Goal: Task Accomplishment & Management: Manage account settings

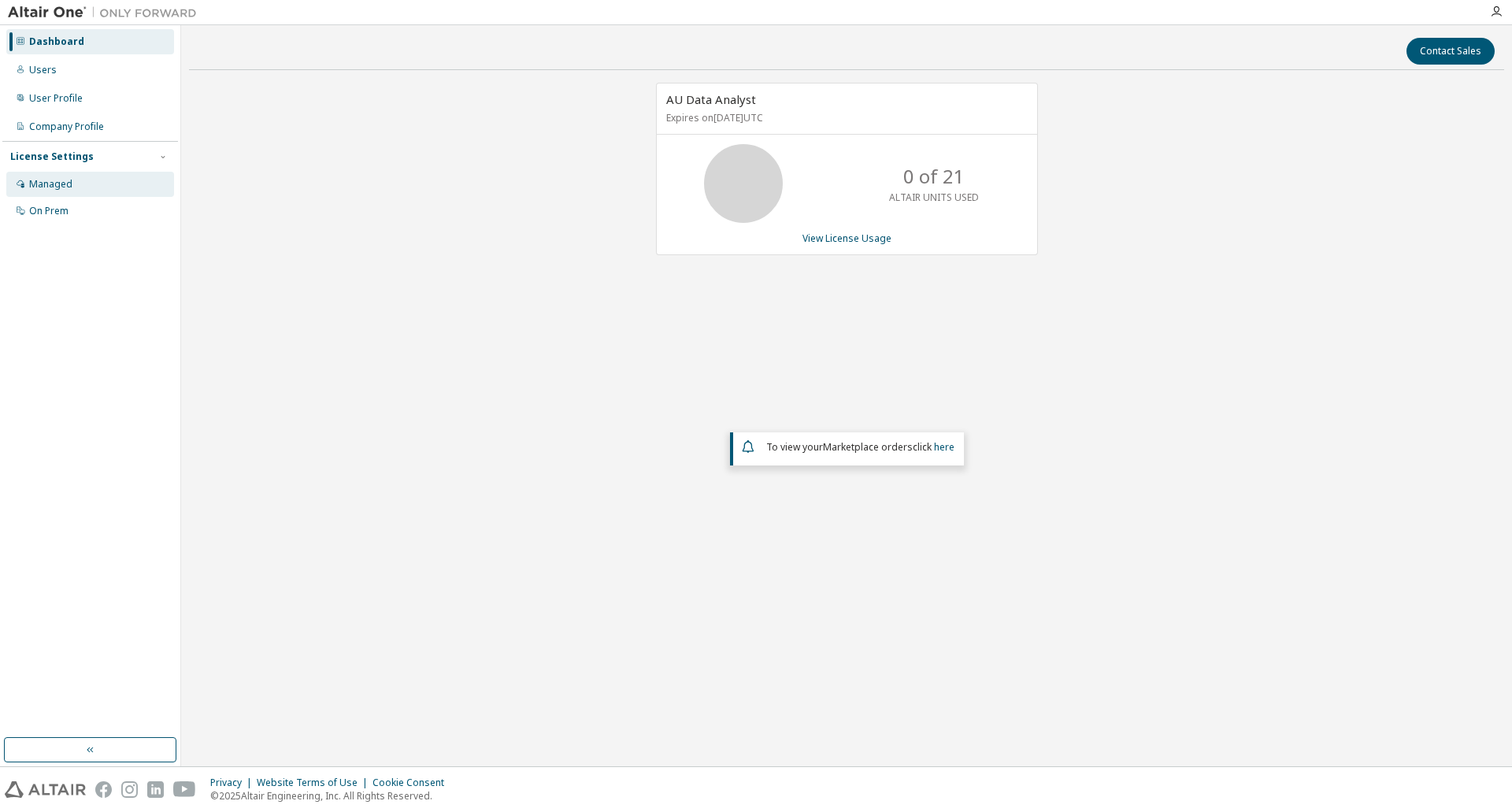
click at [74, 189] on div "Managed" at bounding box center [90, 184] width 168 height 25
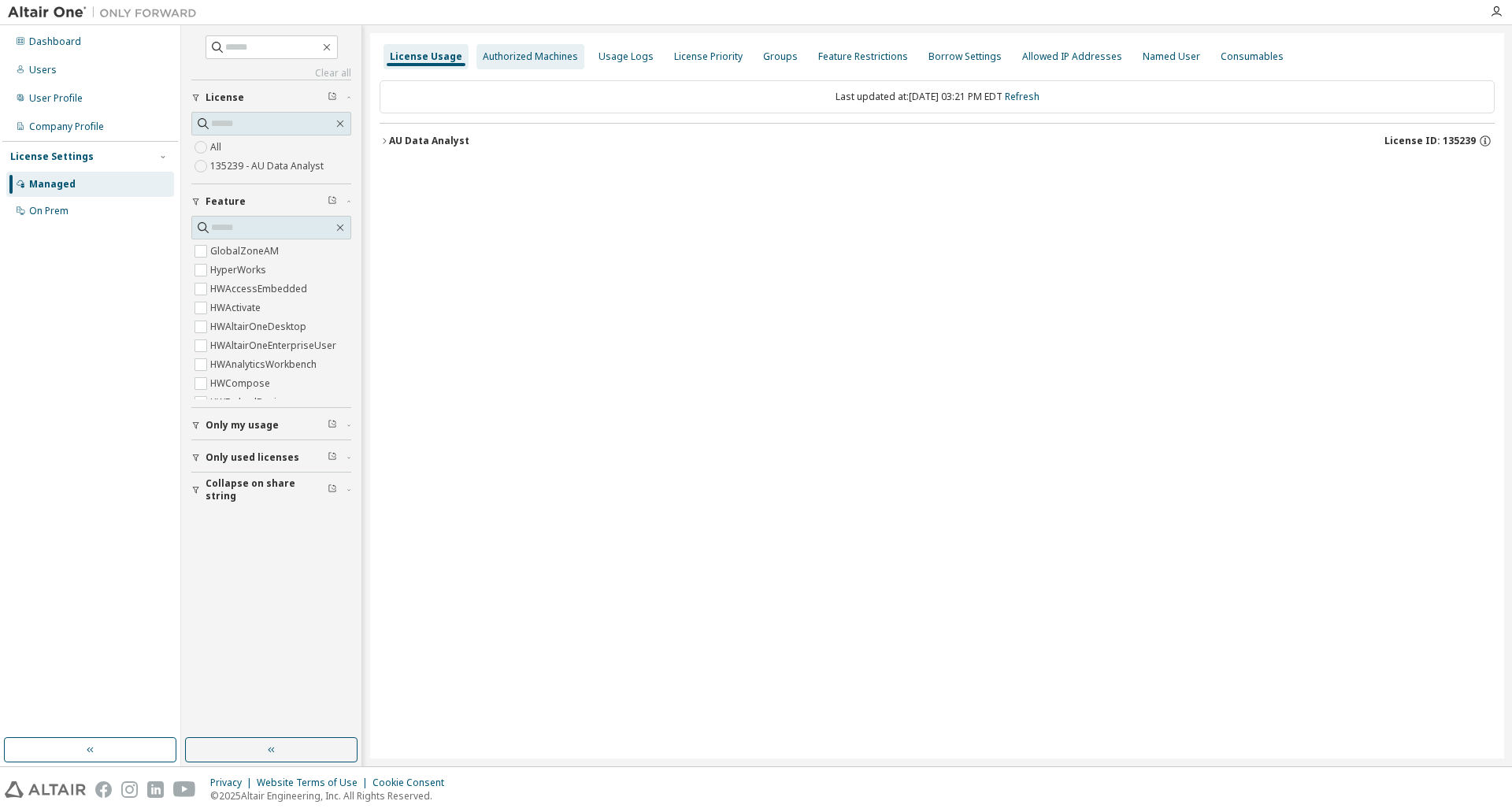
click at [550, 62] on div "Authorized Machines" at bounding box center [530, 56] width 95 height 12
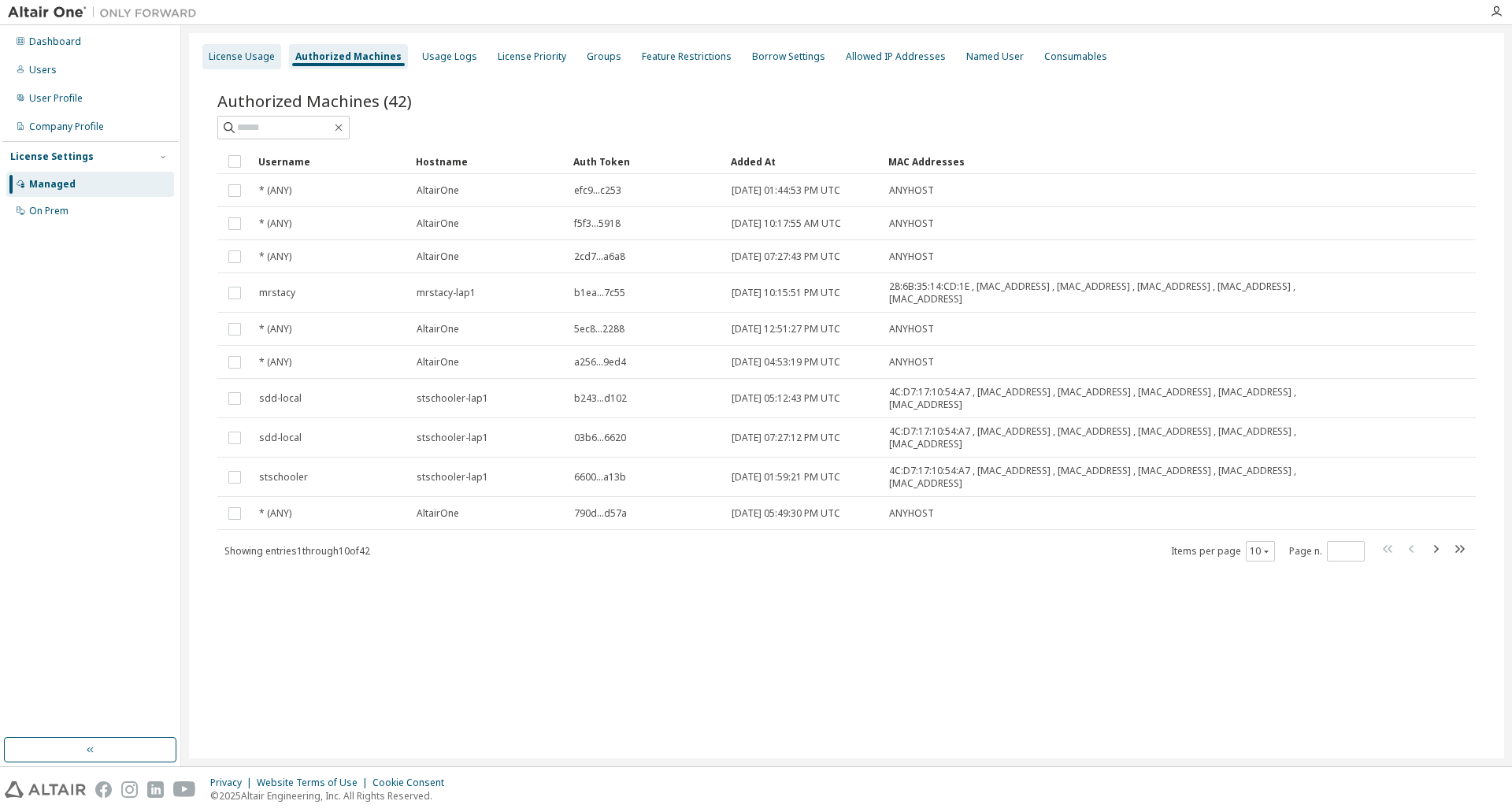
click at [217, 56] on div "License Usage" at bounding box center [242, 56] width 66 height 12
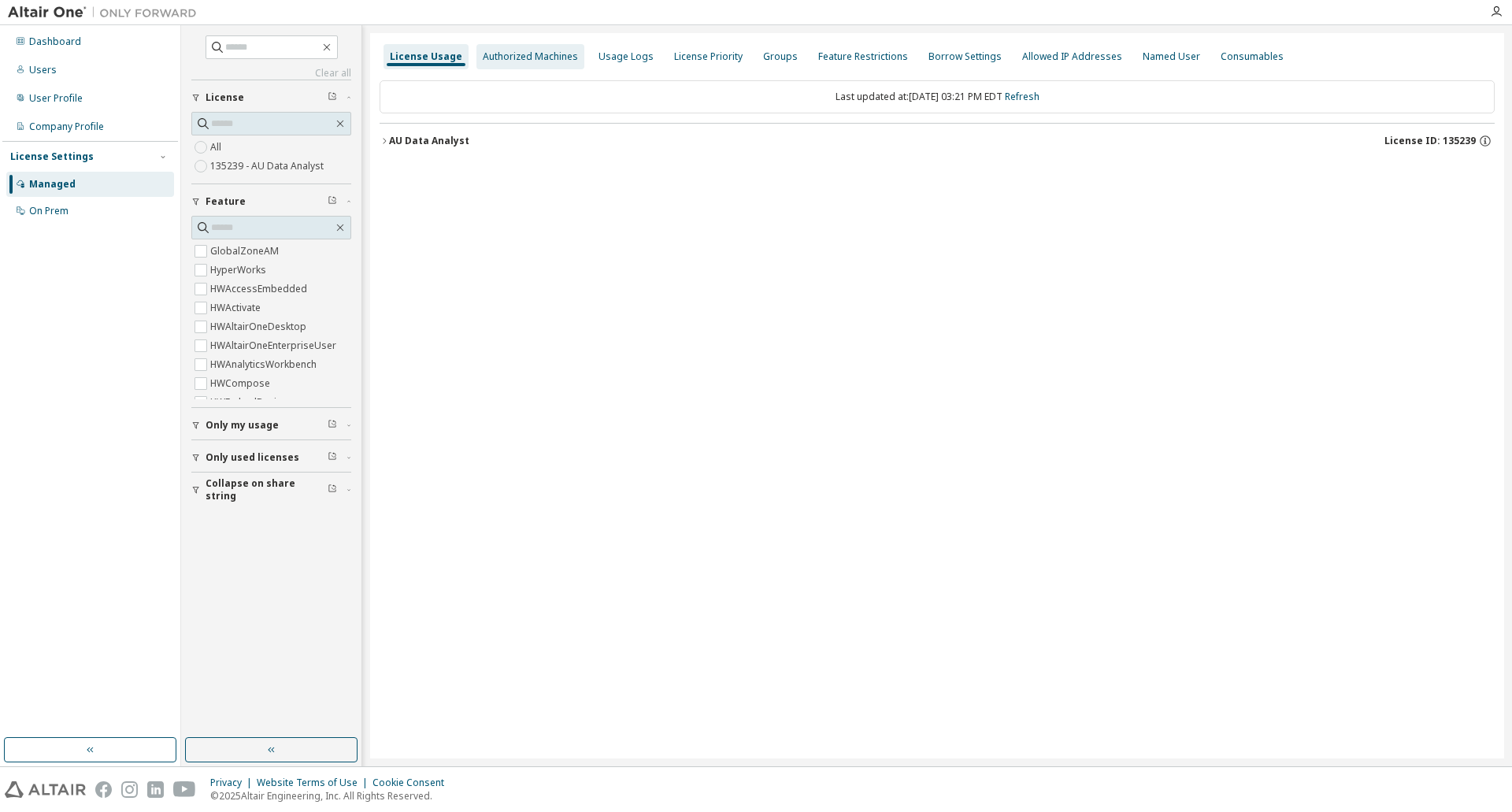
click at [487, 57] on div "Authorized Machines" at bounding box center [530, 56] width 95 height 12
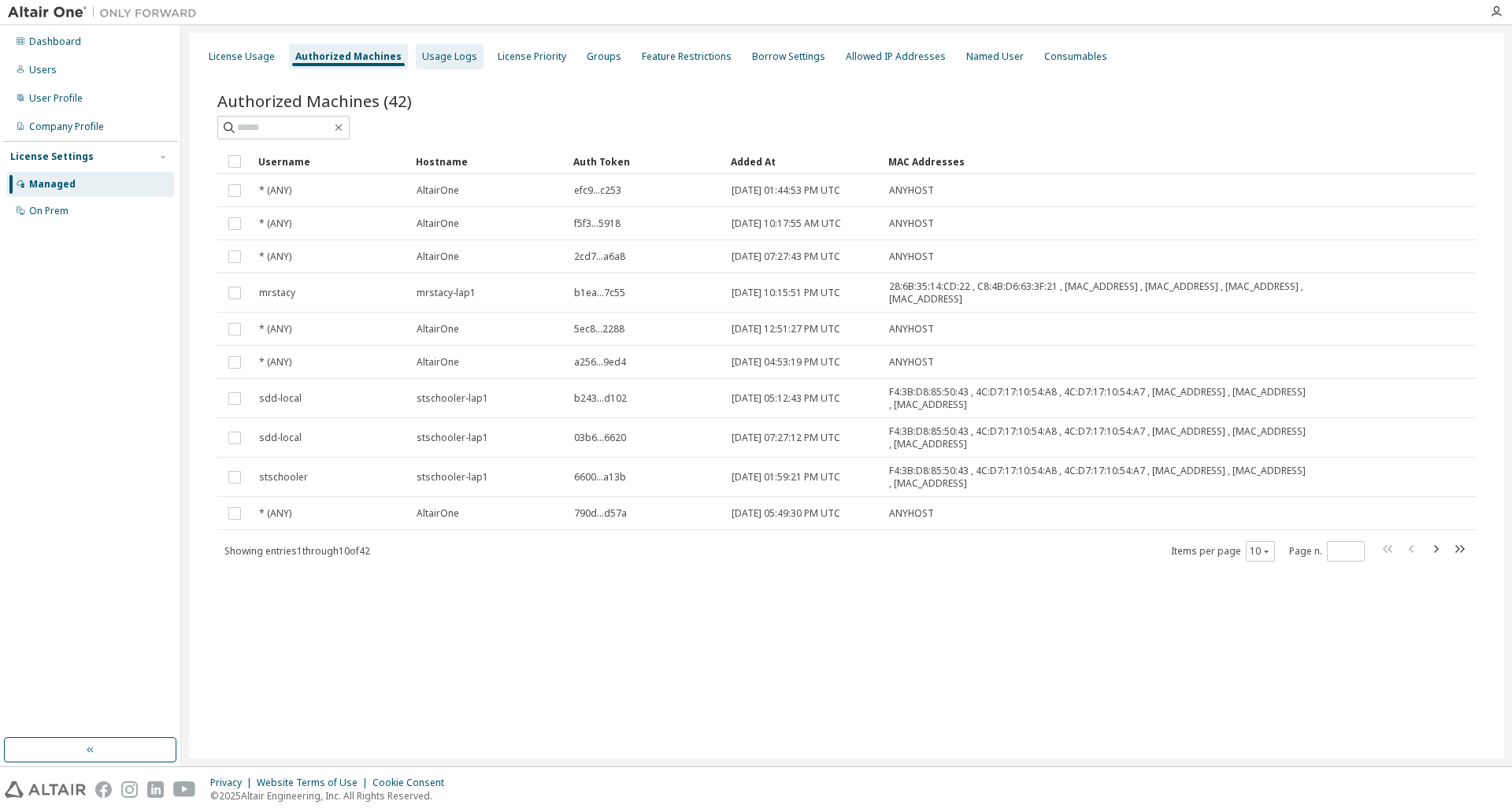
click at [459, 60] on div "Usage Logs" at bounding box center [449, 56] width 55 height 12
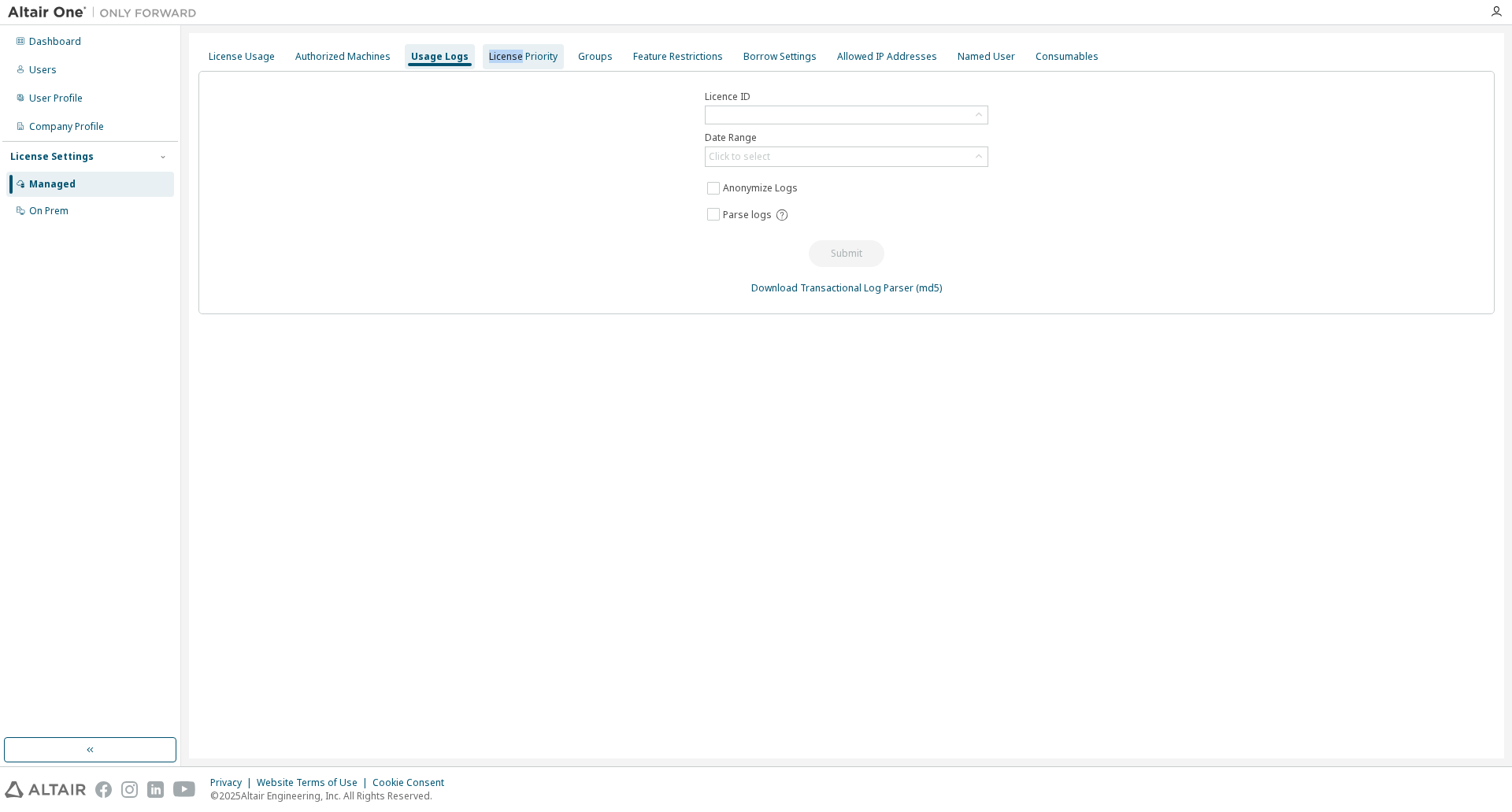
drag, startPoint x: 459, startPoint y: 60, endPoint x: 511, endPoint y: 59, distance: 52.0
click at [511, 59] on div "License Usage Authorized Machines Usage Logs License Priority Groups Feature Re…" at bounding box center [847, 56] width 1296 height 28
click at [527, 56] on div "License Priority" at bounding box center [523, 56] width 69 height 12
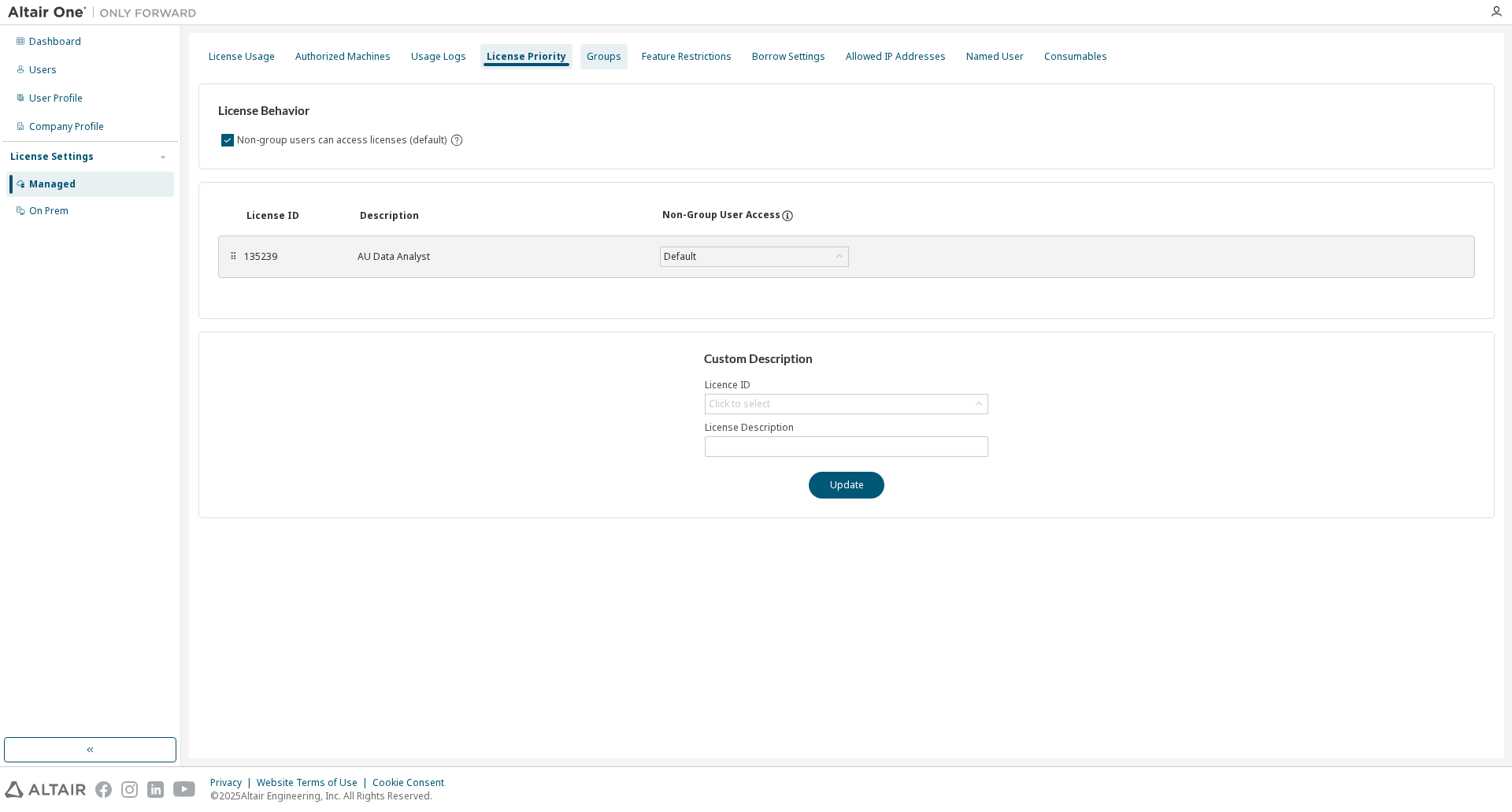
click at [580, 66] on div "Groups" at bounding box center [603, 56] width 47 height 25
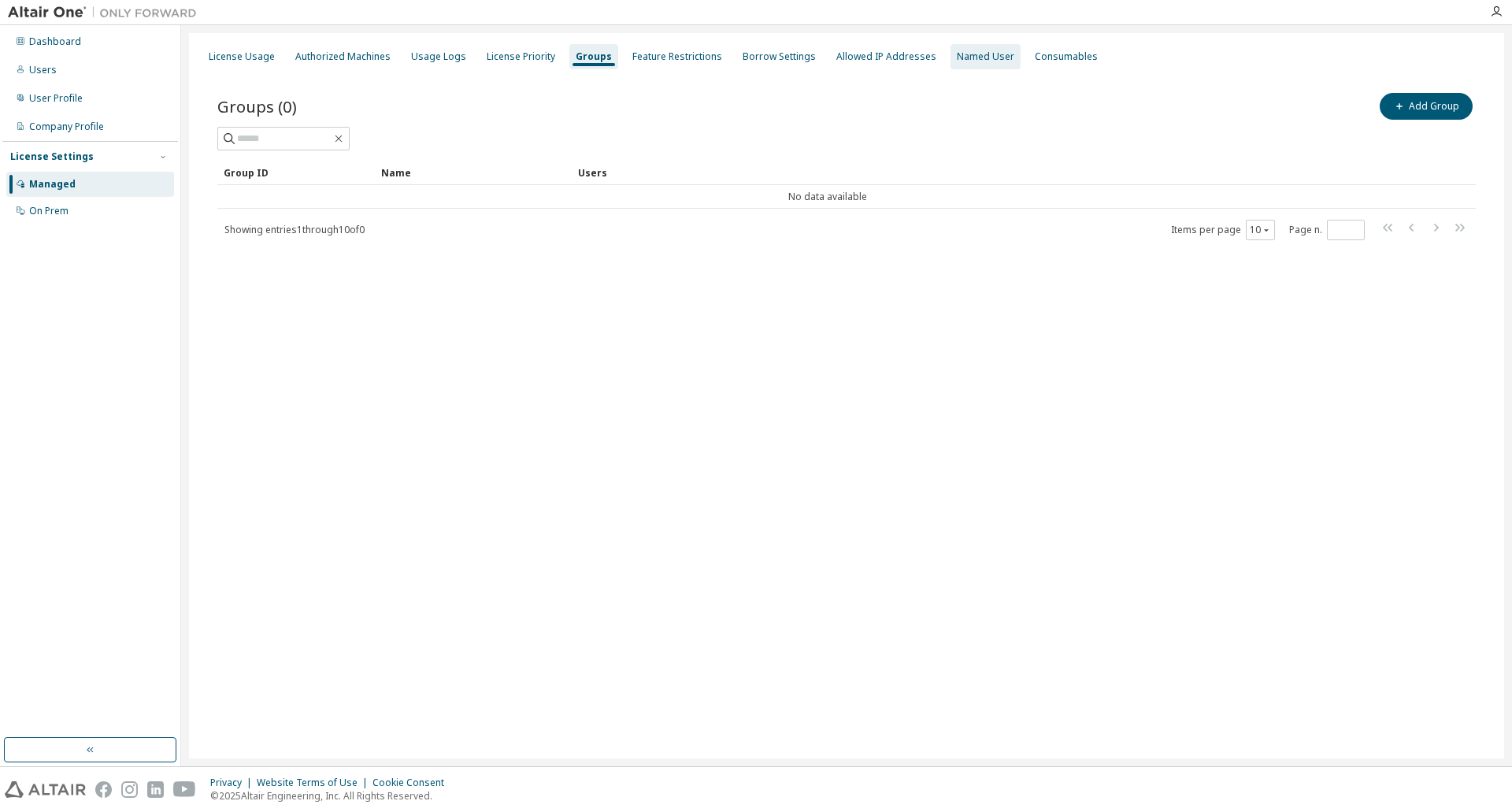
click at [950, 53] on div "Named User" at bounding box center [985, 56] width 70 height 25
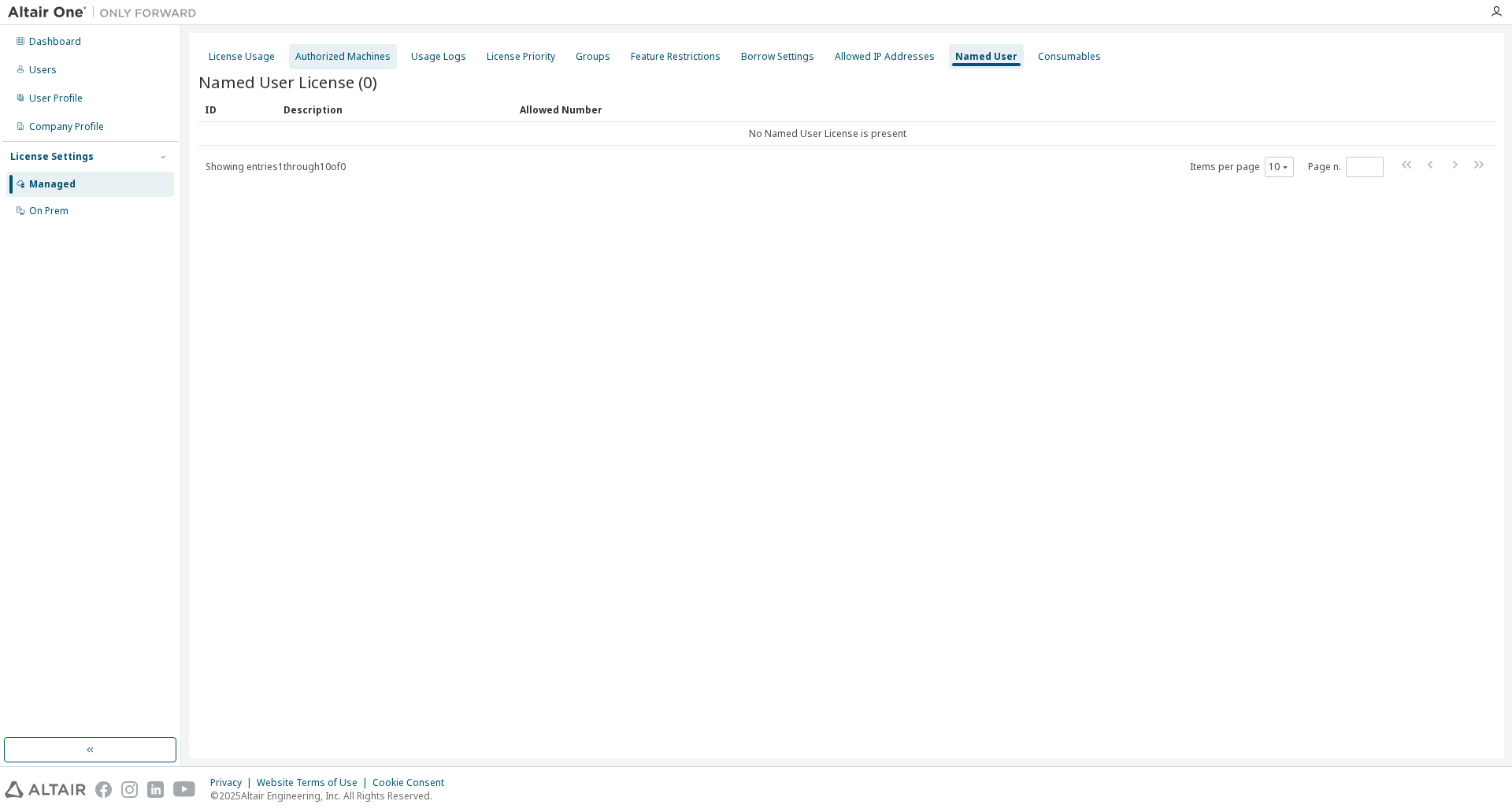
click at [317, 57] on div "Authorized Machines" at bounding box center [343, 56] width 95 height 12
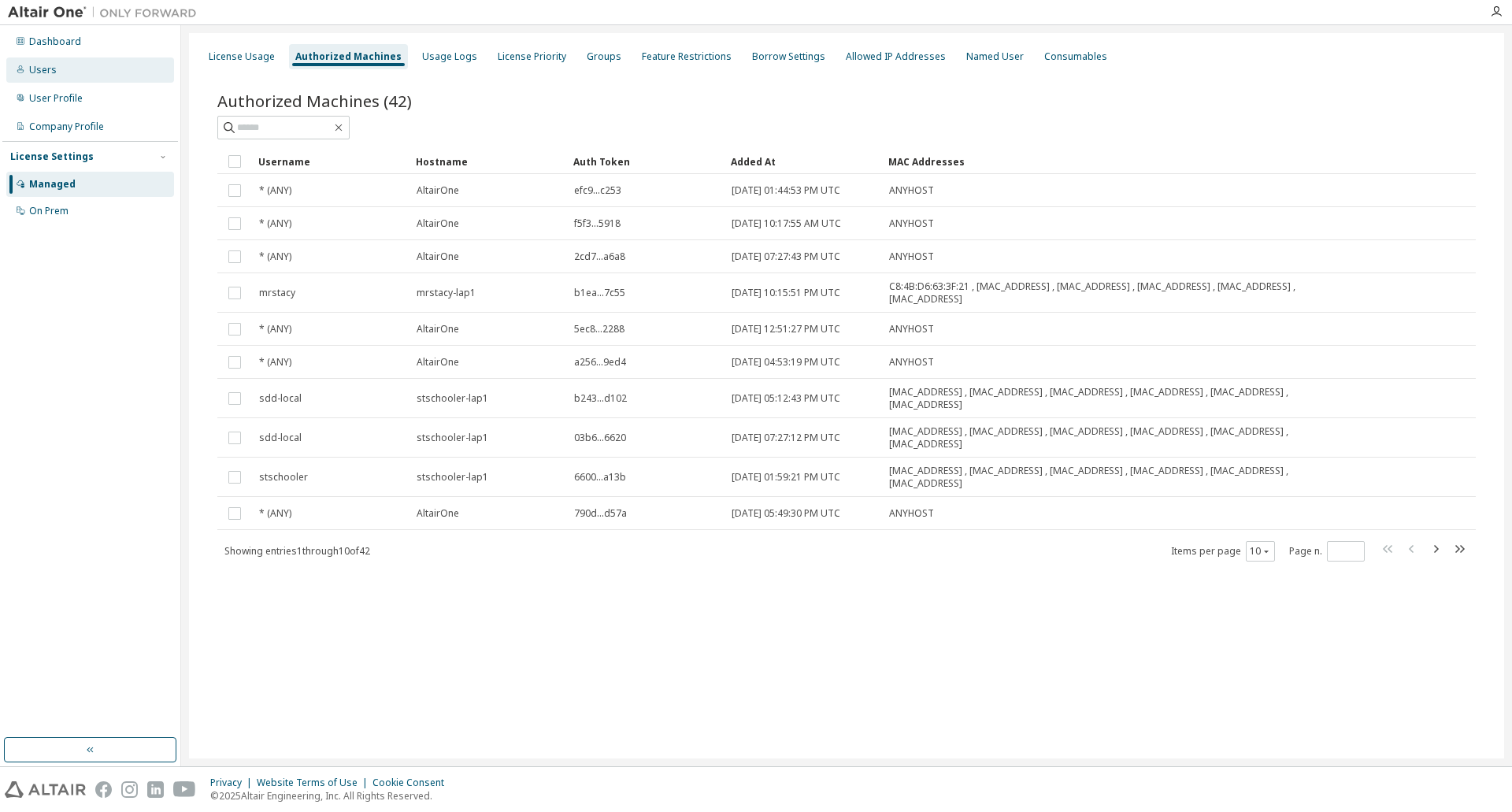
click at [54, 73] on div "Users" at bounding box center [42, 70] width 27 height 12
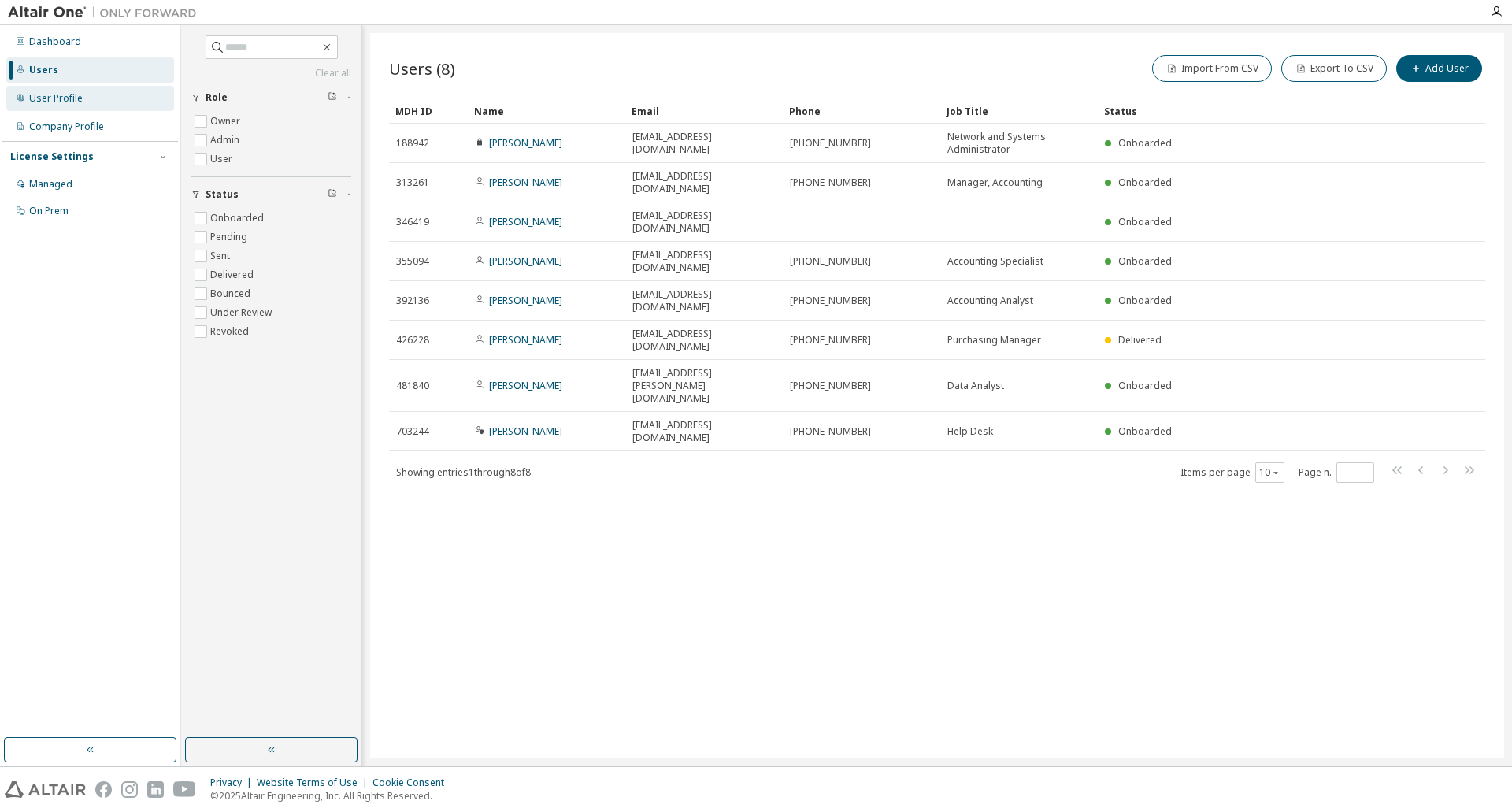
click at [55, 90] on div "User Profile" at bounding box center [90, 98] width 168 height 25
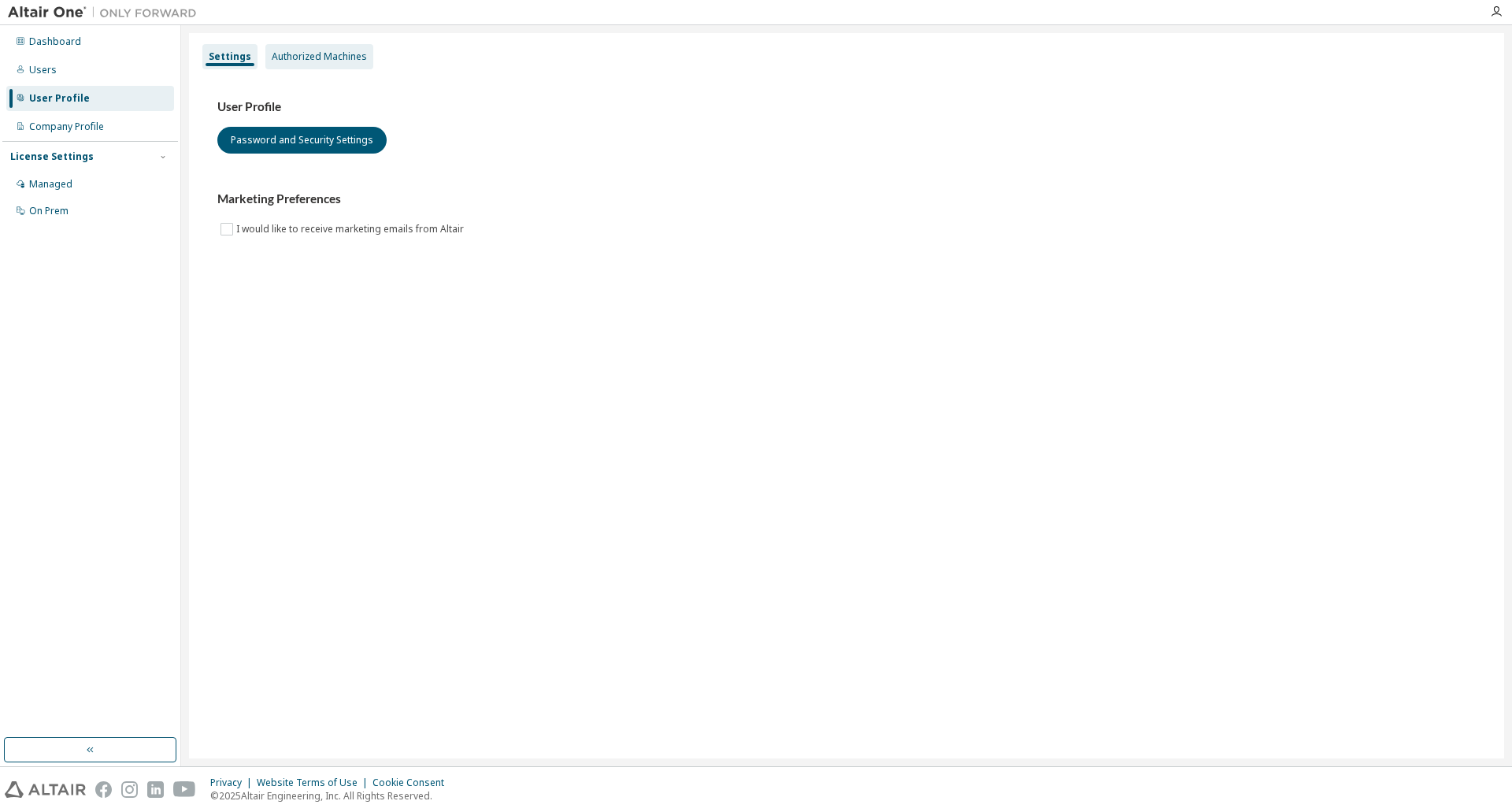
click at [281, 54] on div "Authorized Machines" at bounding box center [319, 56] width 95 height 12
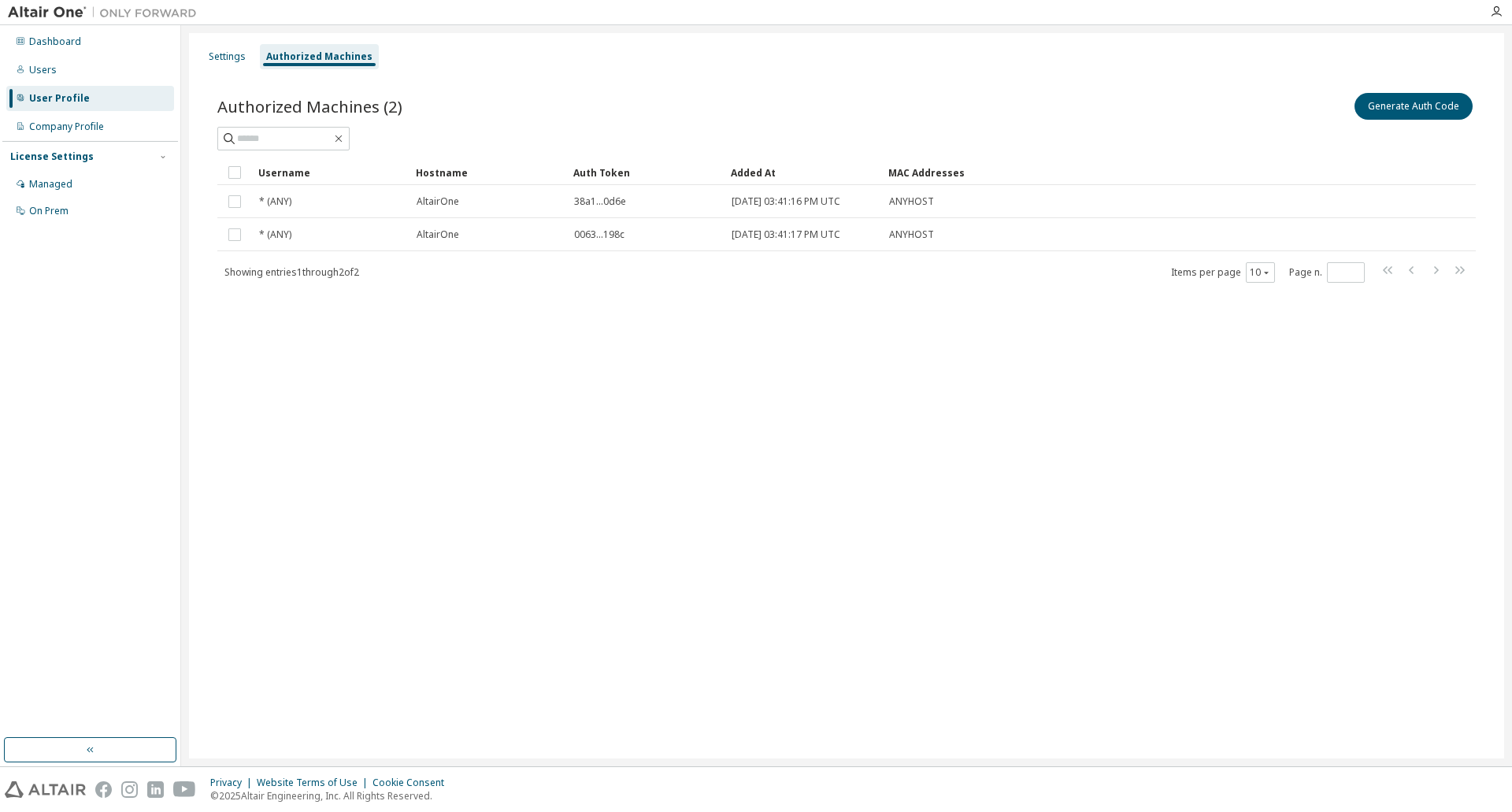
click at [452, 660] on div "Settings Authorized Machines Authorized Machines (2) Generate Auth Code Clear L…" at bounding box center [846, 396] width 1315 height 725
click at [1396, 113] on button "Generate Auth Code" at bounding box center [1414, 106] width 118 height 26
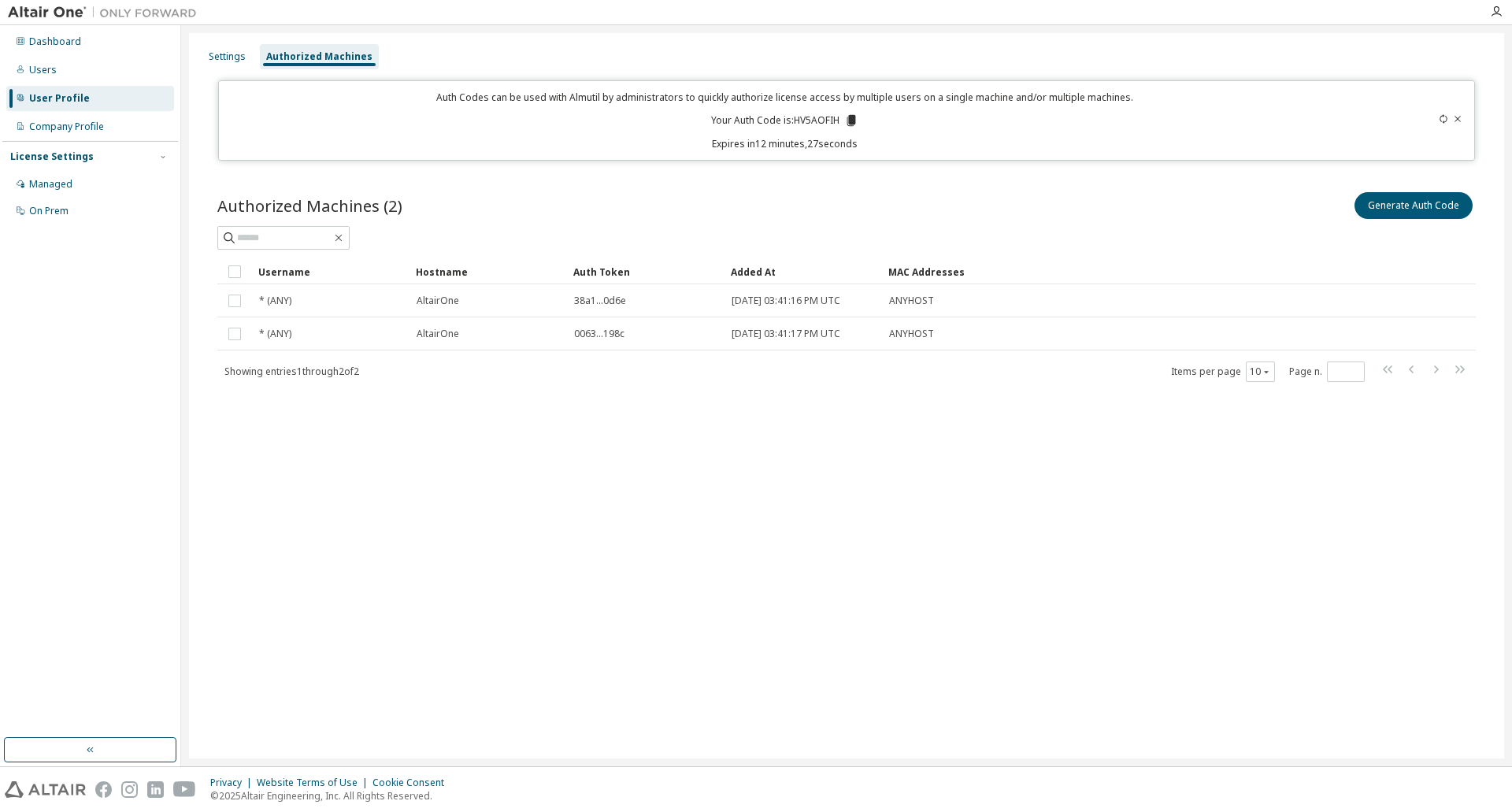
click at [1460, 120] on icon at bounding box center [1457, 118] width 9 height 9
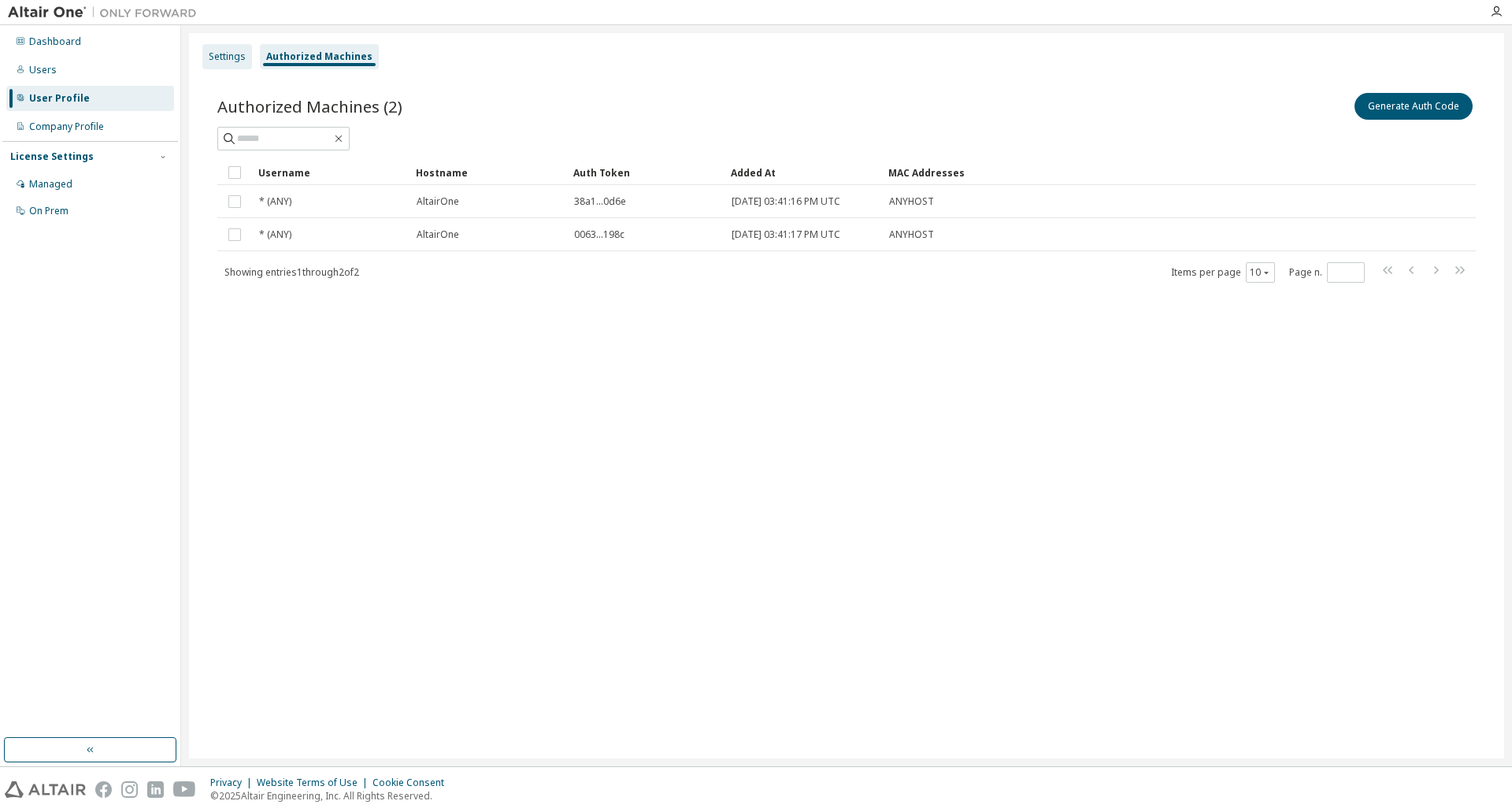
click at [228, 49] on div "Settings" at bounding box center [228, 56] width 50 height 25
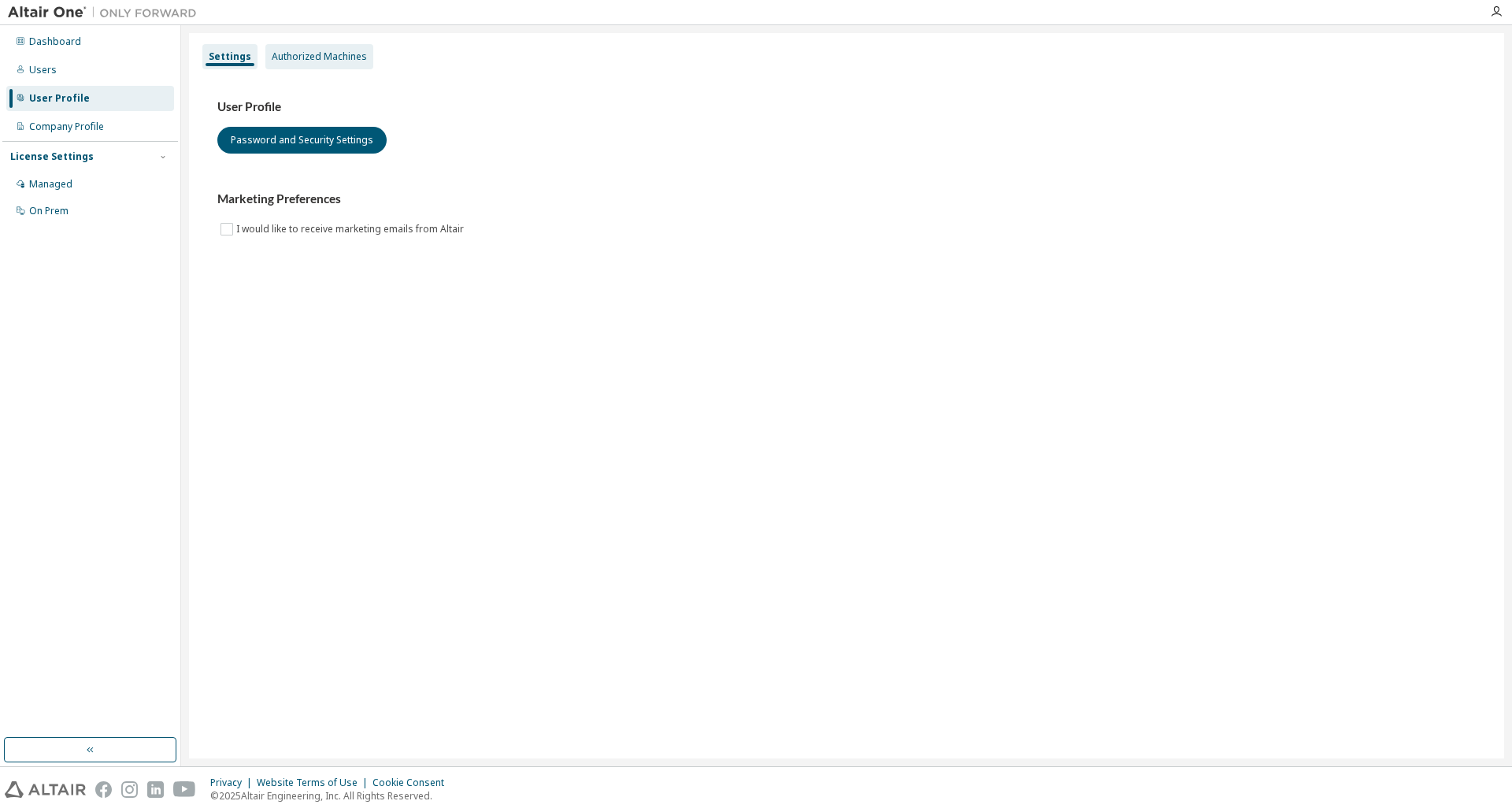
click at [295, 67] on div "Authorized Machines" at bounding box center [319, 56] width 108 height 25
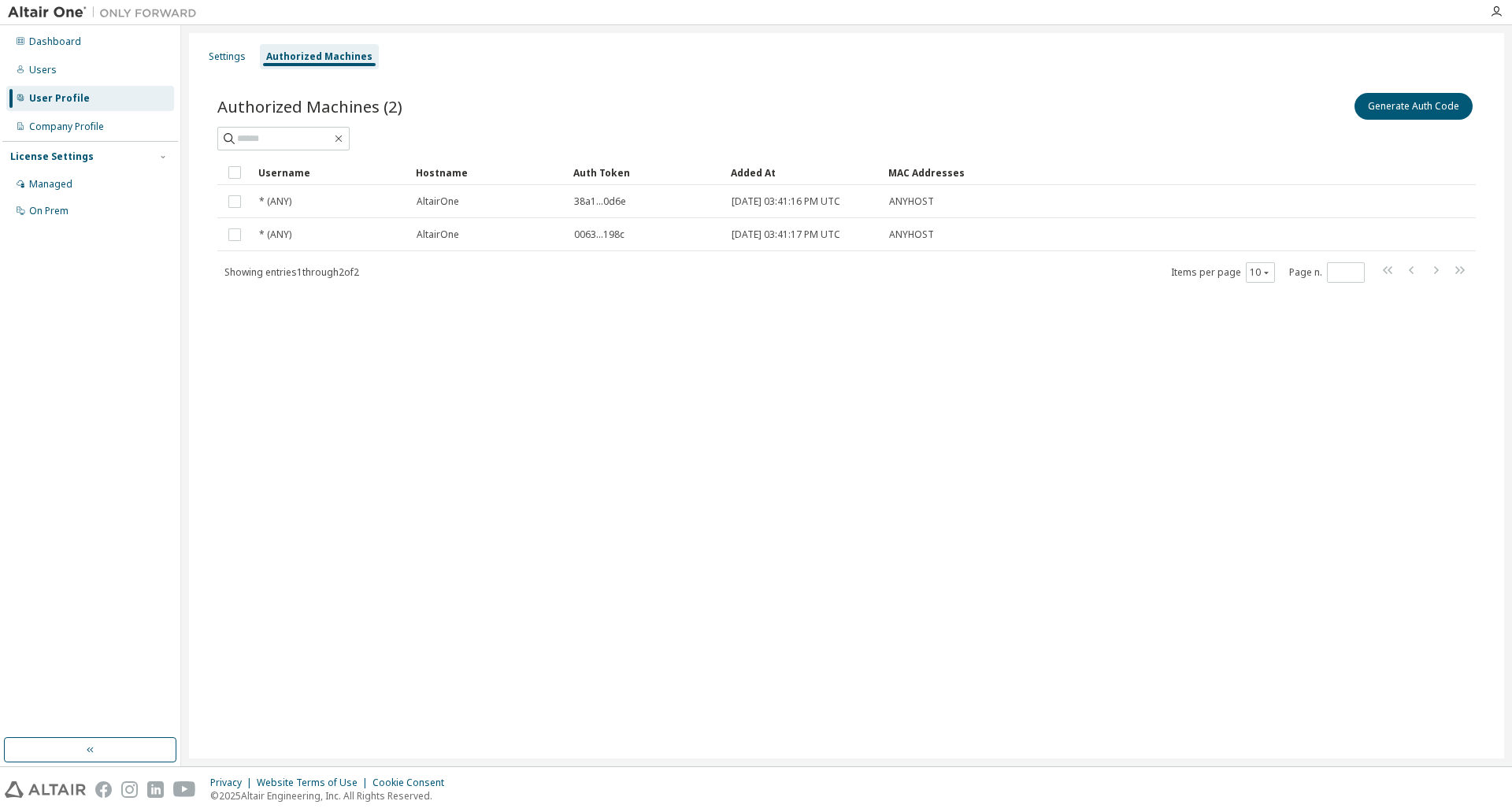
click at [598, 396] on div "Settings Authorized Machines Authorized Machines (2) Generate Auth Code Clear L…" at bounding box center [846, 396] width 1315 height 725
click at [74, 98] on div "User Profile" at bounding box center [59, 98] width 60 height 12
click at [43, 190] on div "Managed" at bounding box center [90, 184] width 168 height 25
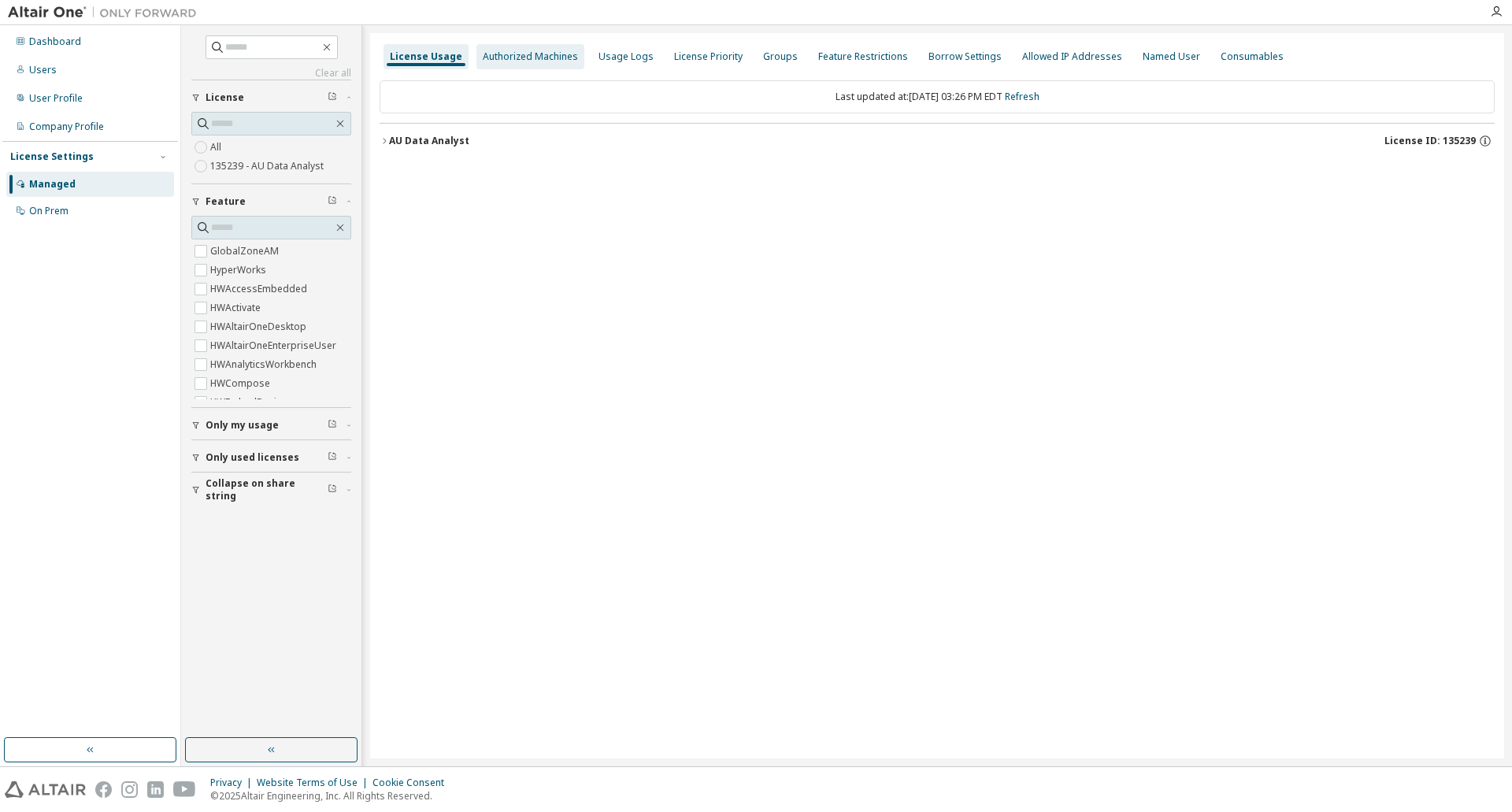
click at [504, 53] on div "Authorized Machines" at bounding box center [530, 56] width 95 height 12
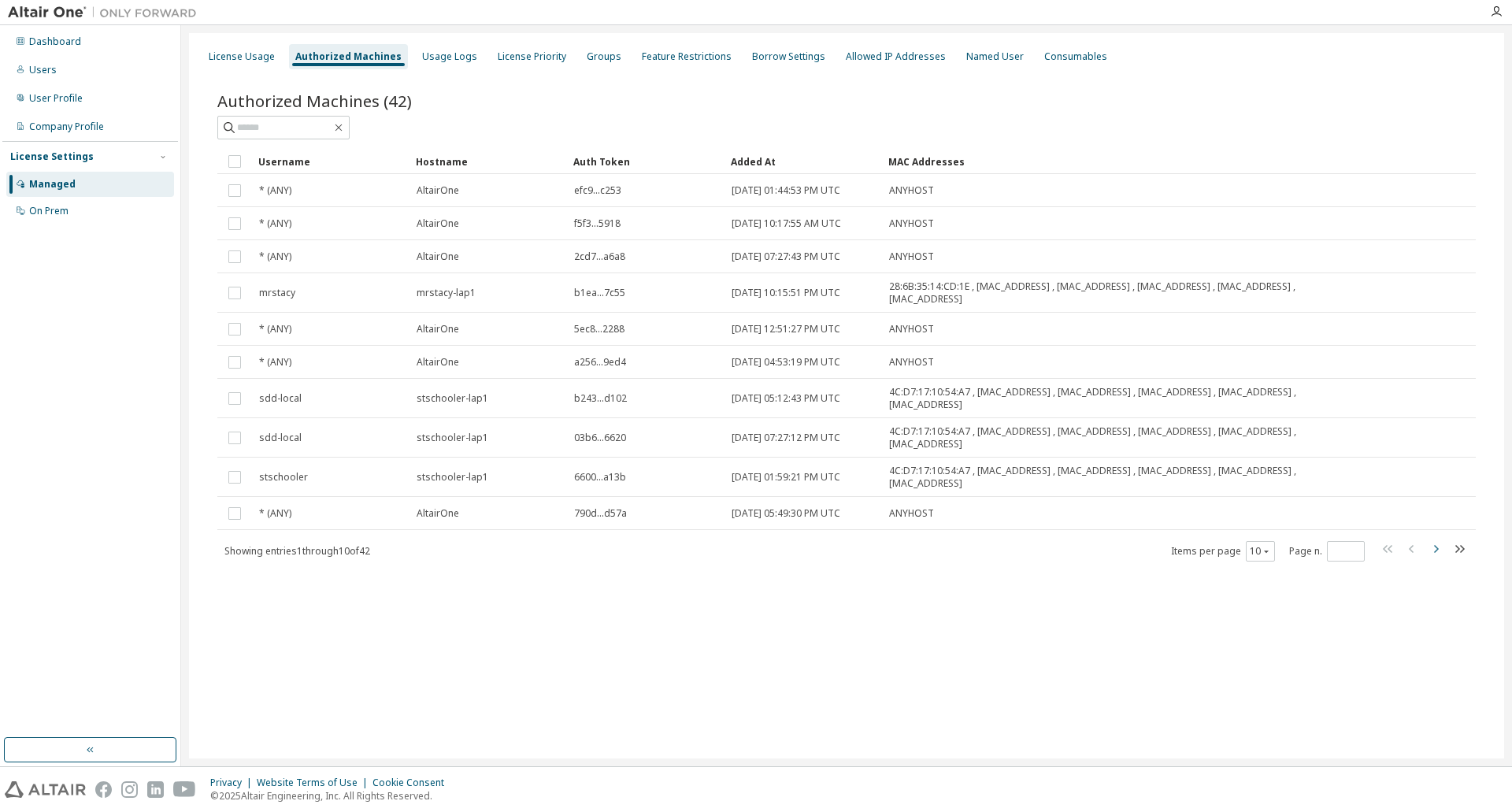
click at [1430, 545] on icon "button" at bounding box center [1435, 549] width 19 height 19
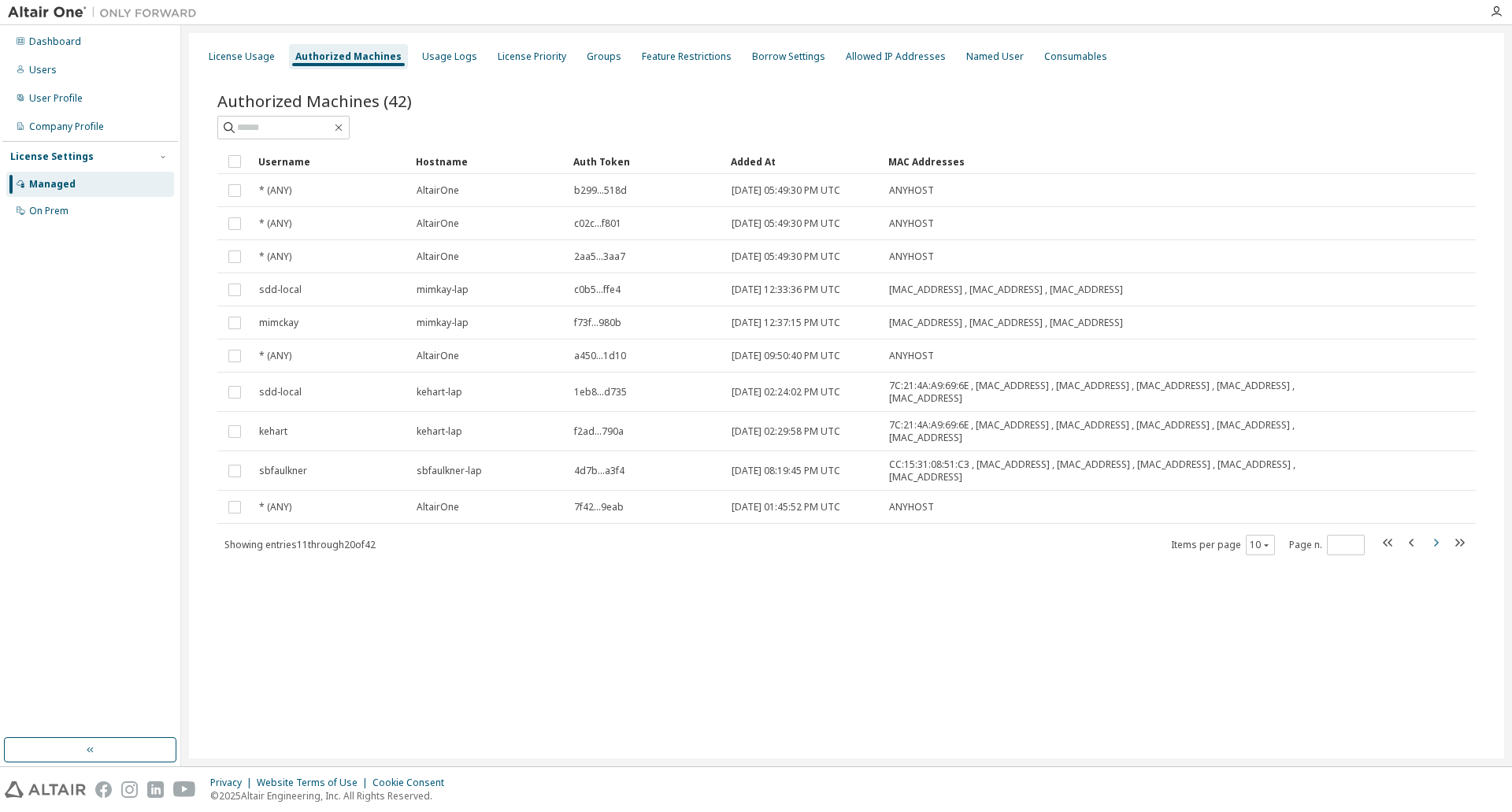
click at [1438, 545] on icon "button" at bounding box center [1435, 542] width 19 height 19
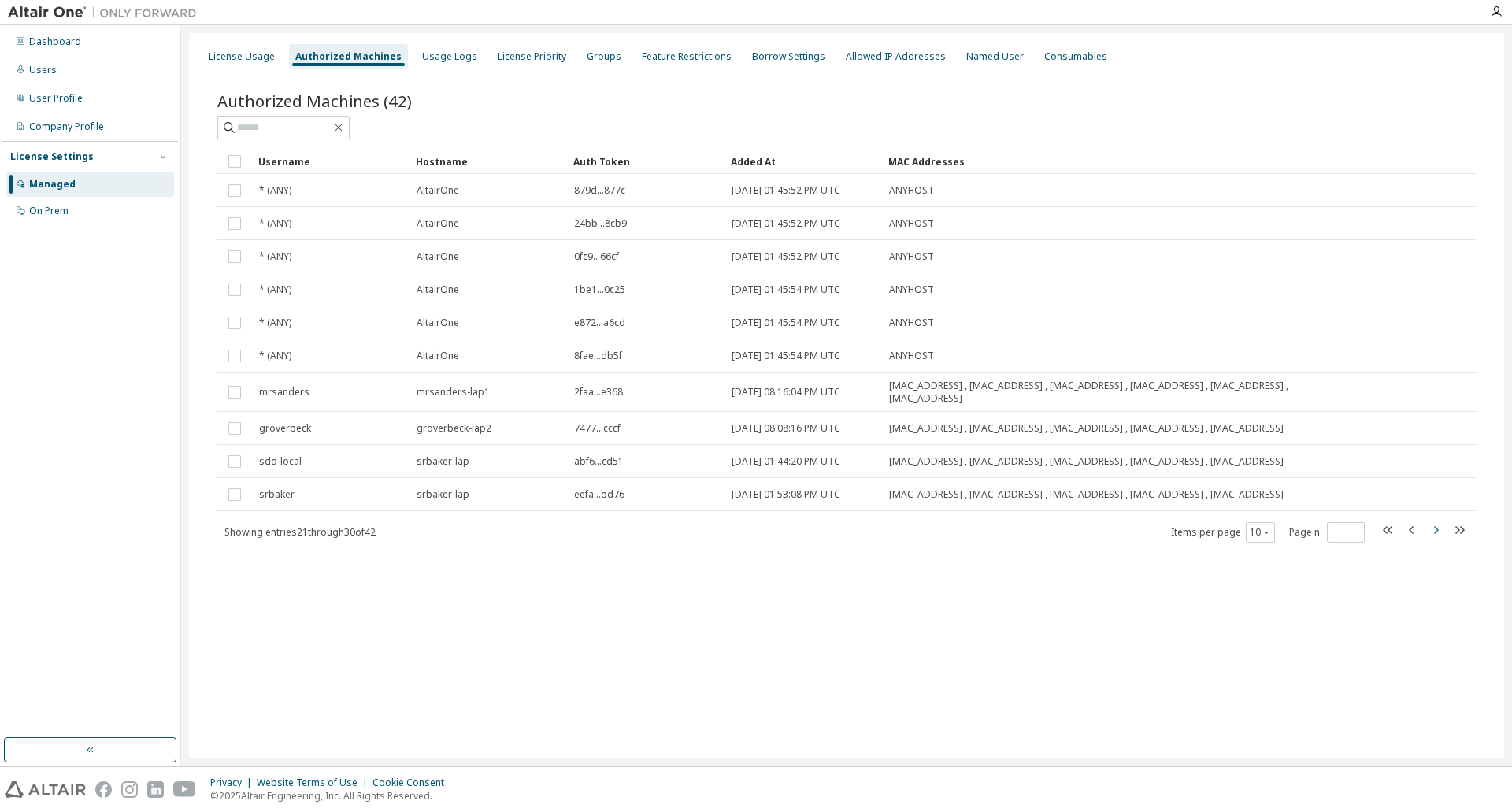
click at [1438, 540] on icon "button" at bounding box center [1435, 530] width 19 height 19
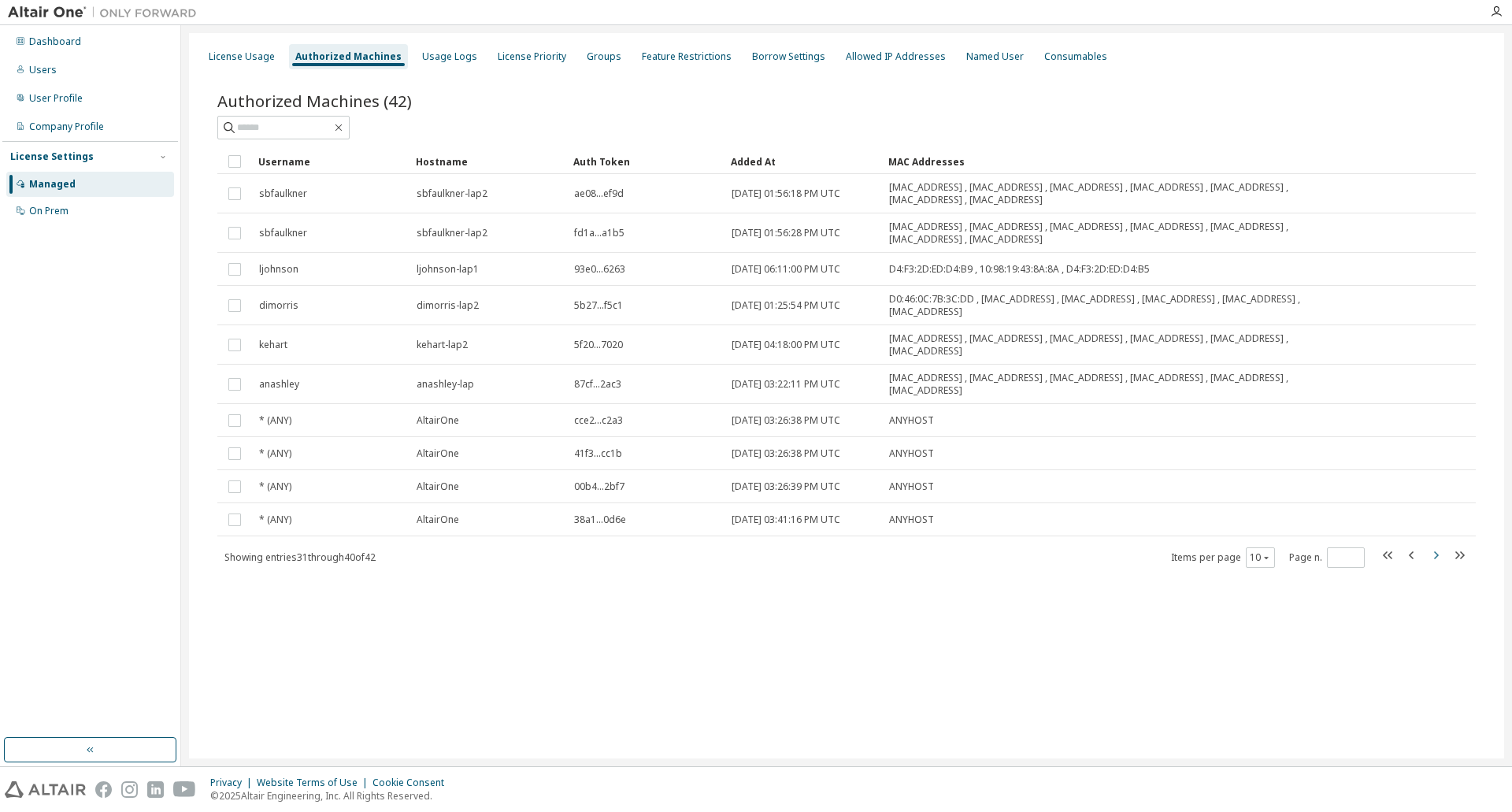
click at [1438, 545] on div "Username Hostname Auth Token Added At MAC Addresses sbfaulkner sbfaulkner-lap2 …" at bounding box center [847, 358] width 1258 height 420
click at [1437, 551] on icon "button" at bounding box center [1435, 555] width 19 height 19
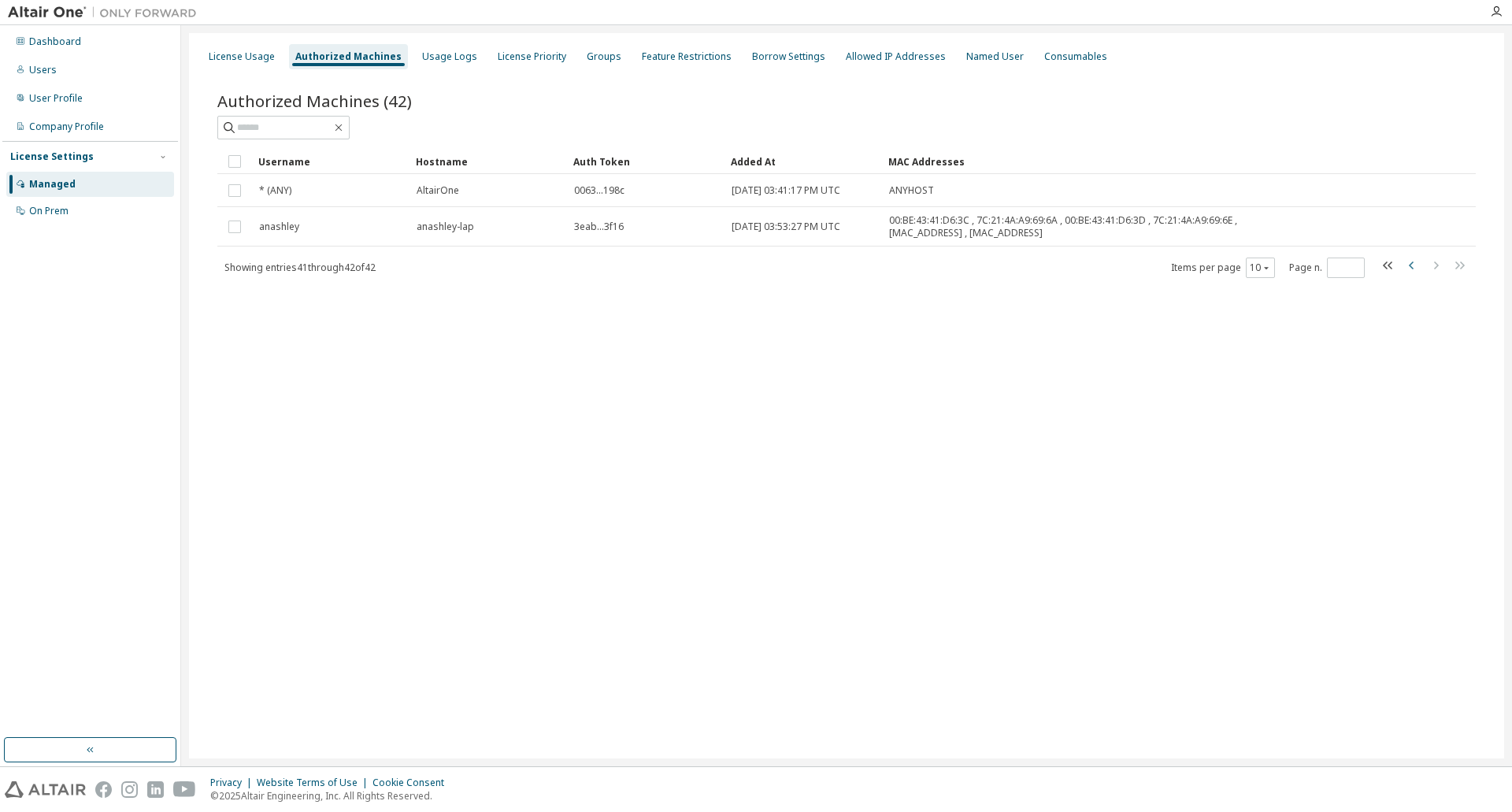
click at [1410, 268] on icon "button" at bounding box center [1412, 265] width 19 height 19
type input "*"
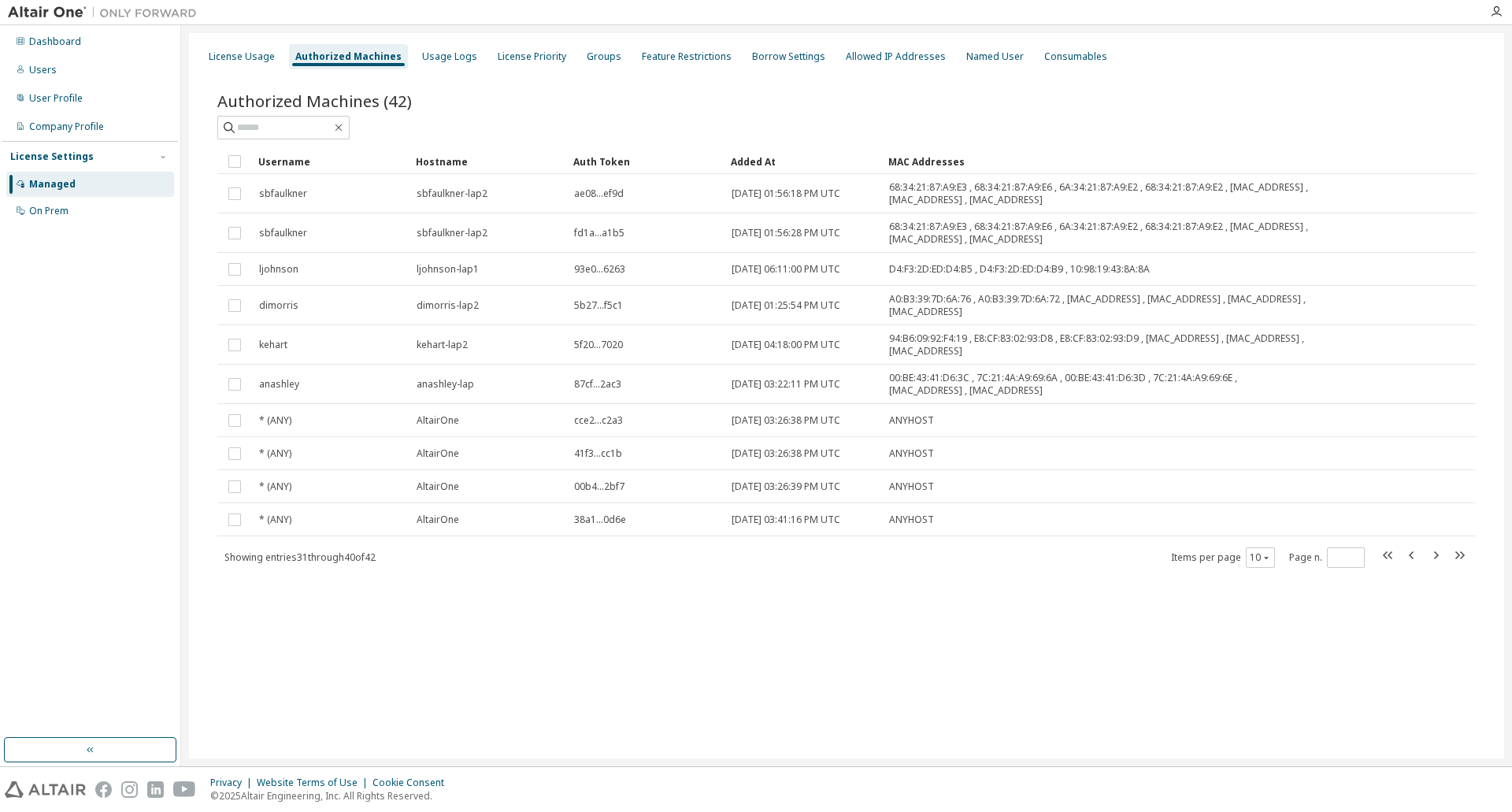
click at [973, 650] on div "License Usage Authorized Machines Usage Logs License Priority Groups Feature Re…" at bounding box center [846, 396] width 1315 height 725
click at [436, 59] on div "Usage Logs" at bounding box center [449, 56] width 55 height 12
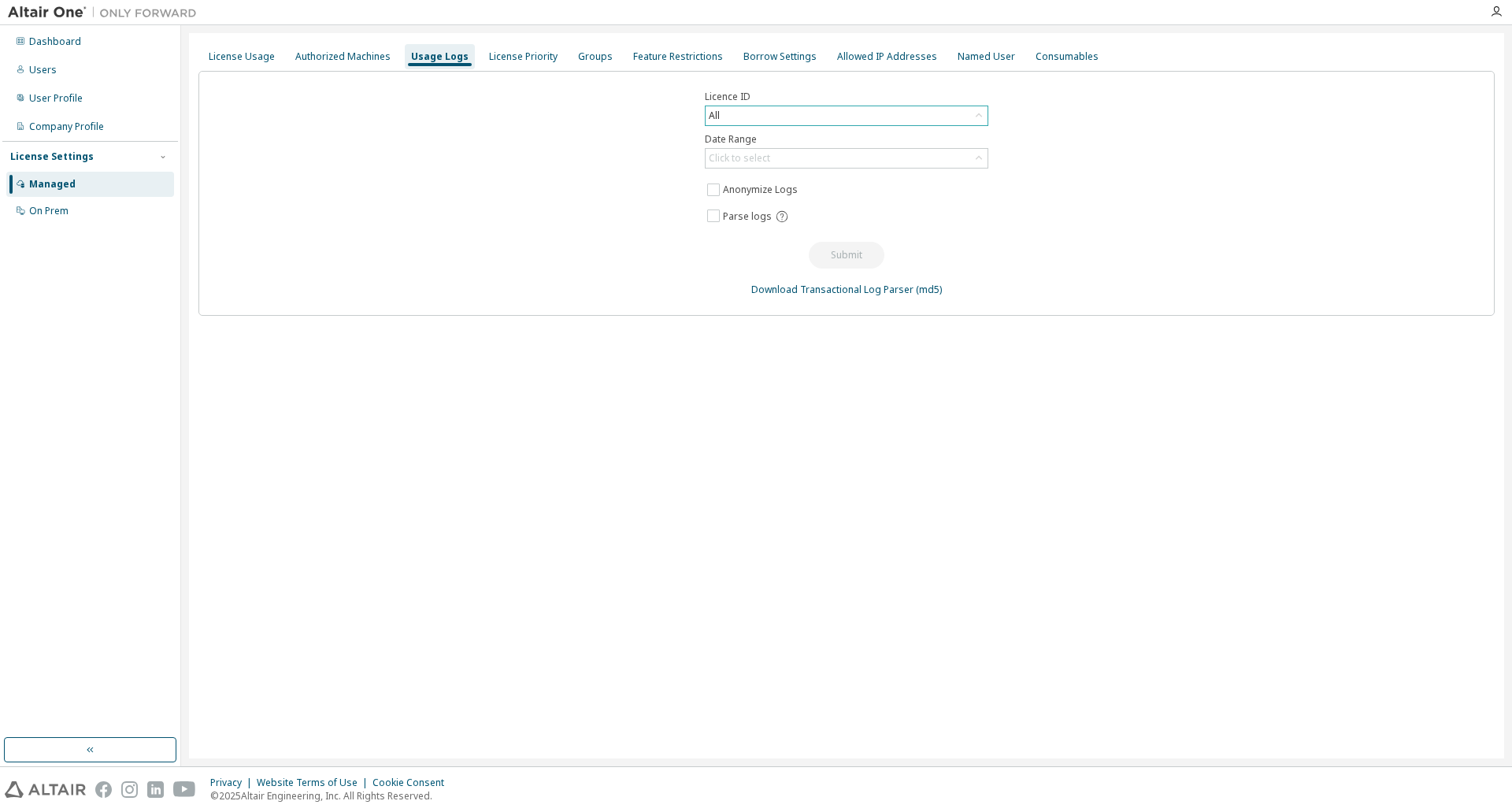
click at [804, 122] on div "All" at bounding box center [847, 115] width 282 height 19
click at [946, 185] on li "135239 - AU Data Analyst" at bounding box center [845, 180] width 279 height 21
click at [809, 161] on div "Click to select" at bounding box center [847, 158] width 282 height 19
click at [775, 207] on li "Last 30 days" at bounding box center [845, 202] width 279 height 21
click at [849, 252] on button "Submit" at bounding box center [846, 255] width 75 height 26
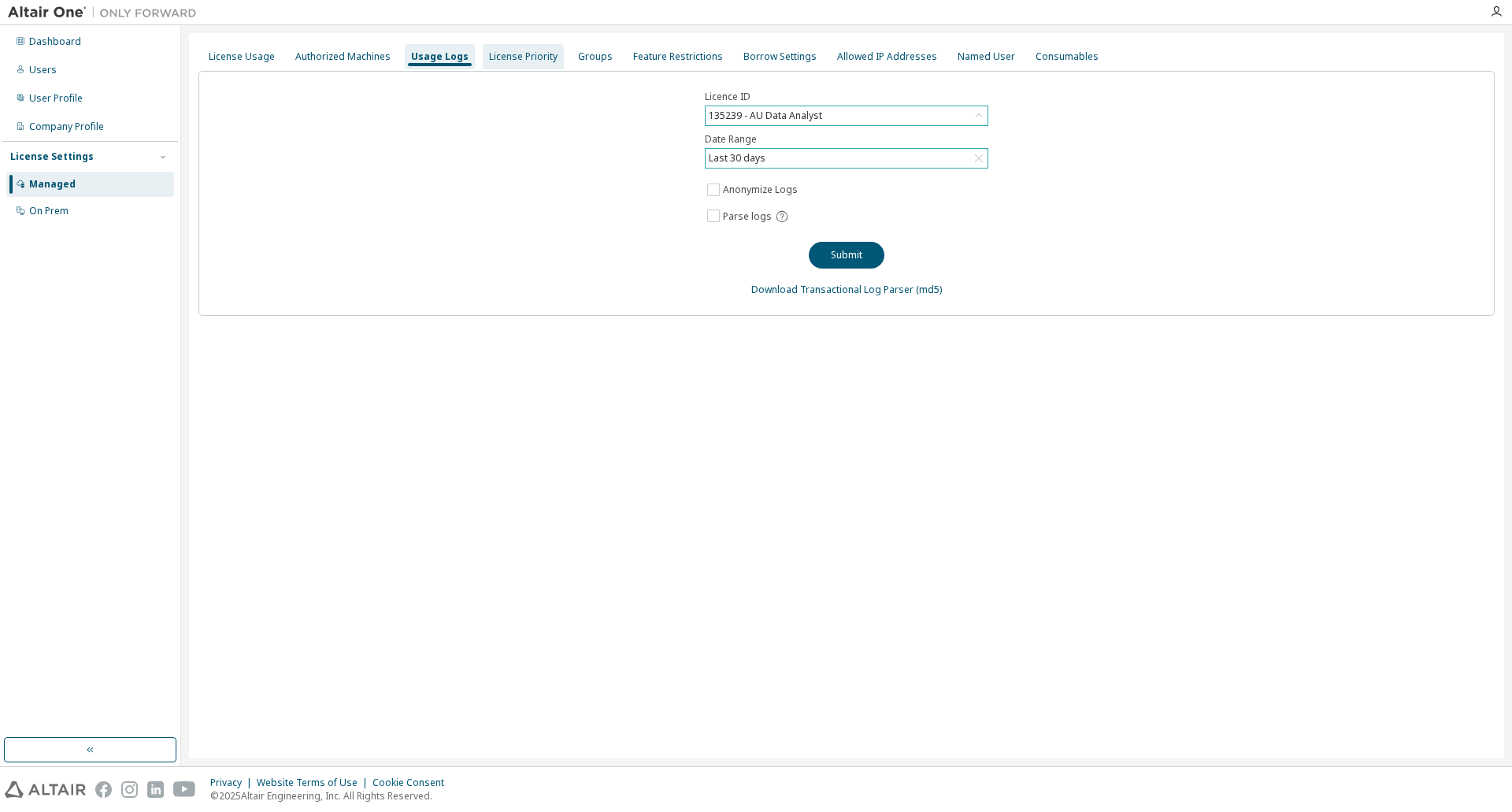
click at [507, 54] on div "License Priority" at bounding box center [523, 56] width 69 height 12
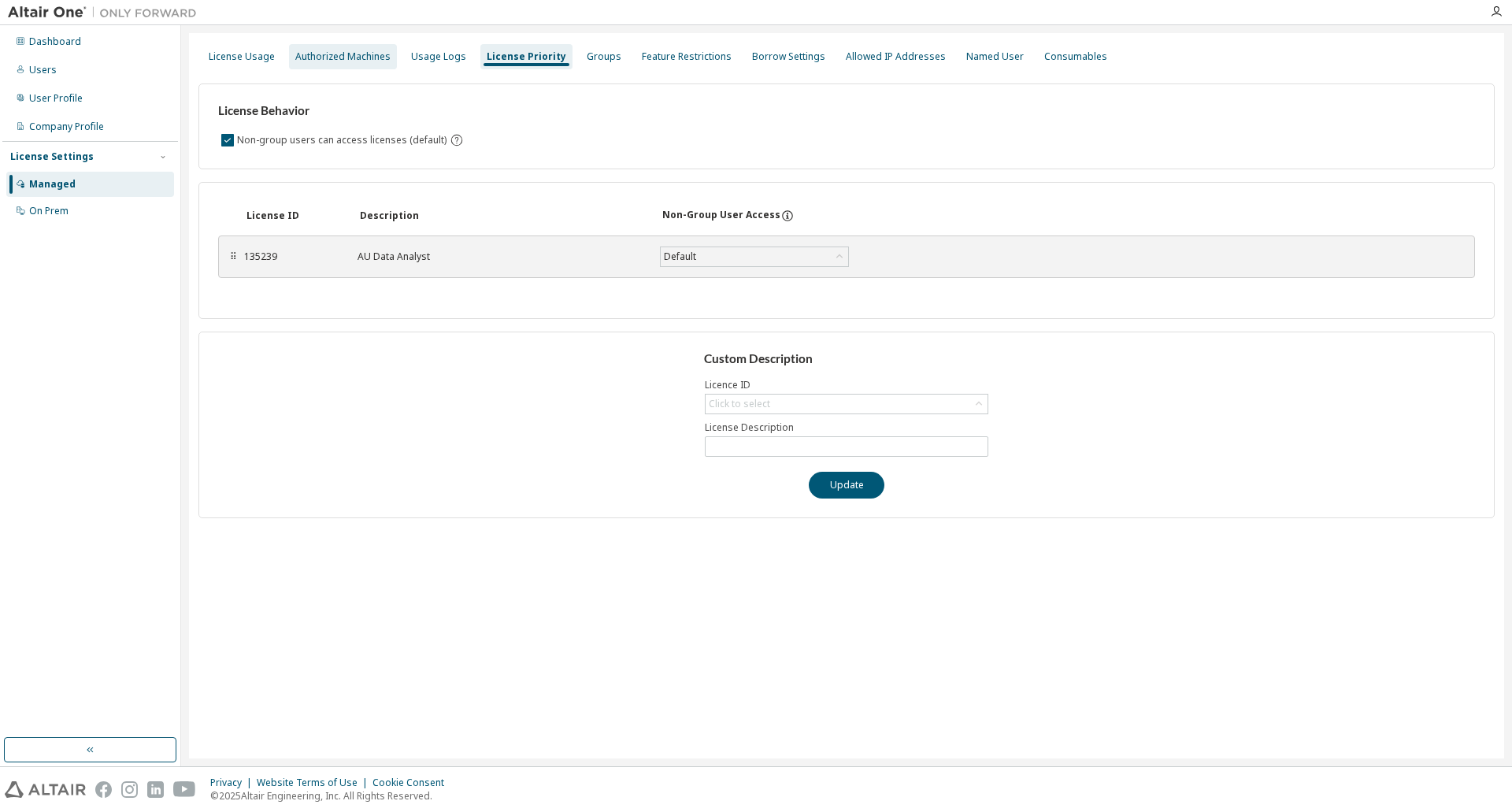
click at [316, 54] on div "Authorized Machines" at bounding box center [343, 56] width 95 height 12
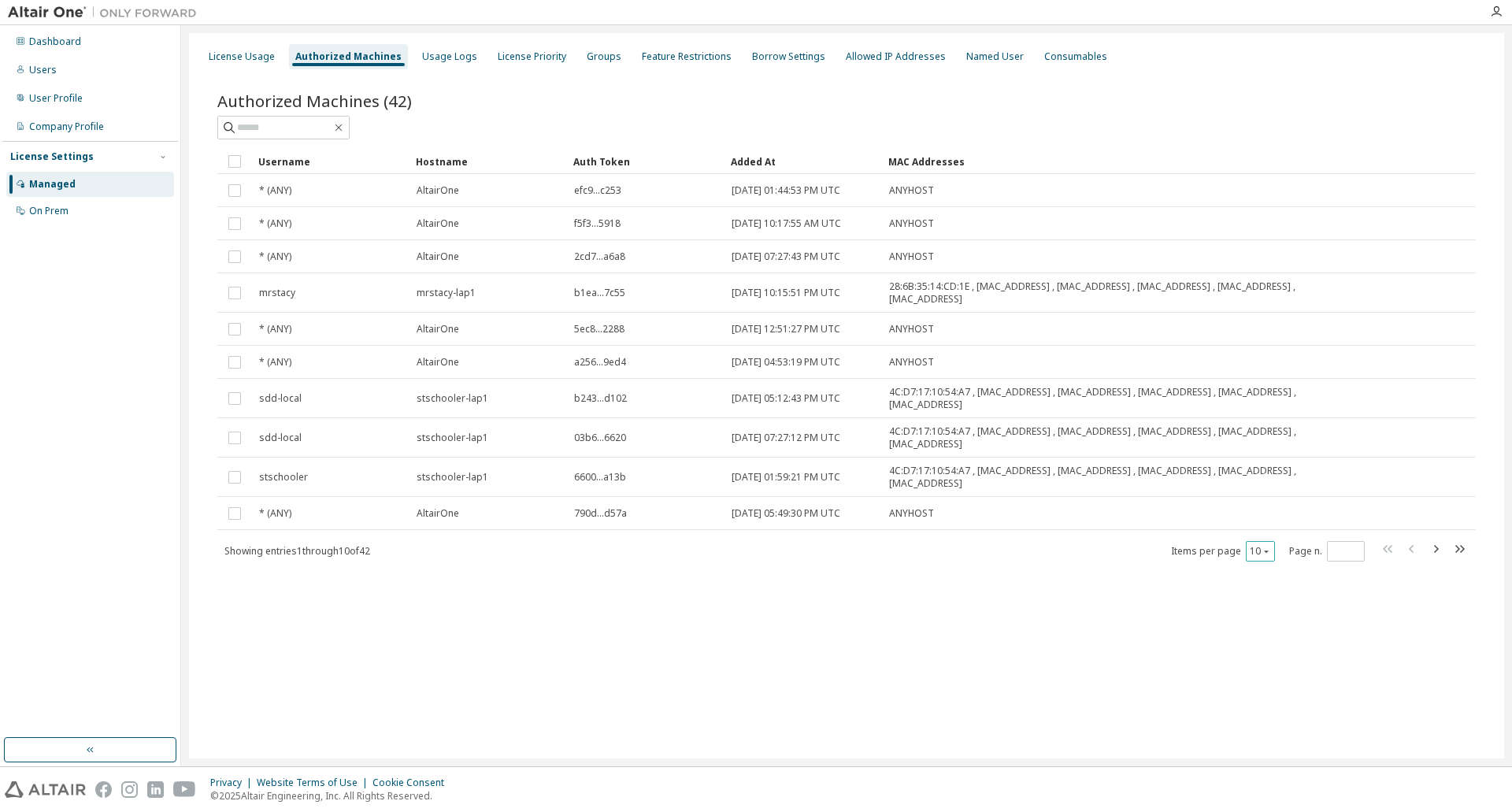
click at [1272, 553] on div "10" at bounding box center [1260, 551] width 29 height 21
click at [1270, 552] on icon "button" at bounding box center [1265, 550] width 9 height 9
click at [1277, 651] on div "100" at bounding box center [1308, 648] width 126 height 19
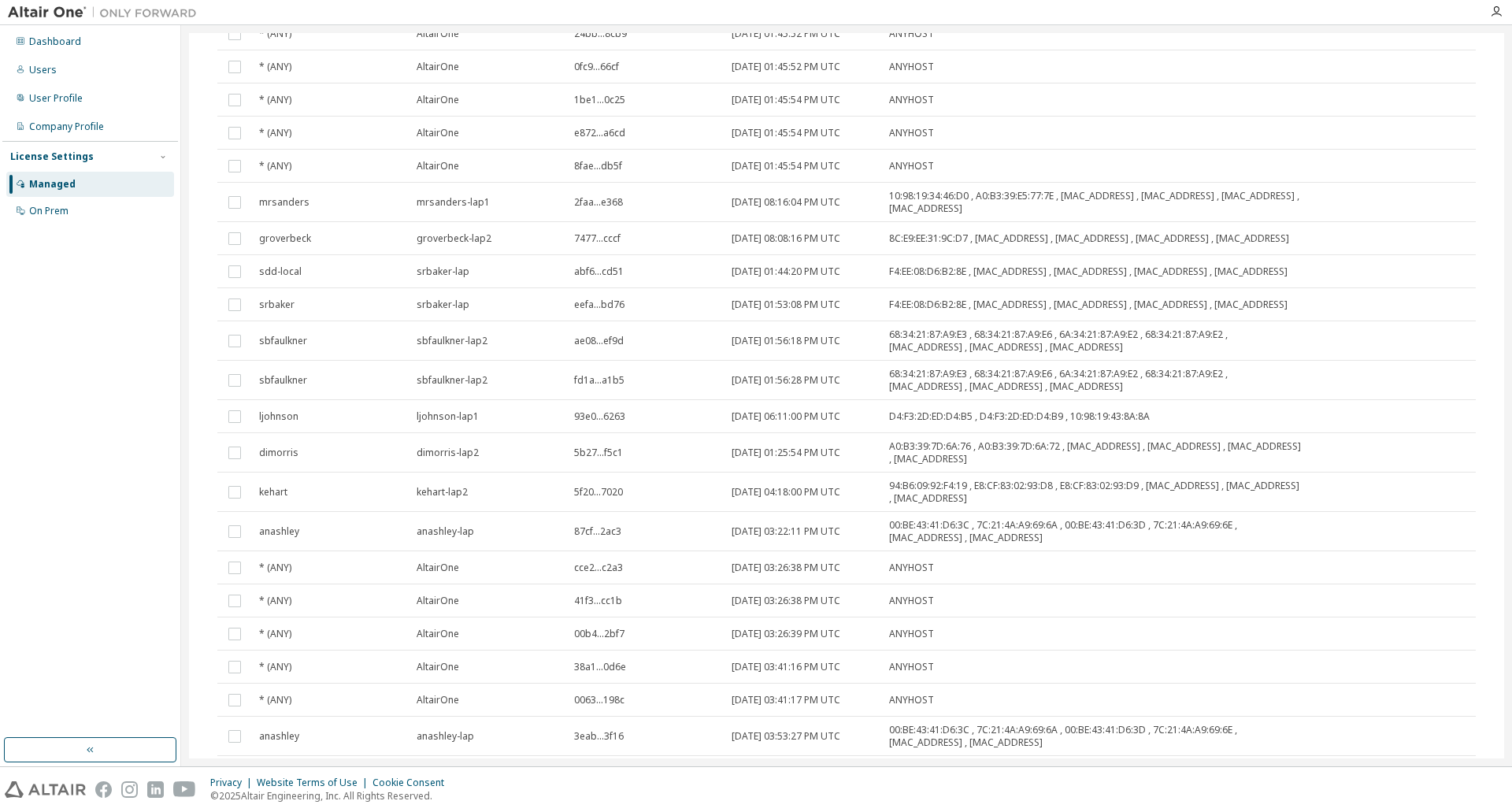
scroll to position [995, 0]
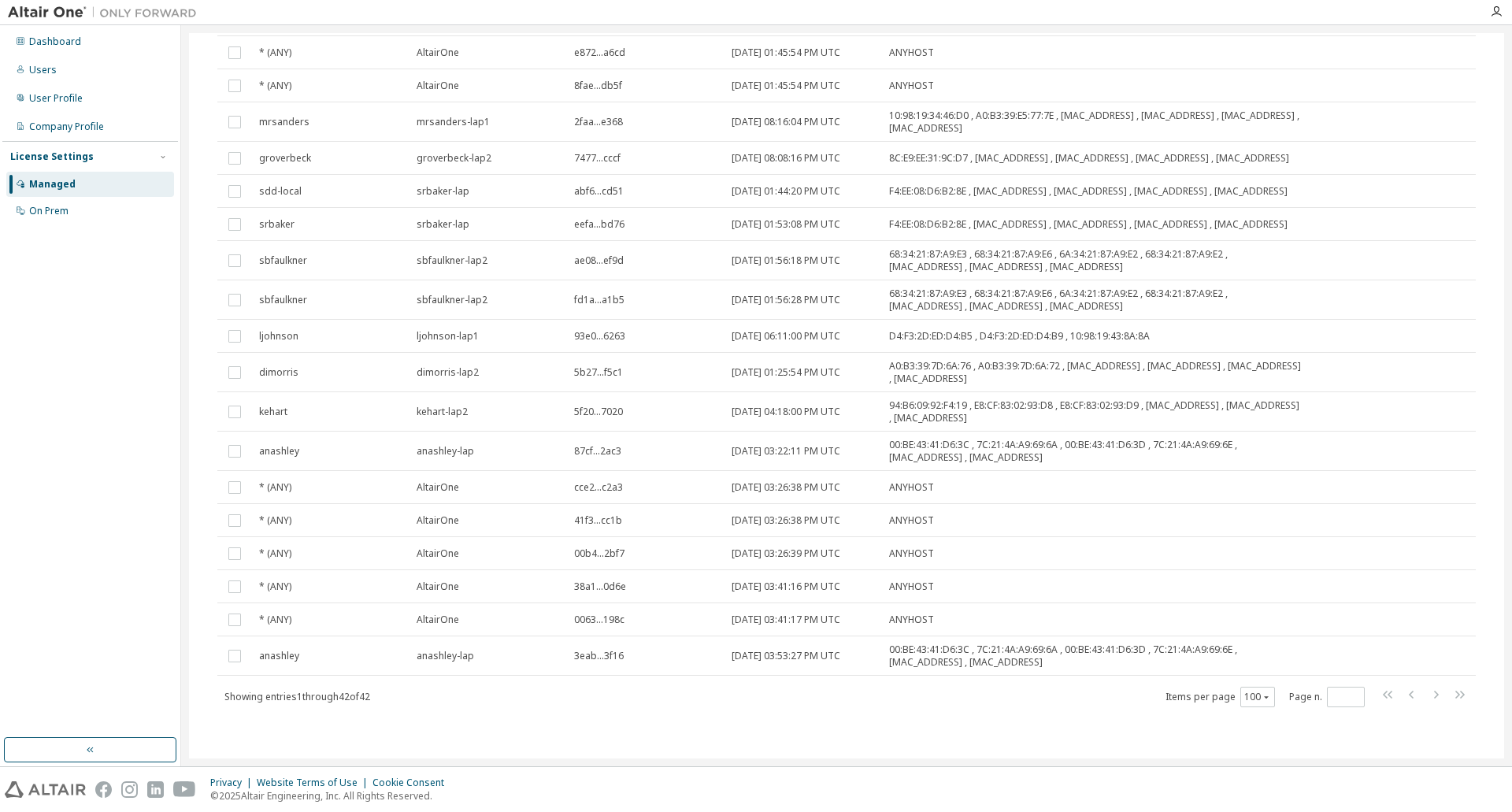
click at [1154, 469] on td "00:BE:43:41:D6:3C , 7C:21:4A:A9:69:6A , 00:BE:43:41:D6:3D , 7C:21:4A:A9:69:6E ,…" at bounding box center [1096, 451] width 427 height 40
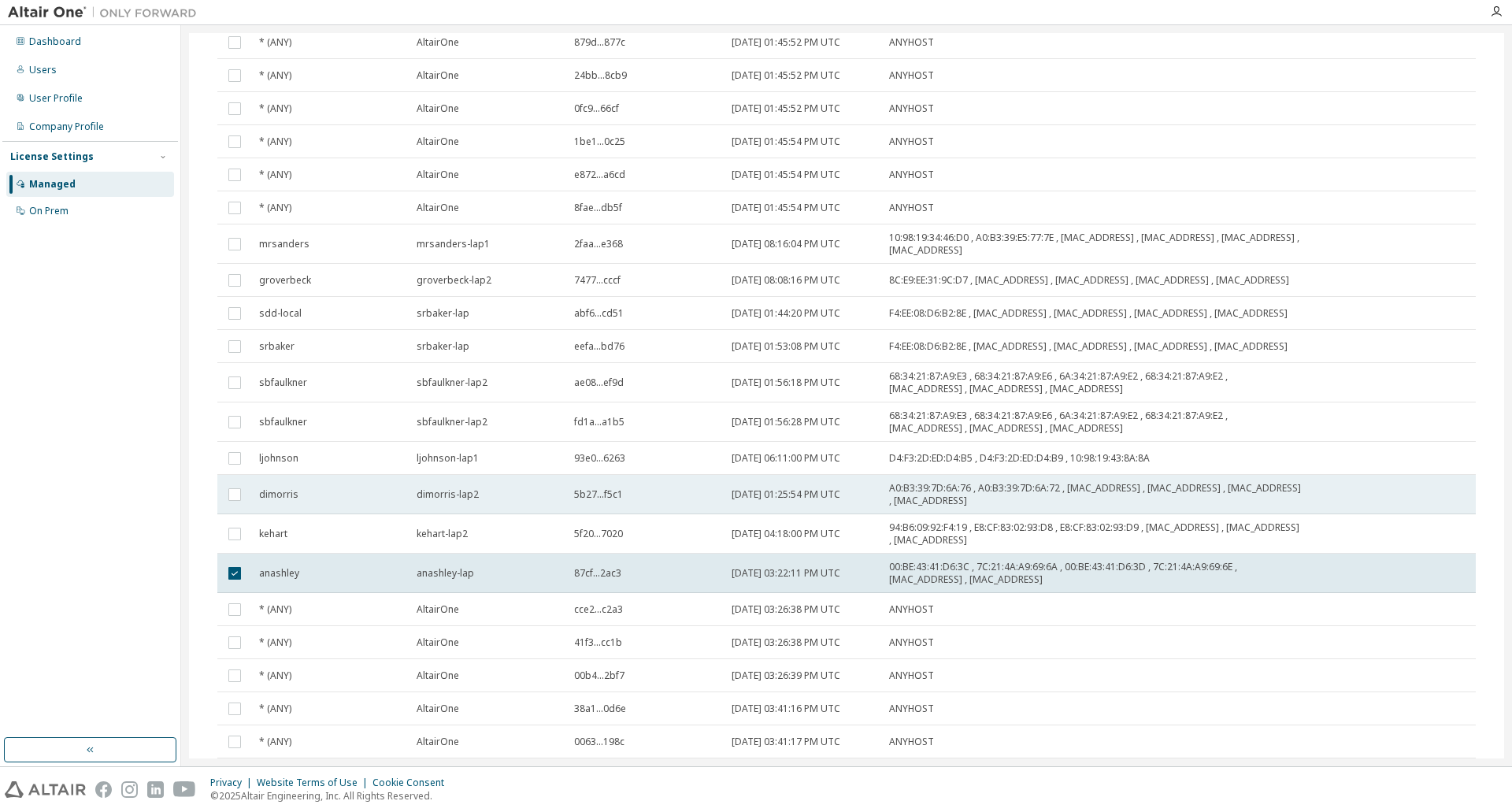
scroll to position [862, 0]
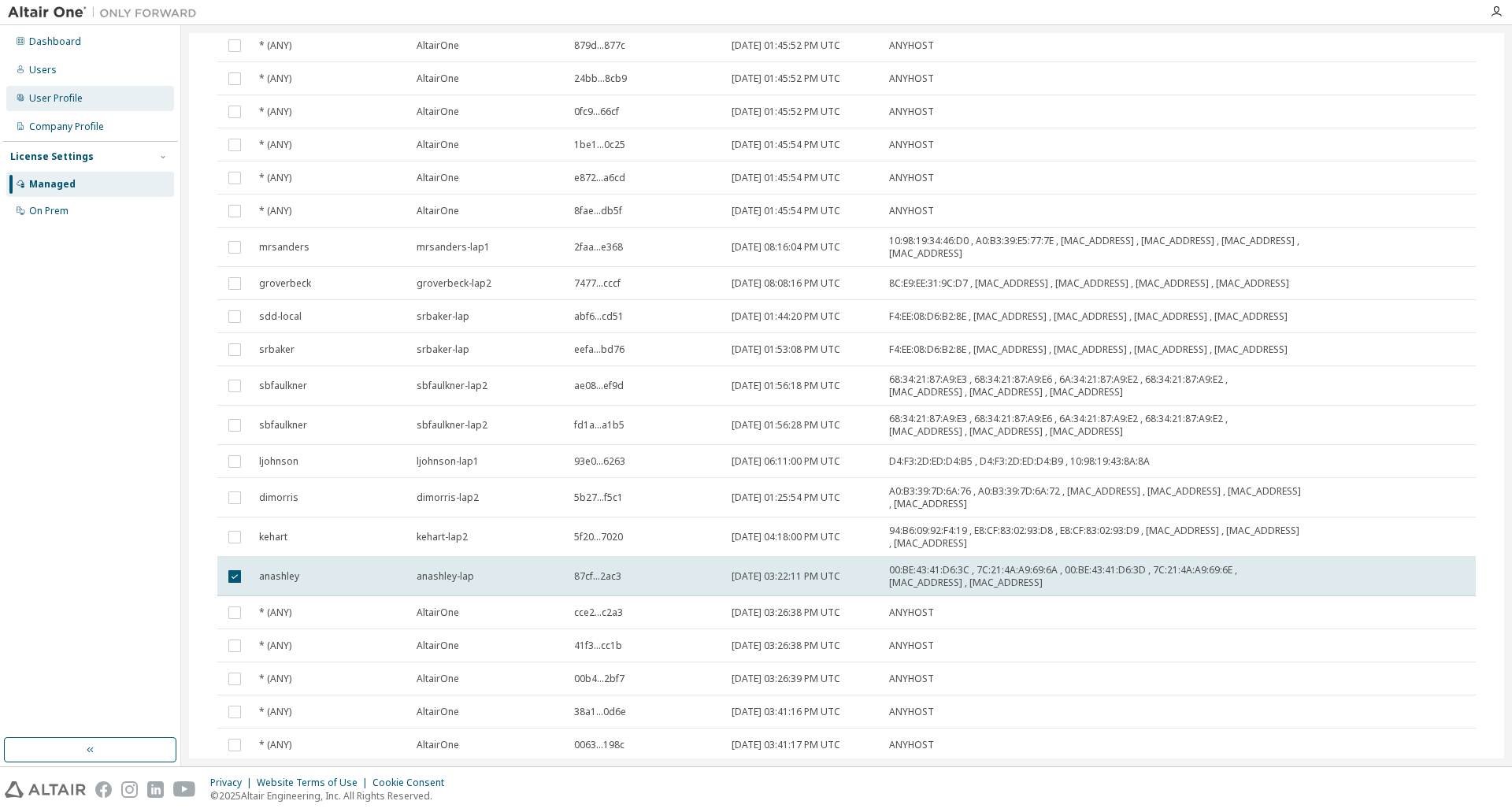
click at [63, 99] on div "User Profile" at bounding box center [55, 98] width 54 height 12
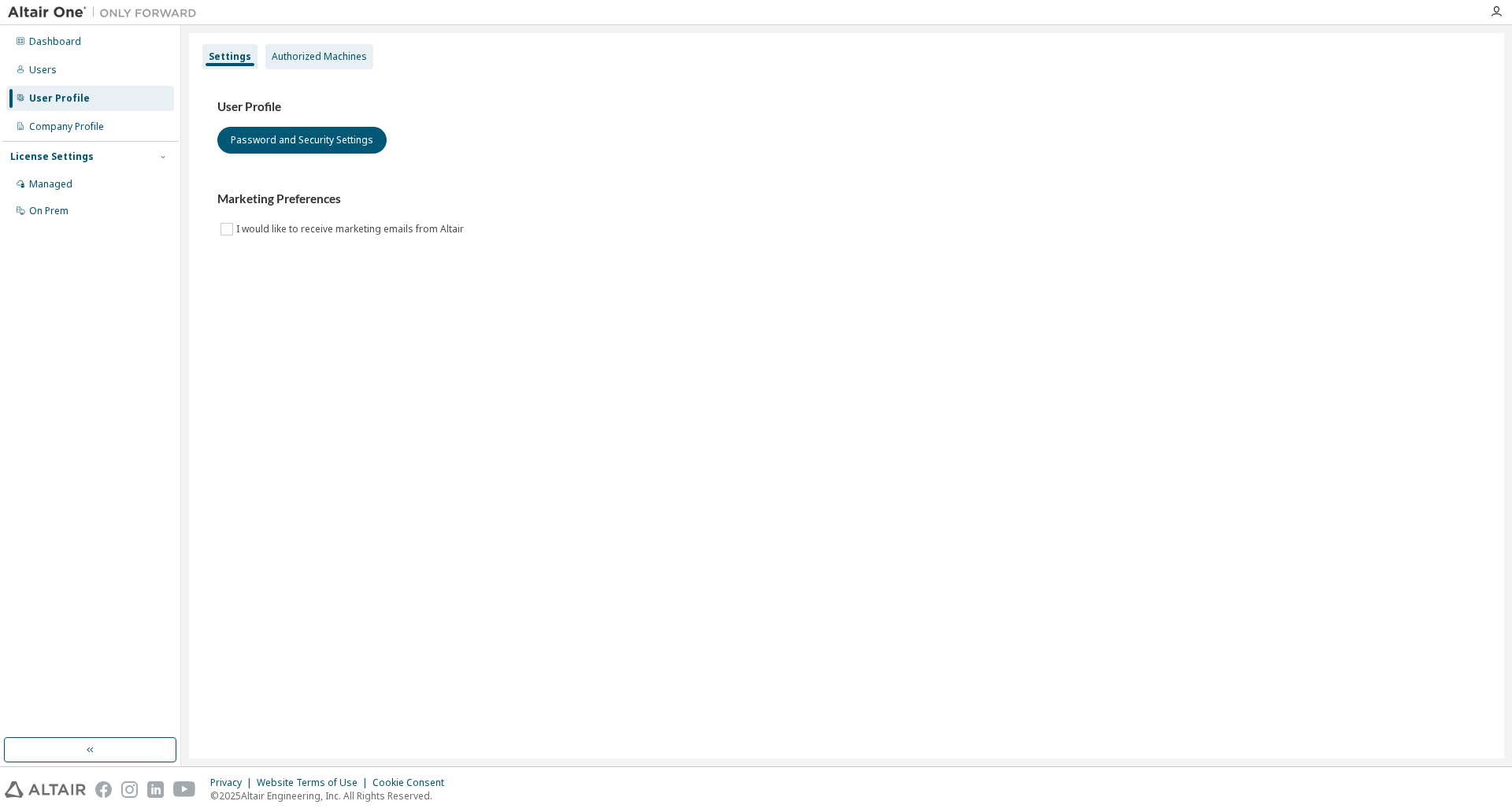
click at [280, 65] on div "Authorized Machines" at bounding box center [319, 56] width 108 height 25
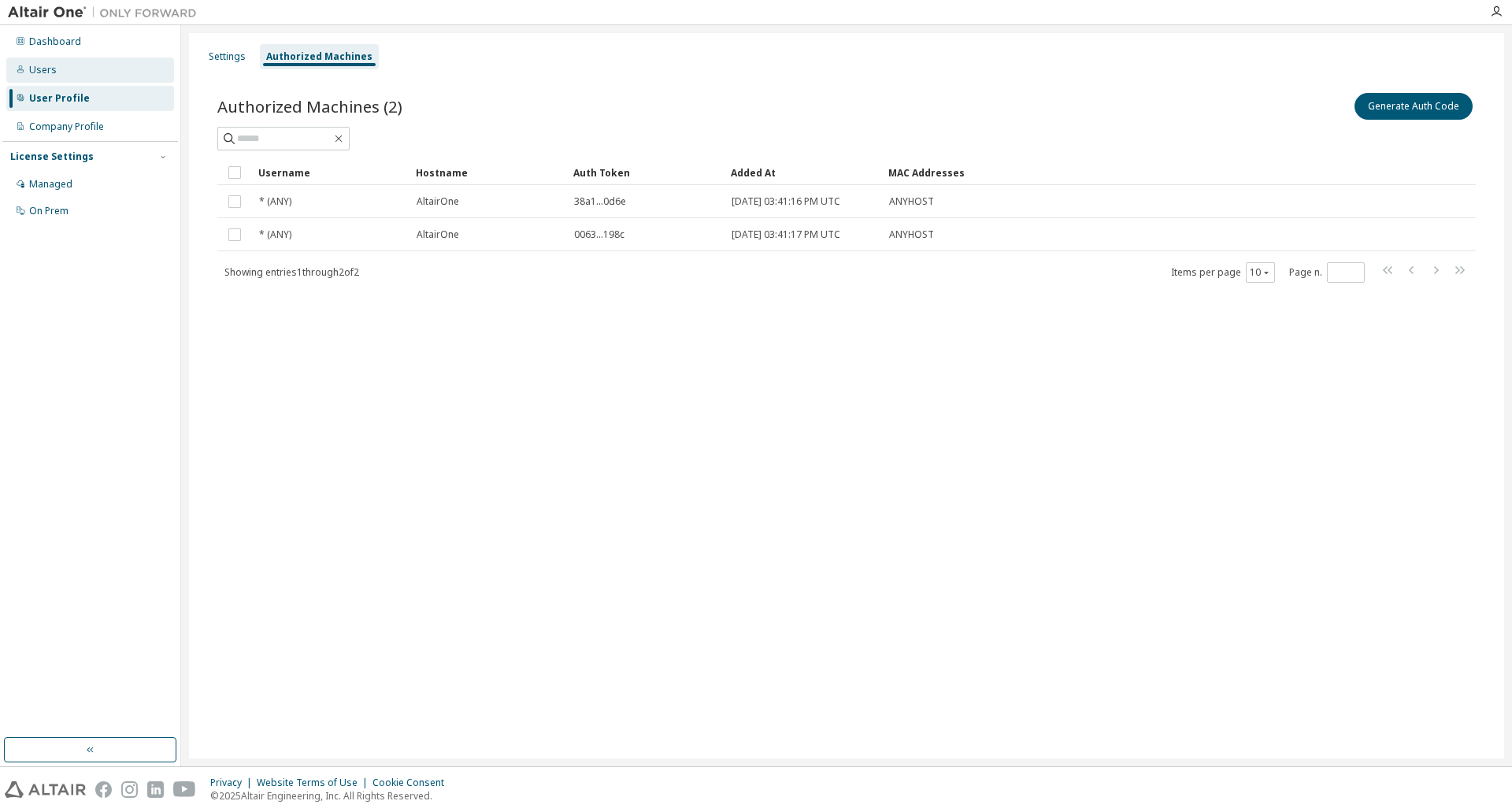
click at [28, 78] on div "Users" at bounding box center [90, 70] width 168 height 25
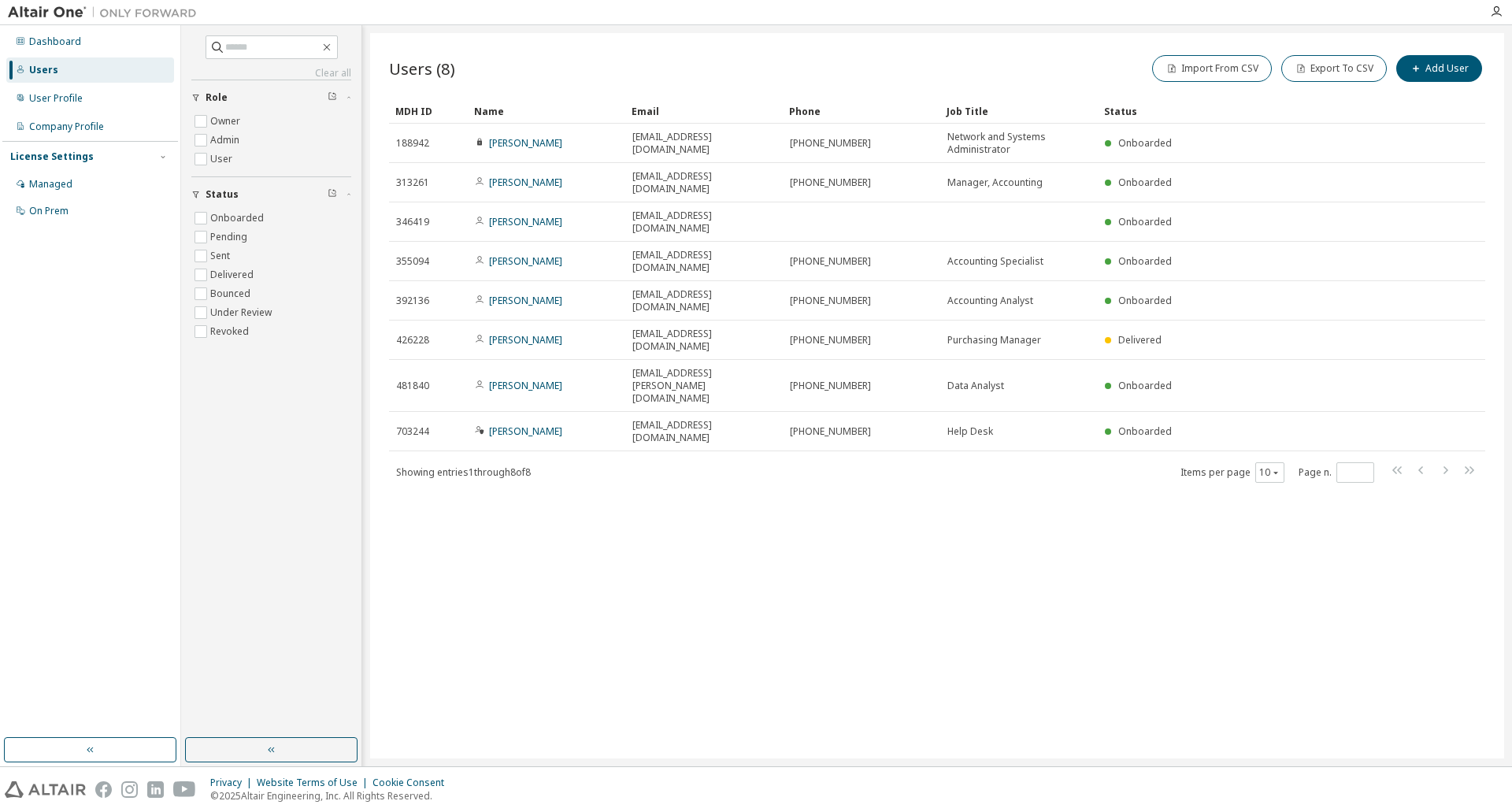
click at [57, 25] on div "Dashboard Users User Profile Company Profile License Settings Managed On Prem" at bounding box center [90, 395] width 181 height 741
click at [60, 51] on div "Dashboard" at bounding box center [90, 41] width 168 height 25
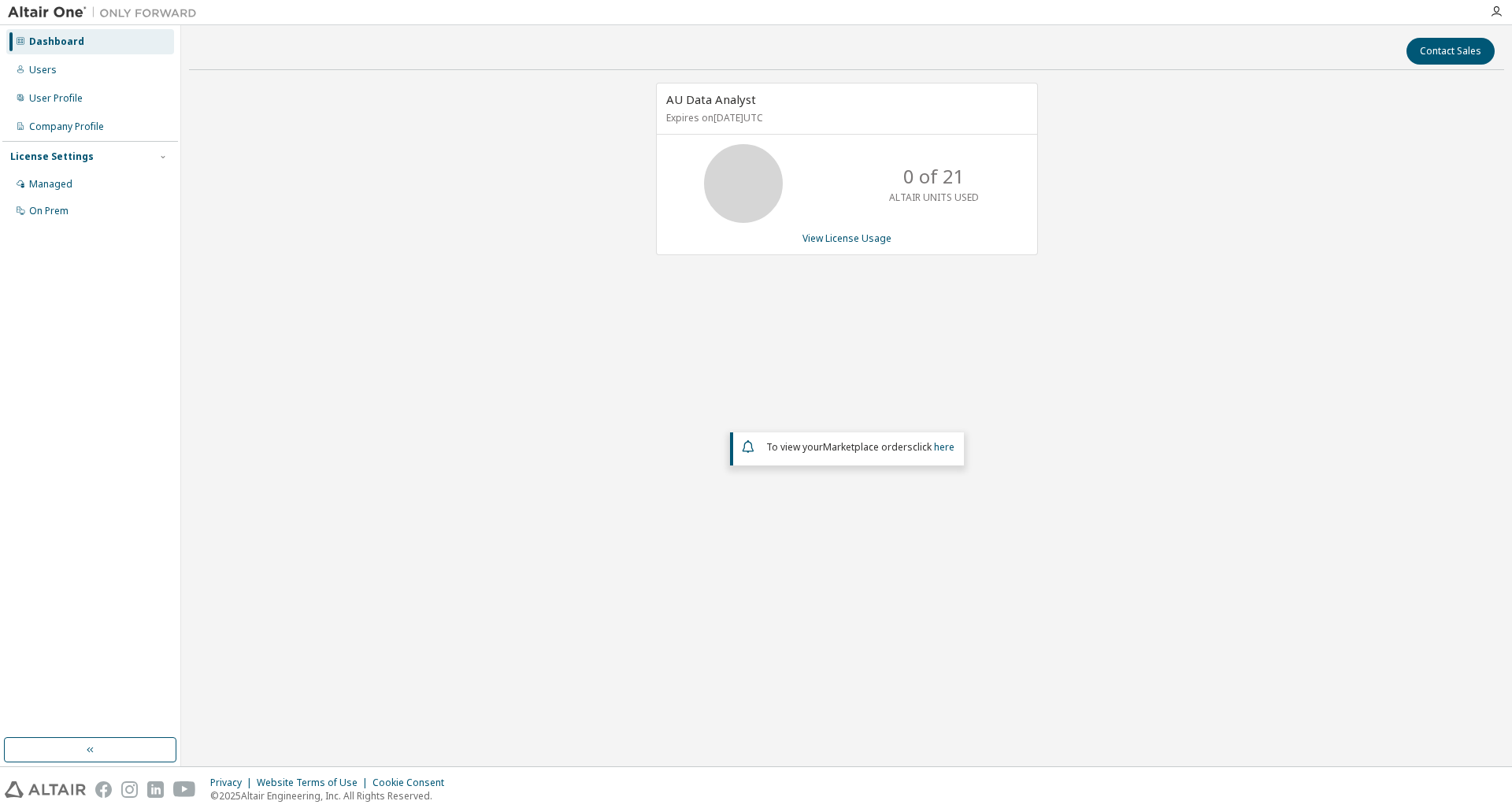
click at [792, 177] on div "0 of 21 ALTAIR UNITS USED" at bounding box center [847, 183] width 381 height 79
click at [859, 235] on link "View License Usage" at bounding box center [847, 238] width 89 height 13
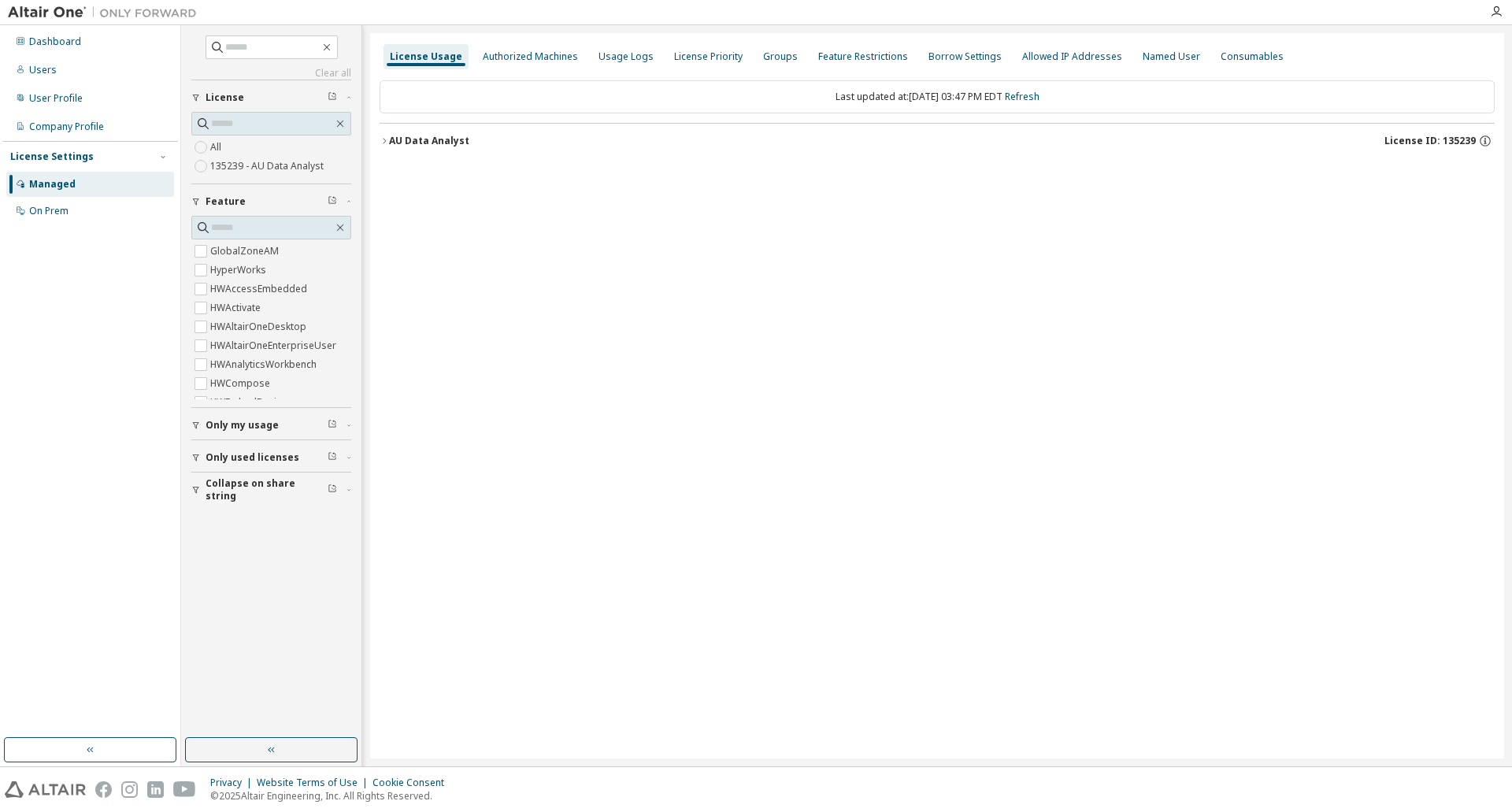
click at [389, 140] on div "AU Data Analyst" at bounding box center [429, 141] width 80 height 12
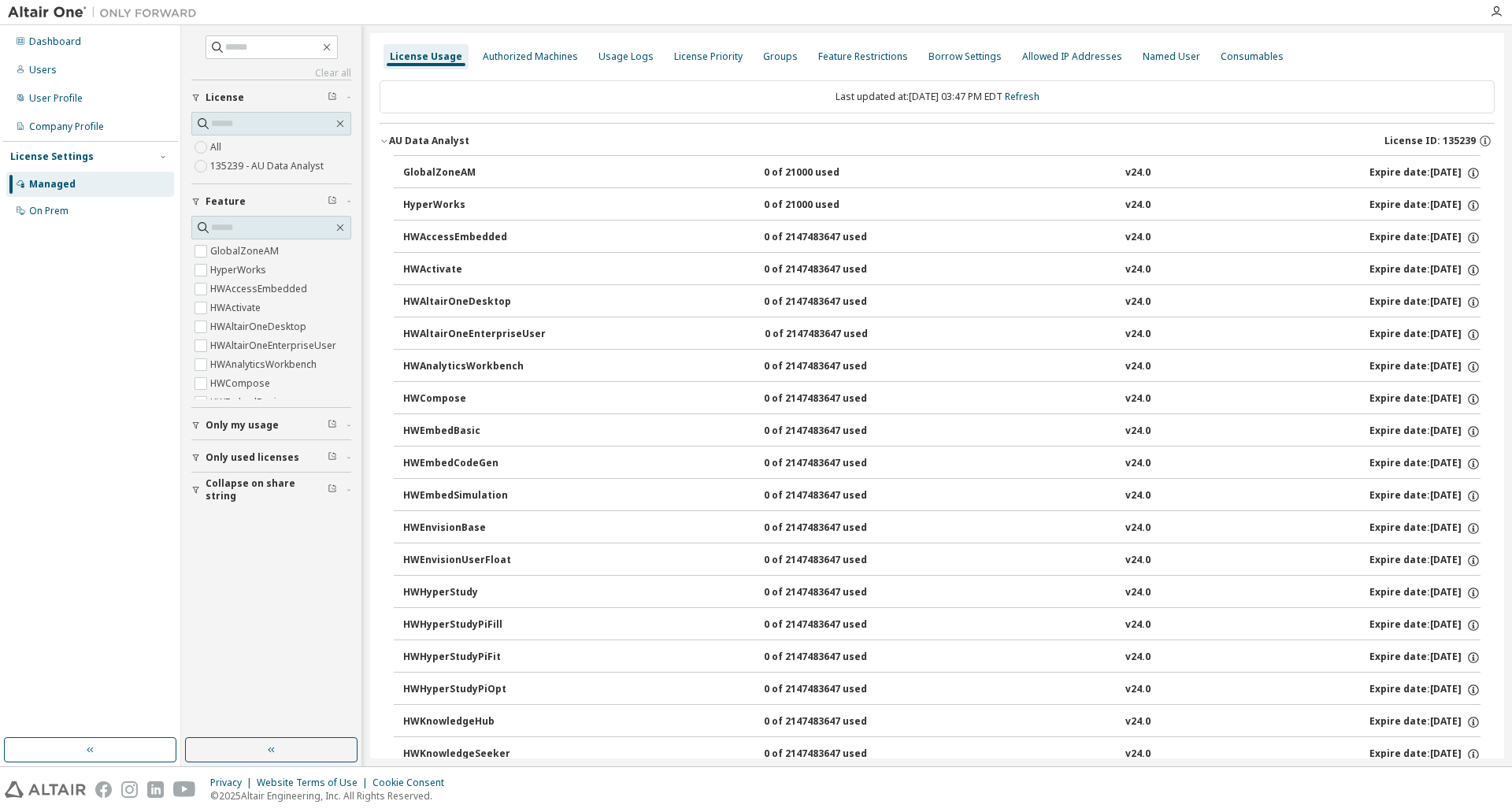
click at [272, 458] on span "Only used licenses" at bounding box center [252, 457] width 94 height 12
click at [218, 478] on label "Yes" at bounding box center [219, 481] width 19 height 19
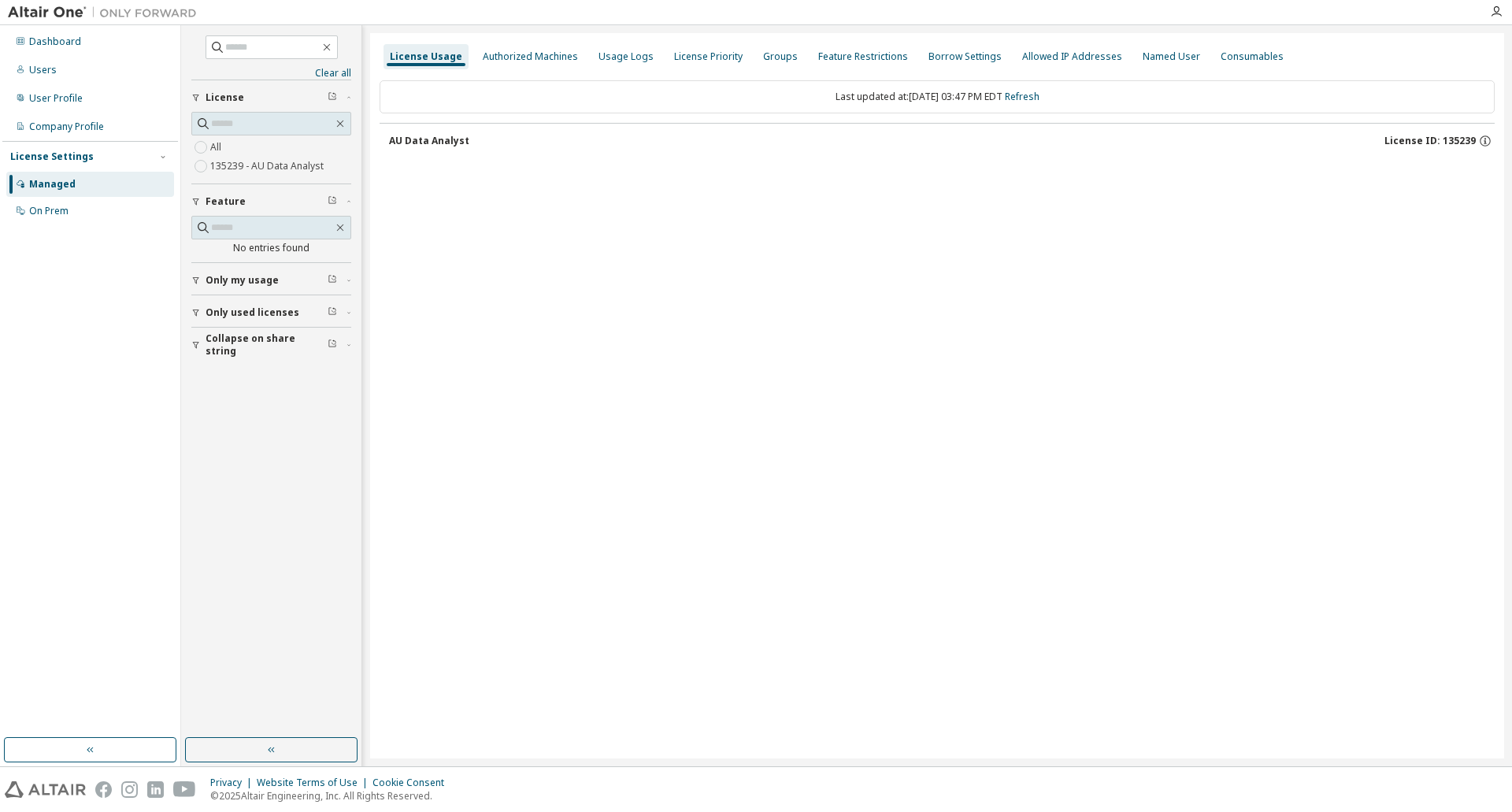
click at [444, 143] on div "AU Data Analyst" at bounding box center [429, 141] width 80 height 12
click at [1486, 139] on icon "button" at bounding box center [1485, 141] width 14 height 14
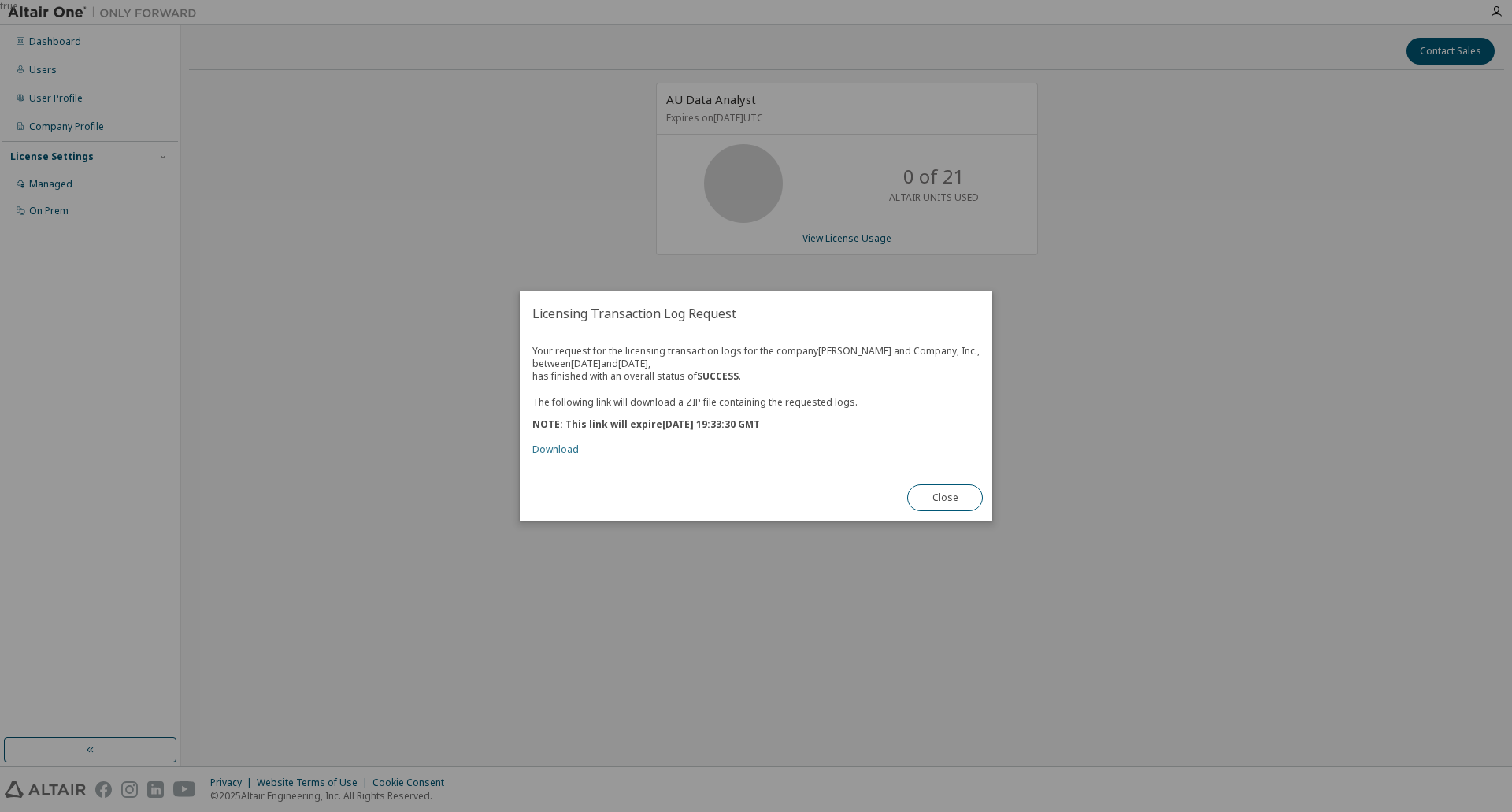
click at [554, 449] on link "Download" at bounding box center [555, 449] width 46 height 13
click at [432, 221] on div "true" at bounding box center [756, 406] width 1512 height 812
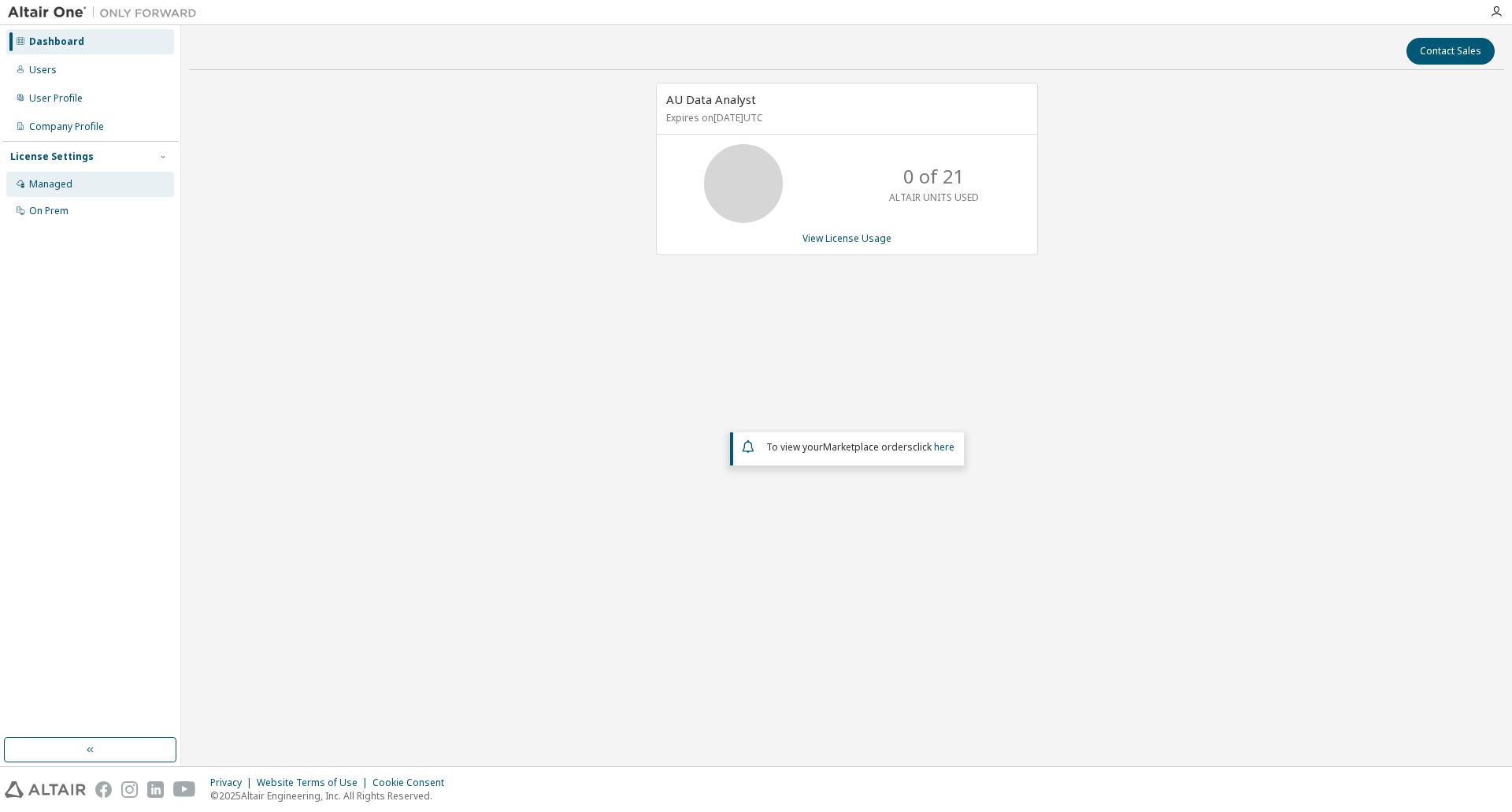
click at [71, 189] on div "Managed" at bounding box center [50, 184] width 43 height 12
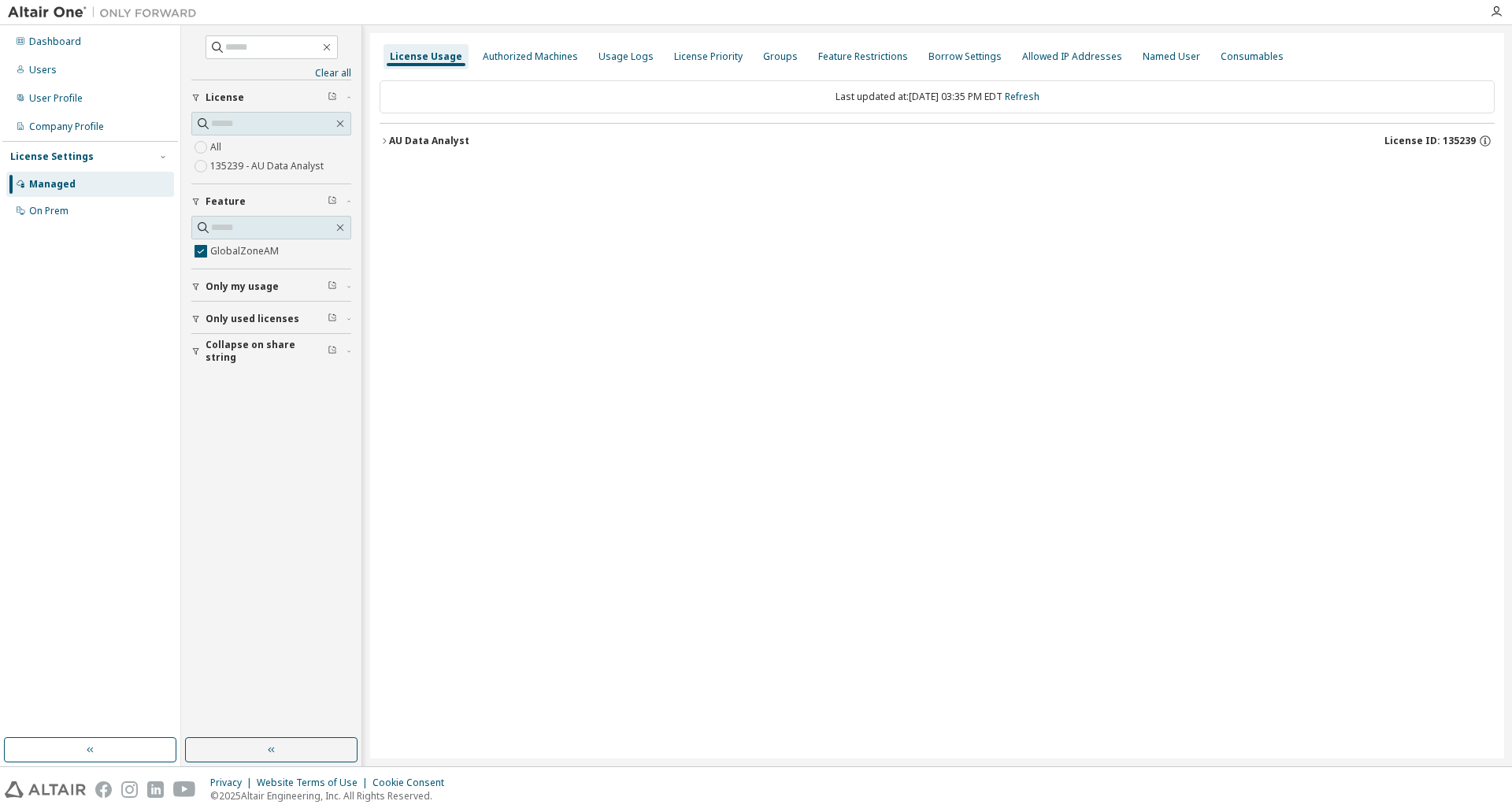
click at [385, 142] on icon "button" at bounding box center [384, 141] width 9 height 9
click at [529, 57] on div "Authorized Machines" at bounding box center [530, 56] width 95 height 12
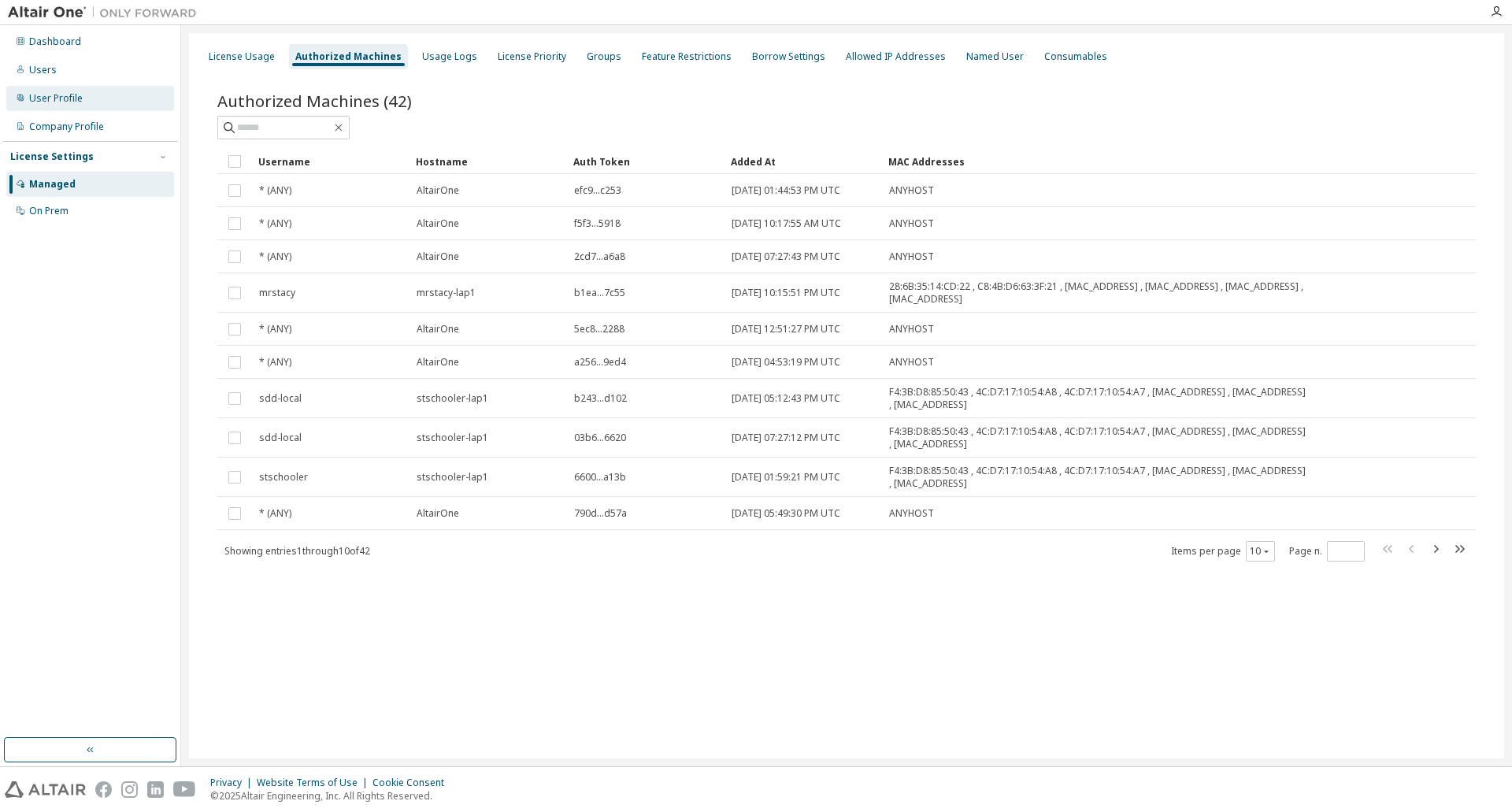
click at [50, 104] on div "User Profile" at bounding box center [55, 98] width 54 height 12
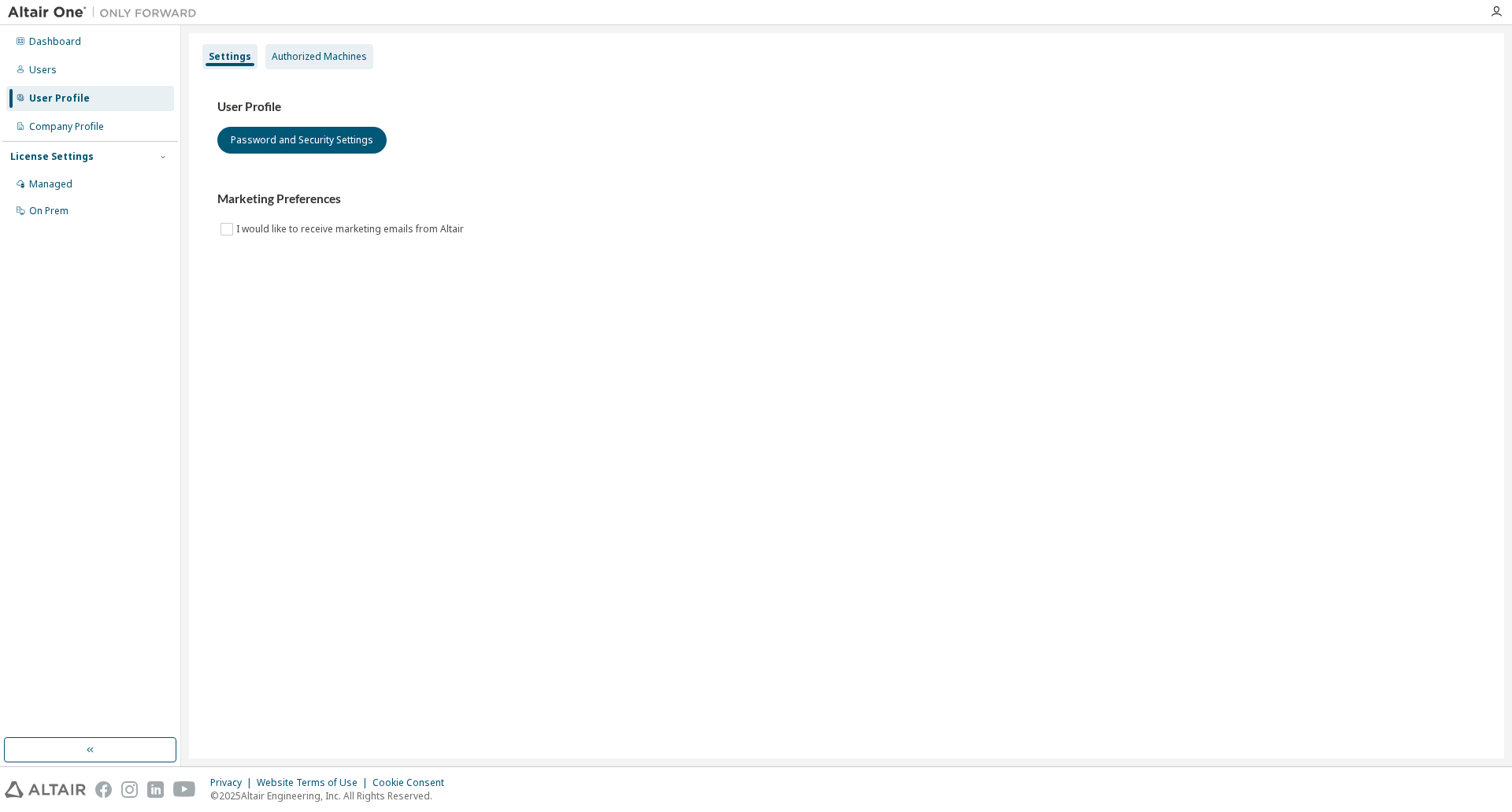
click at [296, 63] on div "Authorized Machines" at bounding box center [319, 56] width 108 height 25
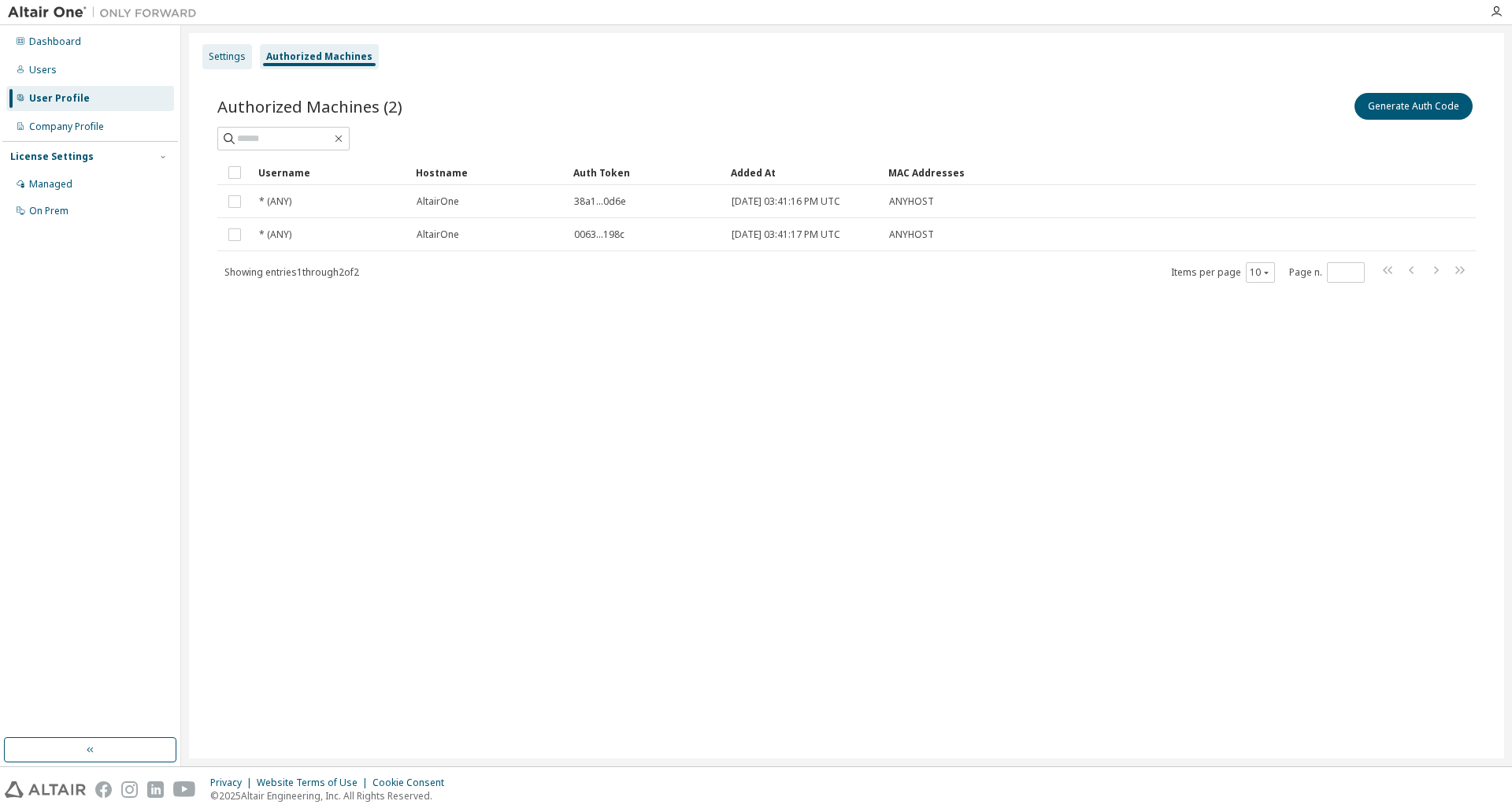
click at [219, 50] on div "Settings" at bounding box center [227, 56] width 37 height 12
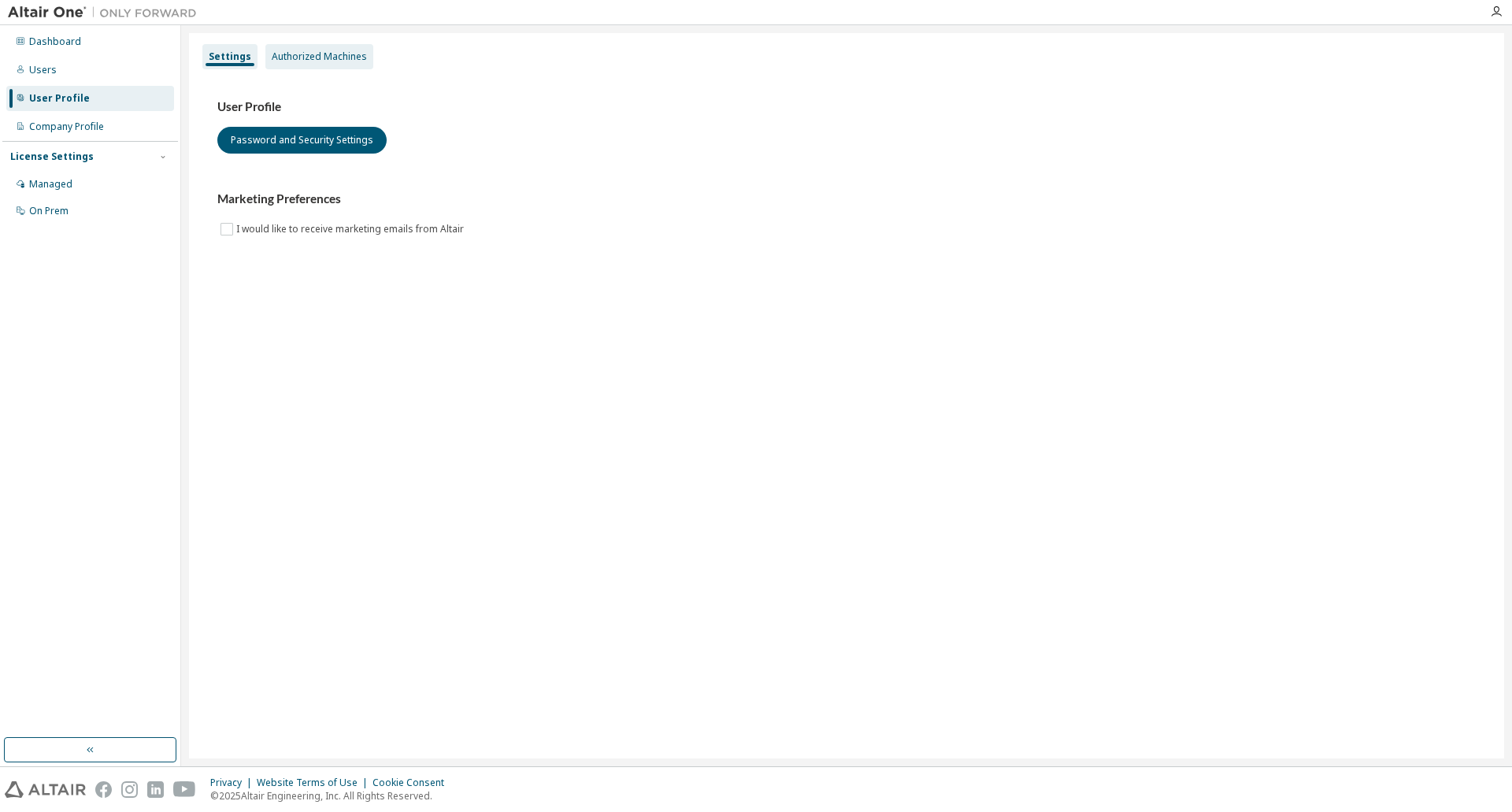
click at [295, 55] on div "Authorized Machines" at bounding box center [319, 56] width 95 height 12
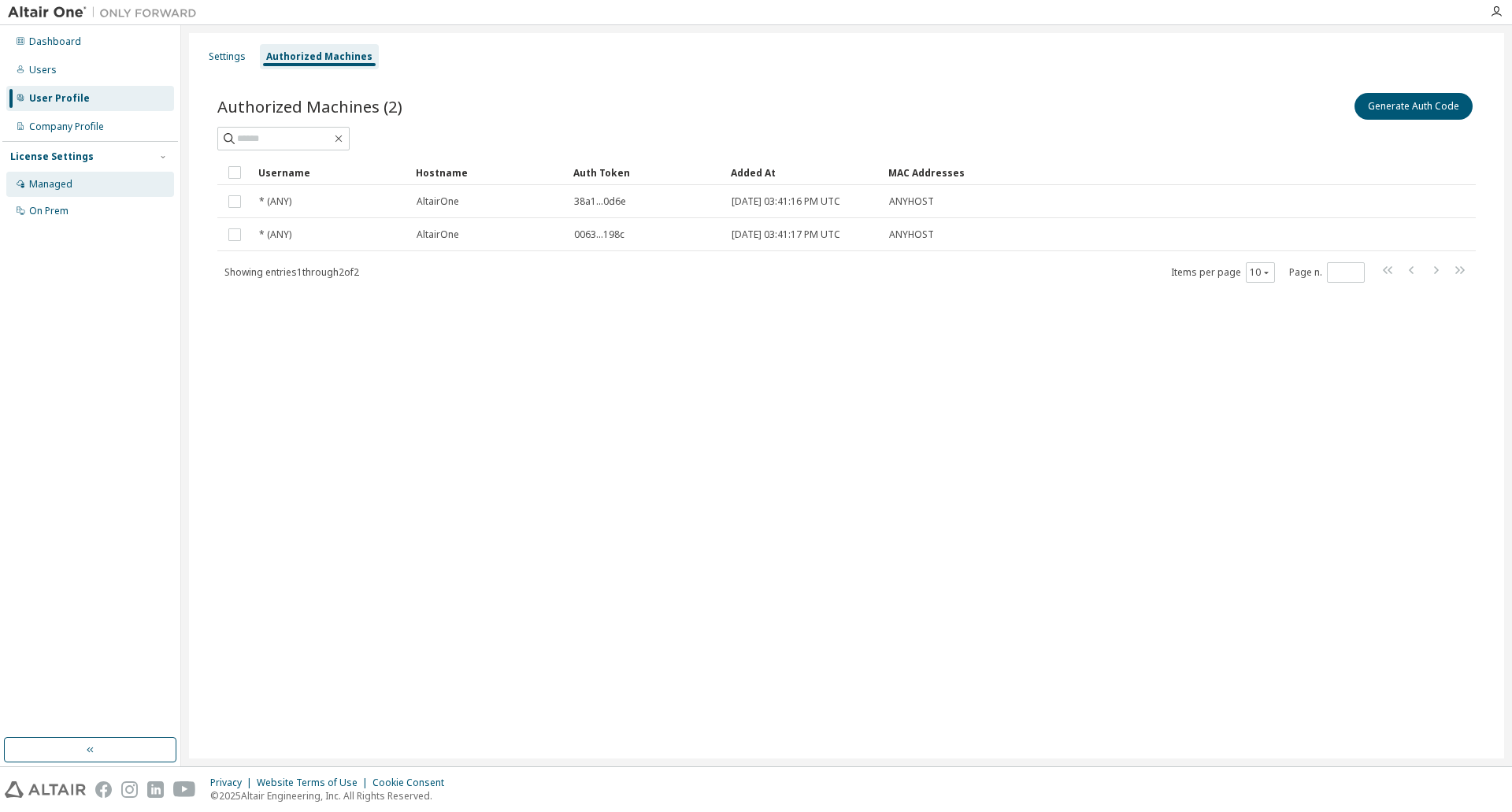
click at [86, 174] on div "Managed" at bounding box center [90, 184] width 168 height 25
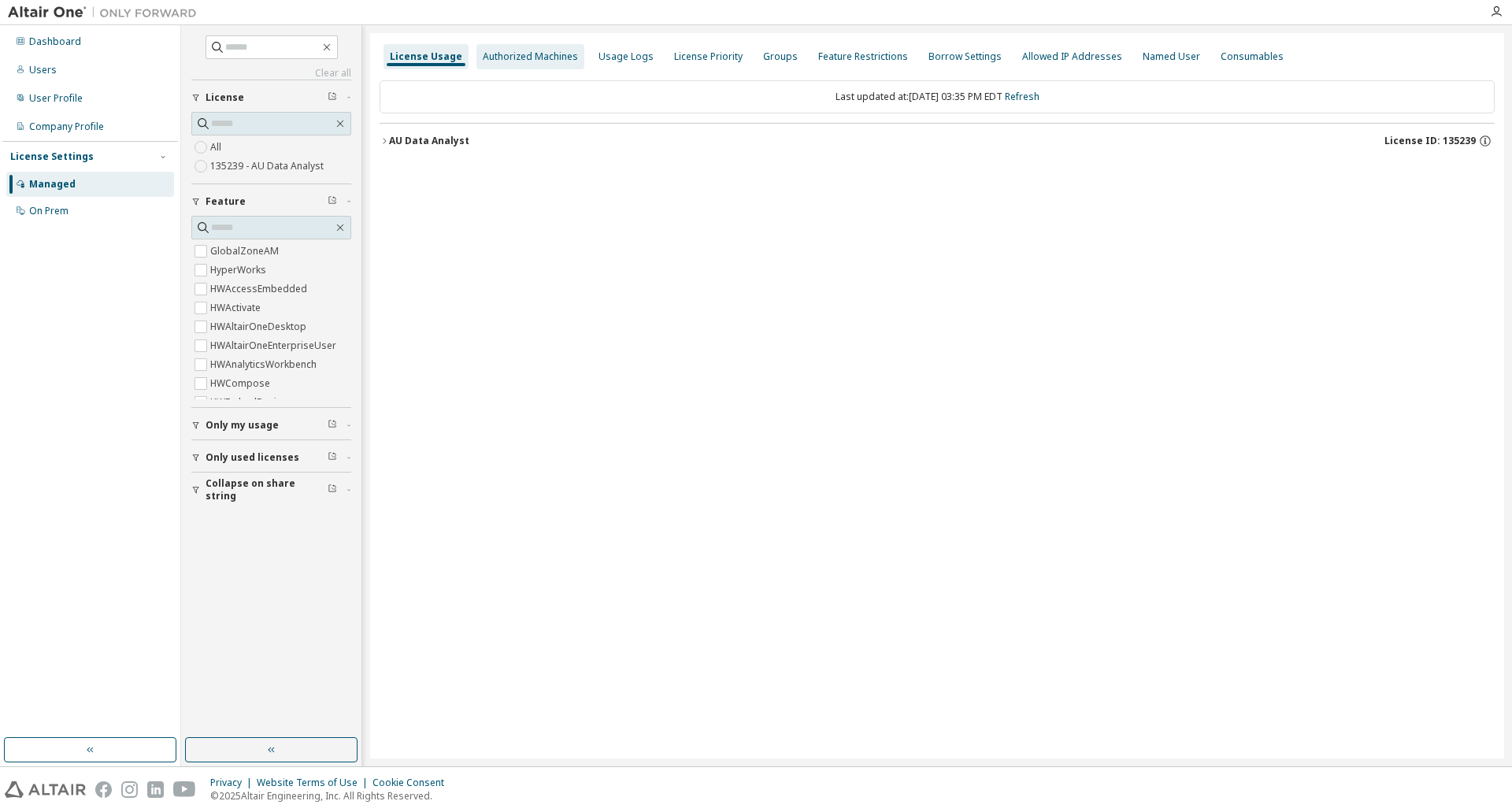
click at [502, 46] on div "Authorized Machines" at bounding box center [530, 56] width 108 height 25
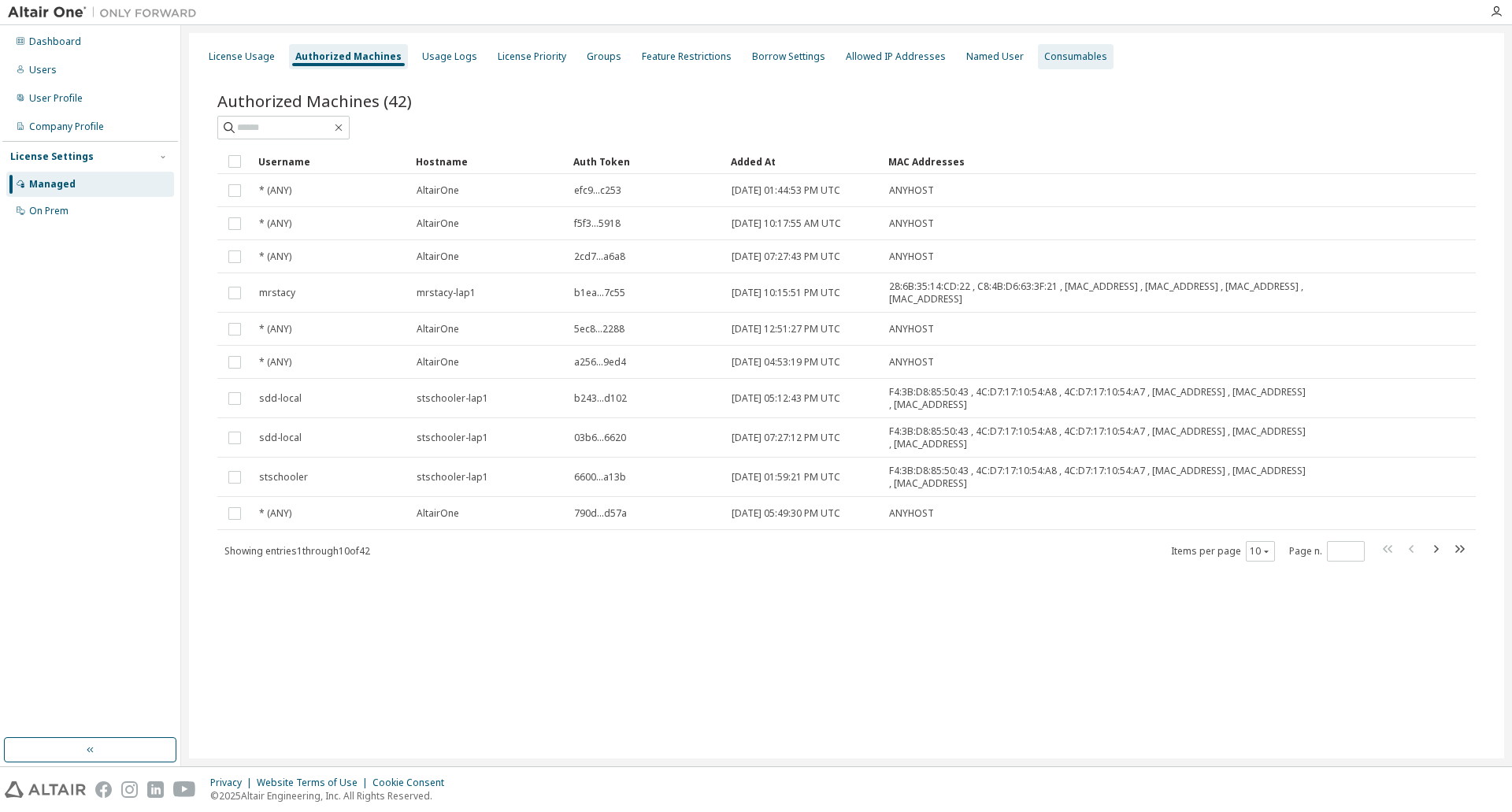
click at [1059, 61] on div "Consumables" at bounding box center [1076, 56] width 63 height 12
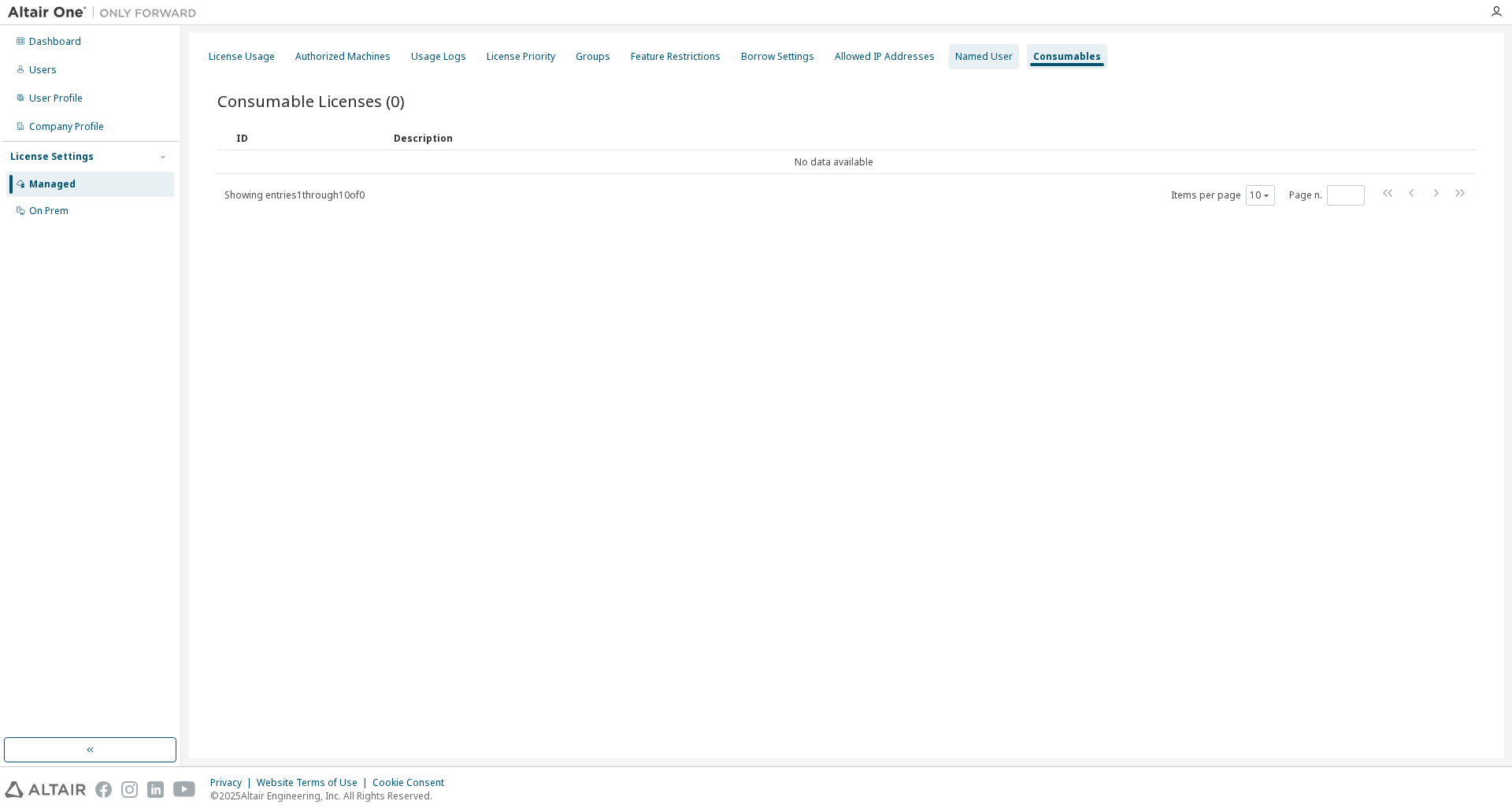
click at [957, 58] on div "Named User" at bounding box center [983, 56] width 57 height 12
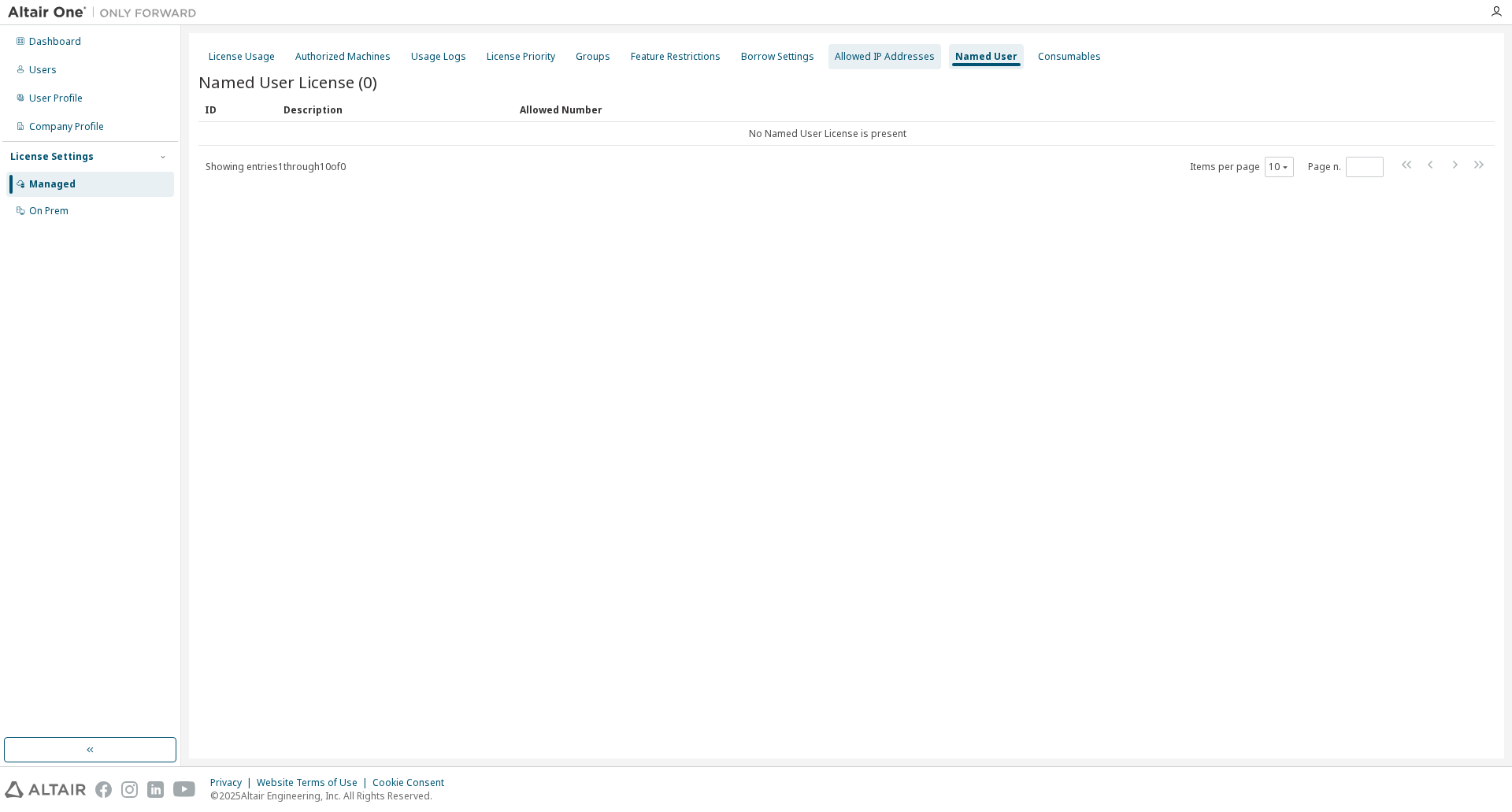
click at [901, 52] on div "Allowed IP Addresses" at bounding box center [885, 56] width 100 height 12
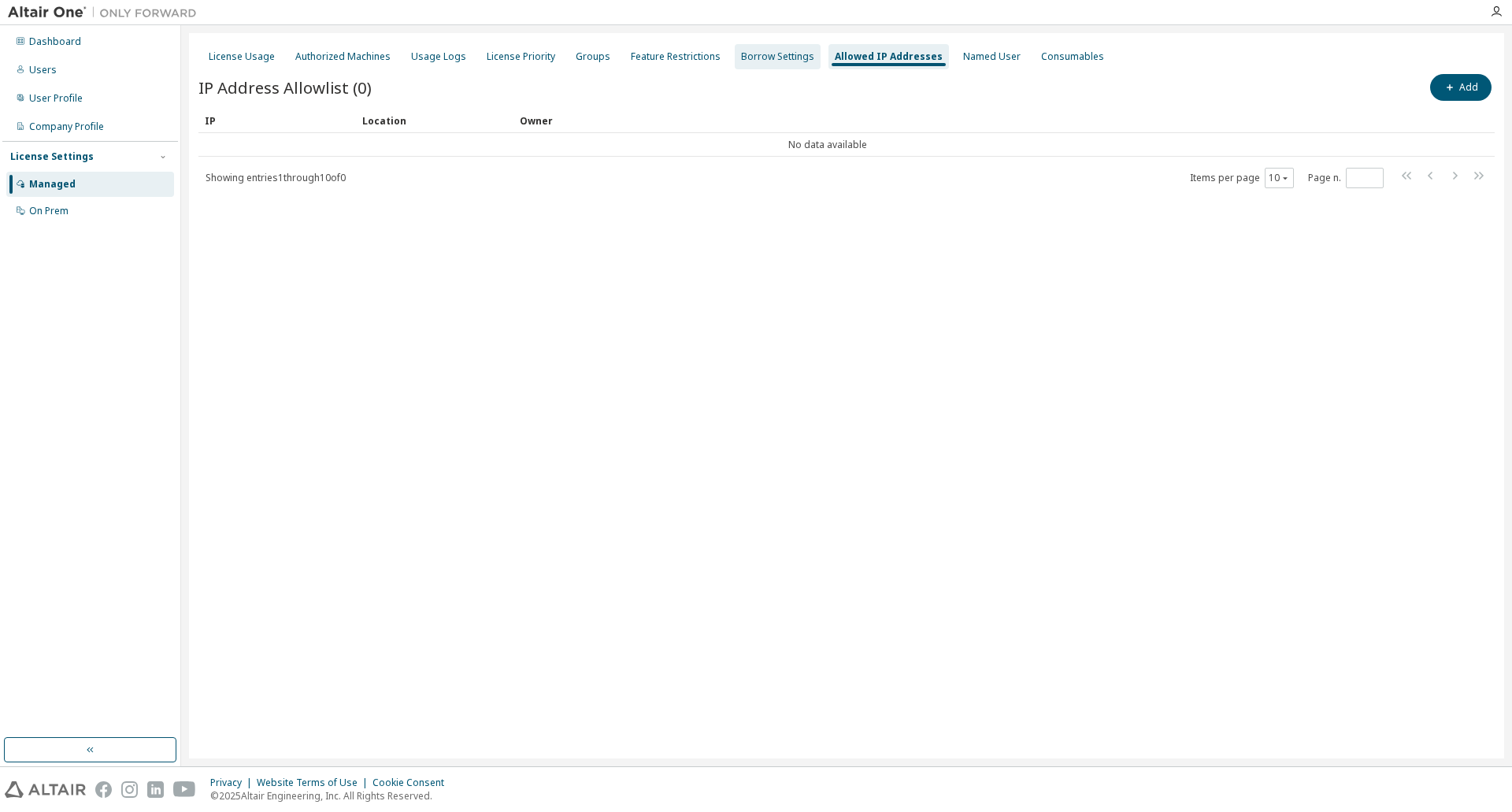
click at [770, 46] on div "Borrow Settings" at bounding box center [778, 56] width 86 height 25
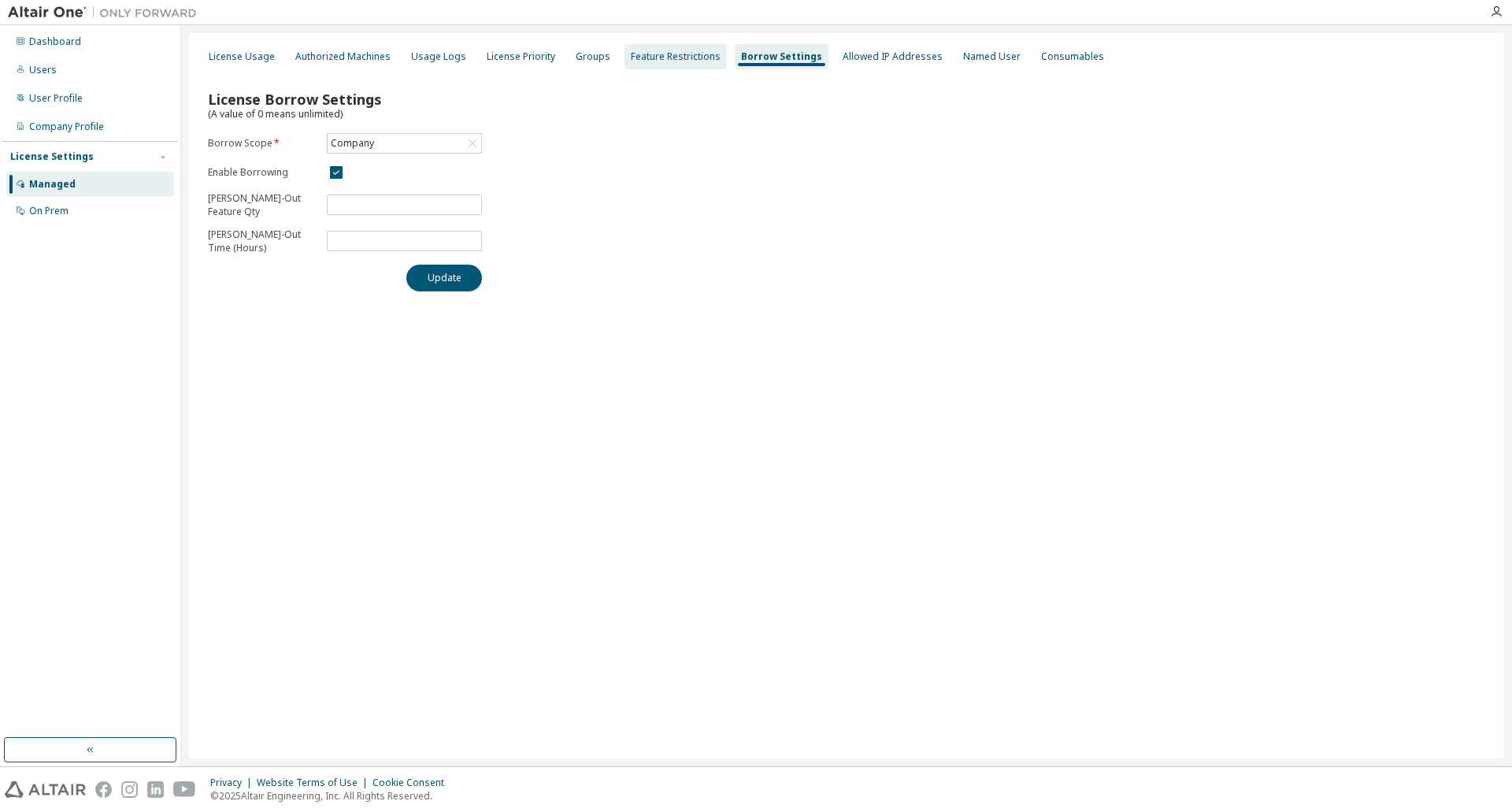
click at [660, 49] on div "Feature Restrictions" at bounding box center [676, 56] width 103 height 25
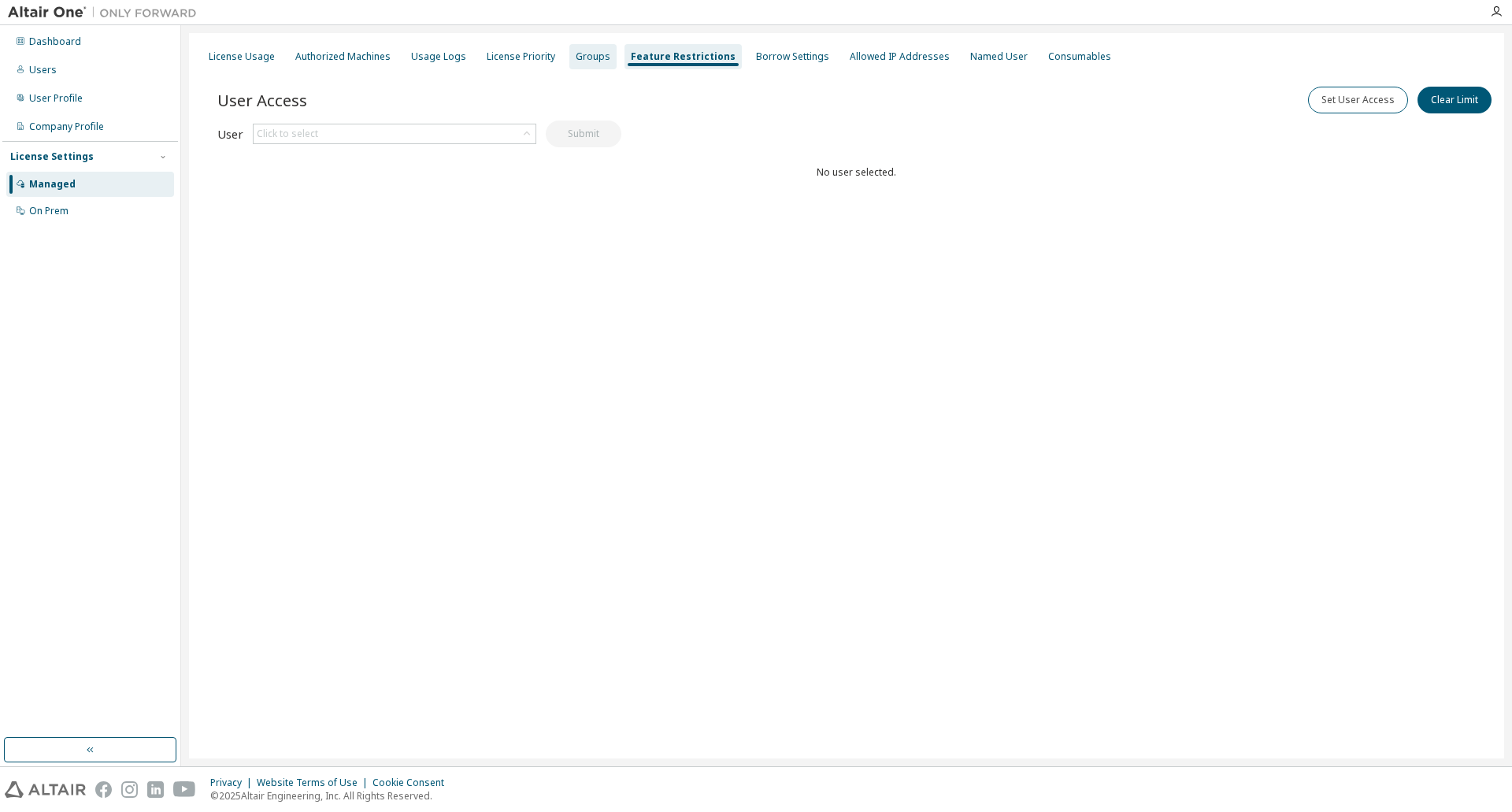
click at [576, 53] on div "Groups" at bounding box center [593, 56] width 35 height 12
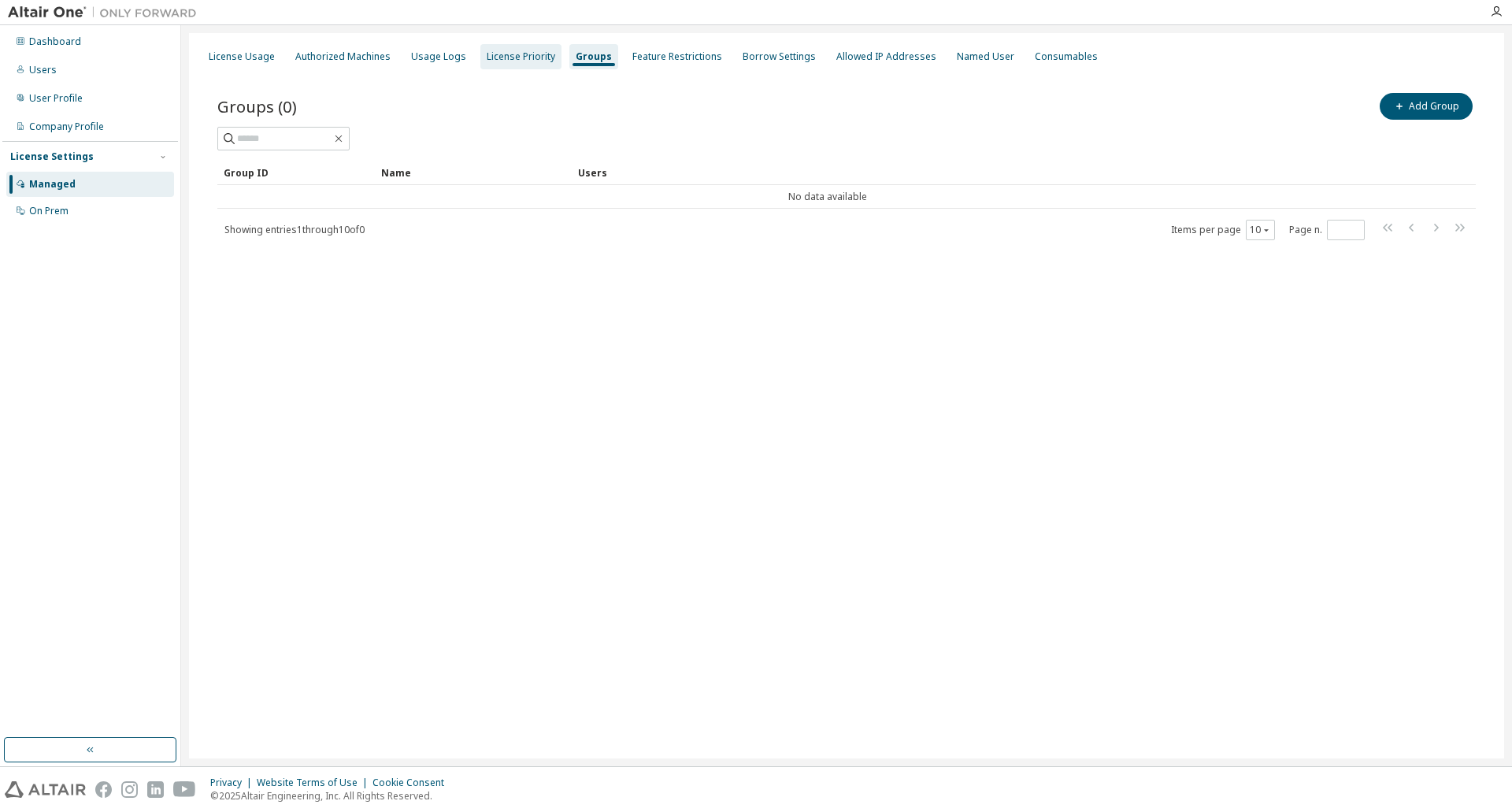
click at [526, 54] on div "License Priority" at bounding box center [521, 56] width 69 height 12
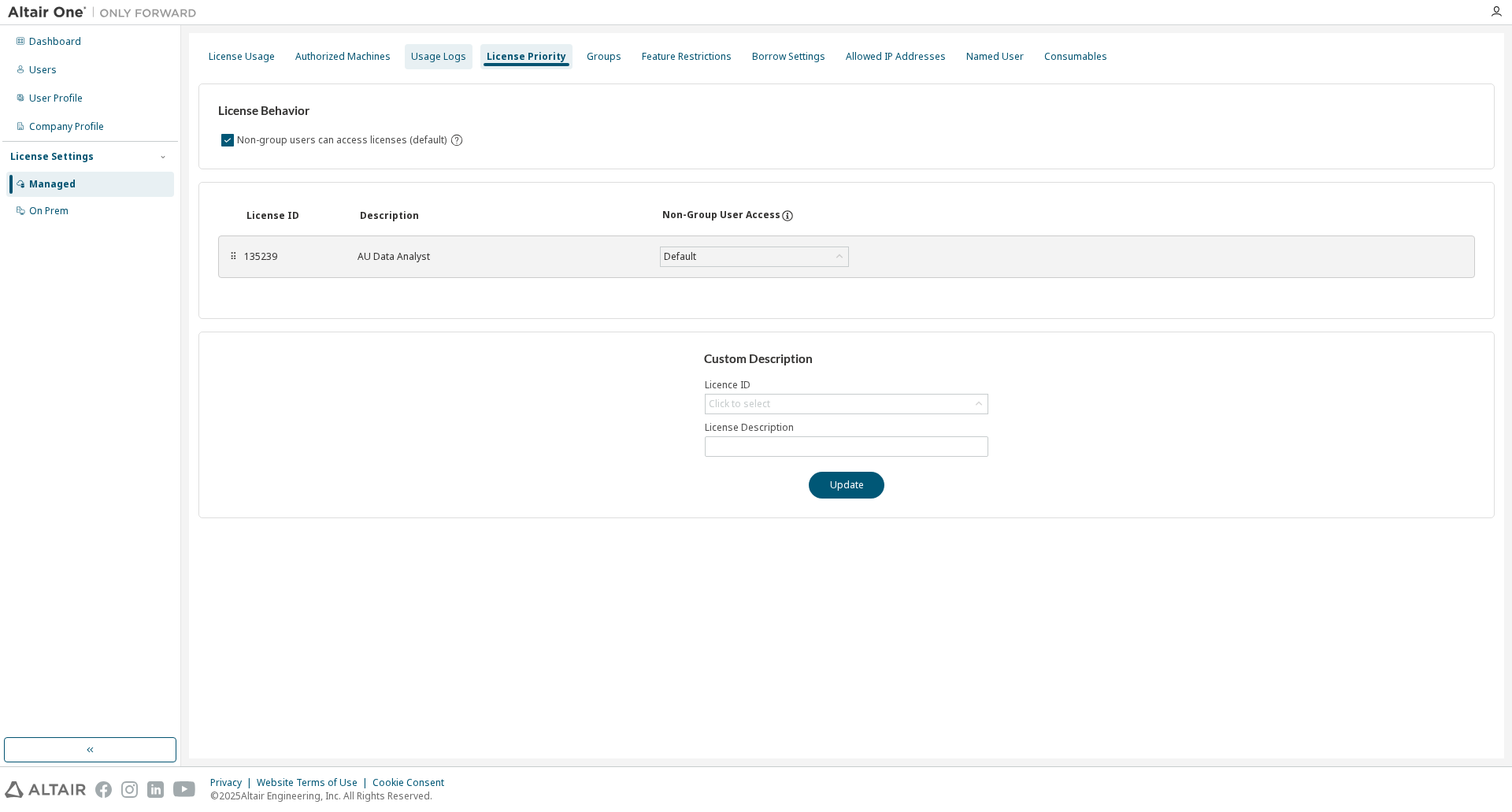
click at [428, 49] on div "Usage Logs" at bounding box center [439, 56] width 68 height 25
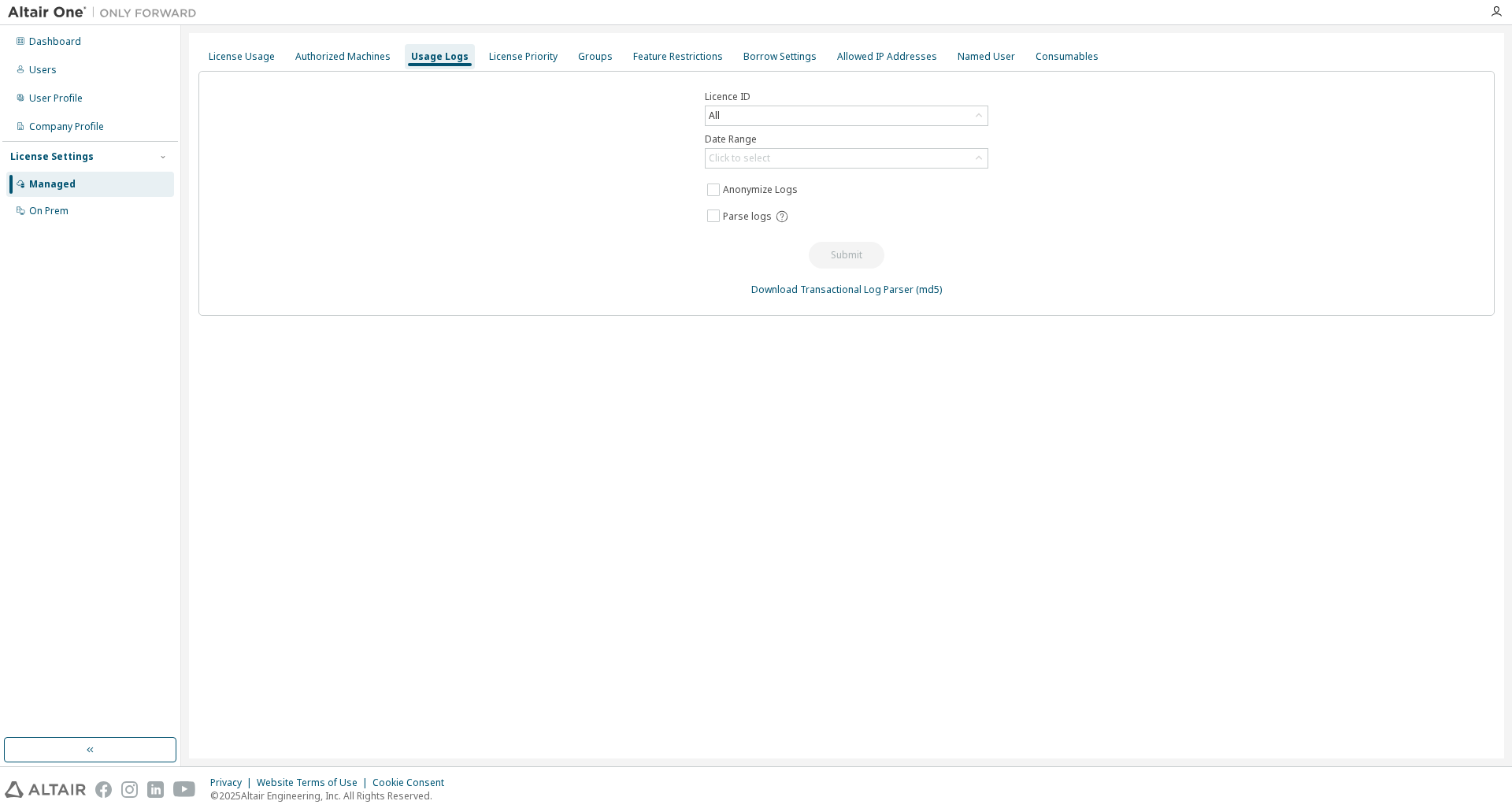
click at [428, 49] on div "Usage Logs" at bounding box center [439, 56] width 70 height 25
click at [348, 56] on div "Authorized Machines" at bounding box center [343, 56] width 95 height 12
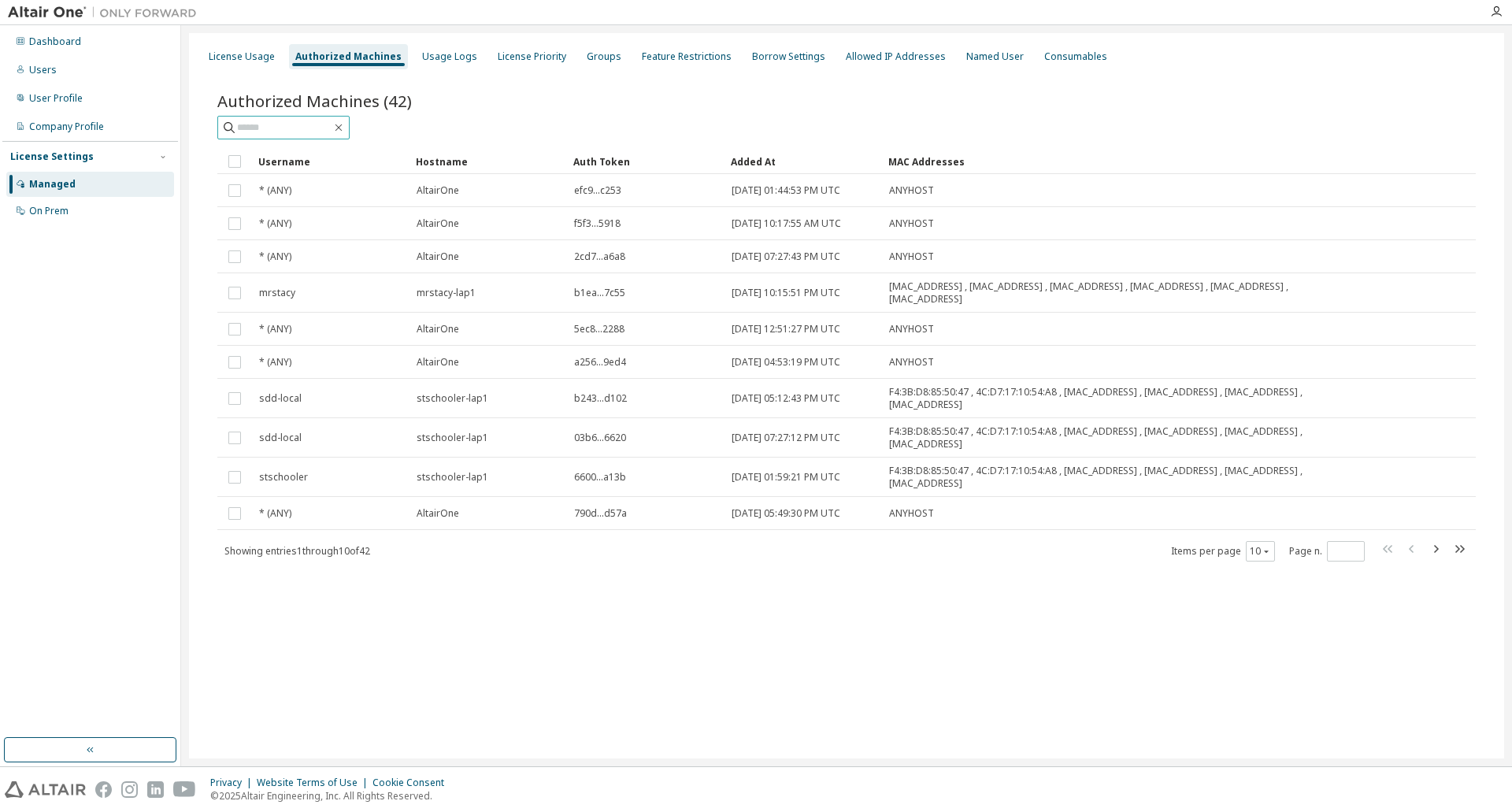
click at [309, 130] on input "text" at bounding box center [284, 127] width 94 height 16
type input "*********"
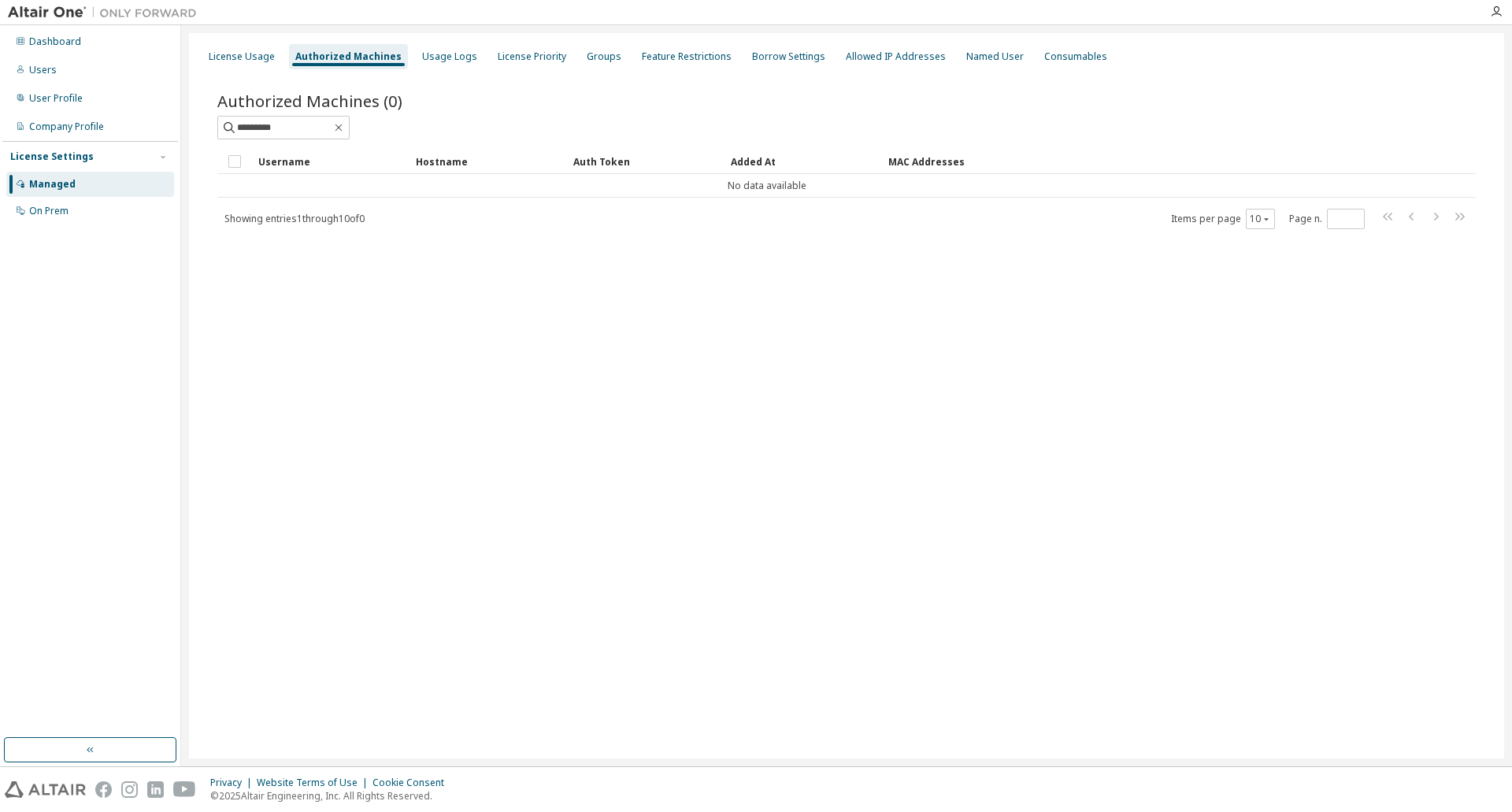
click at [332, 333] on div "License Usage Authorized Machines Usage Logs License Priority Groups Feature Re…" at bounding box center [846, 396] width 1315 height 725
click at [82, 216] on div "On Prem" at bounding box center [90, 211] width 168 height 25
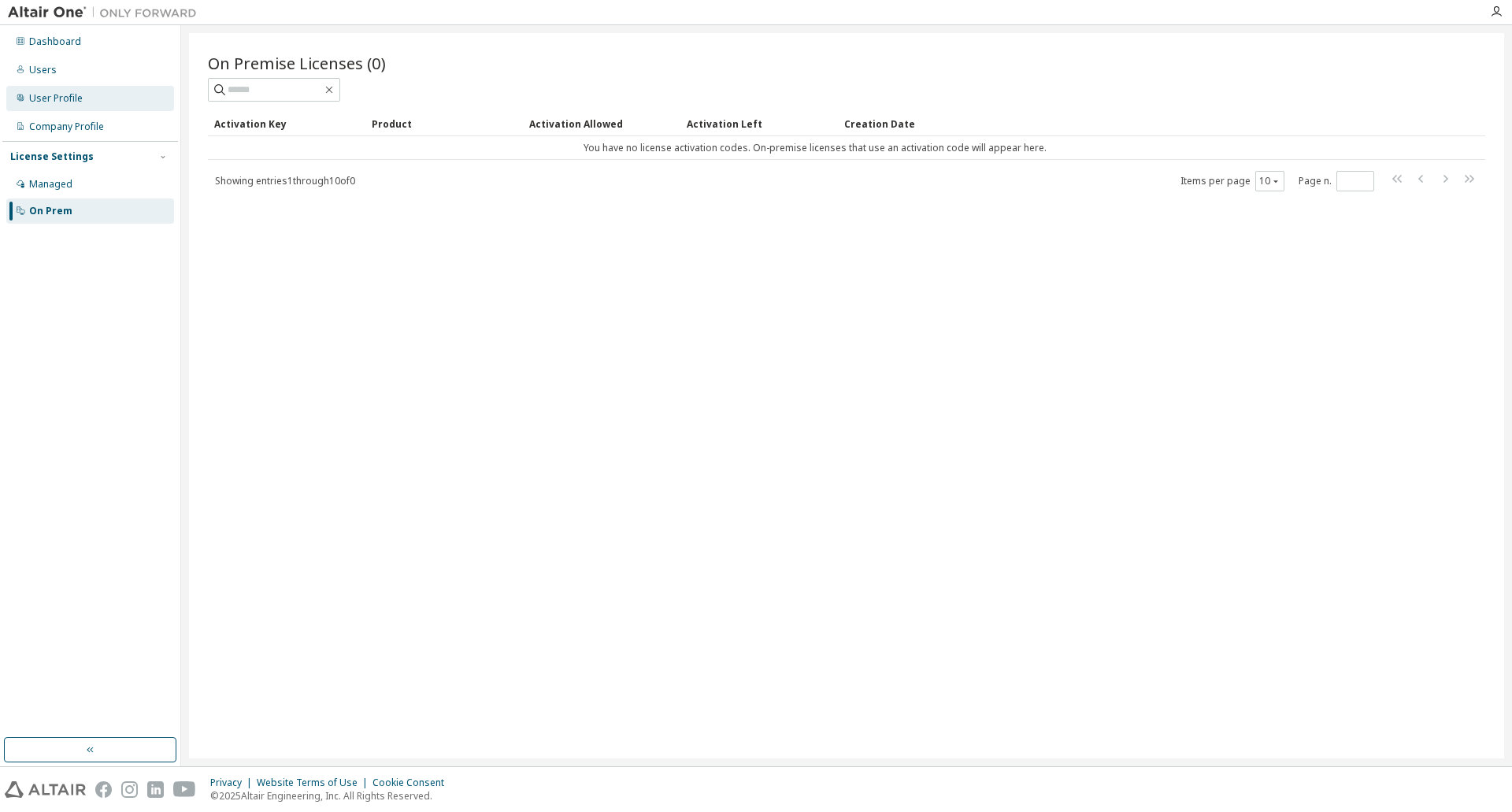
click at [60, 103] on div "User Profile" at bounding box center [55, 98] width 54 height 12
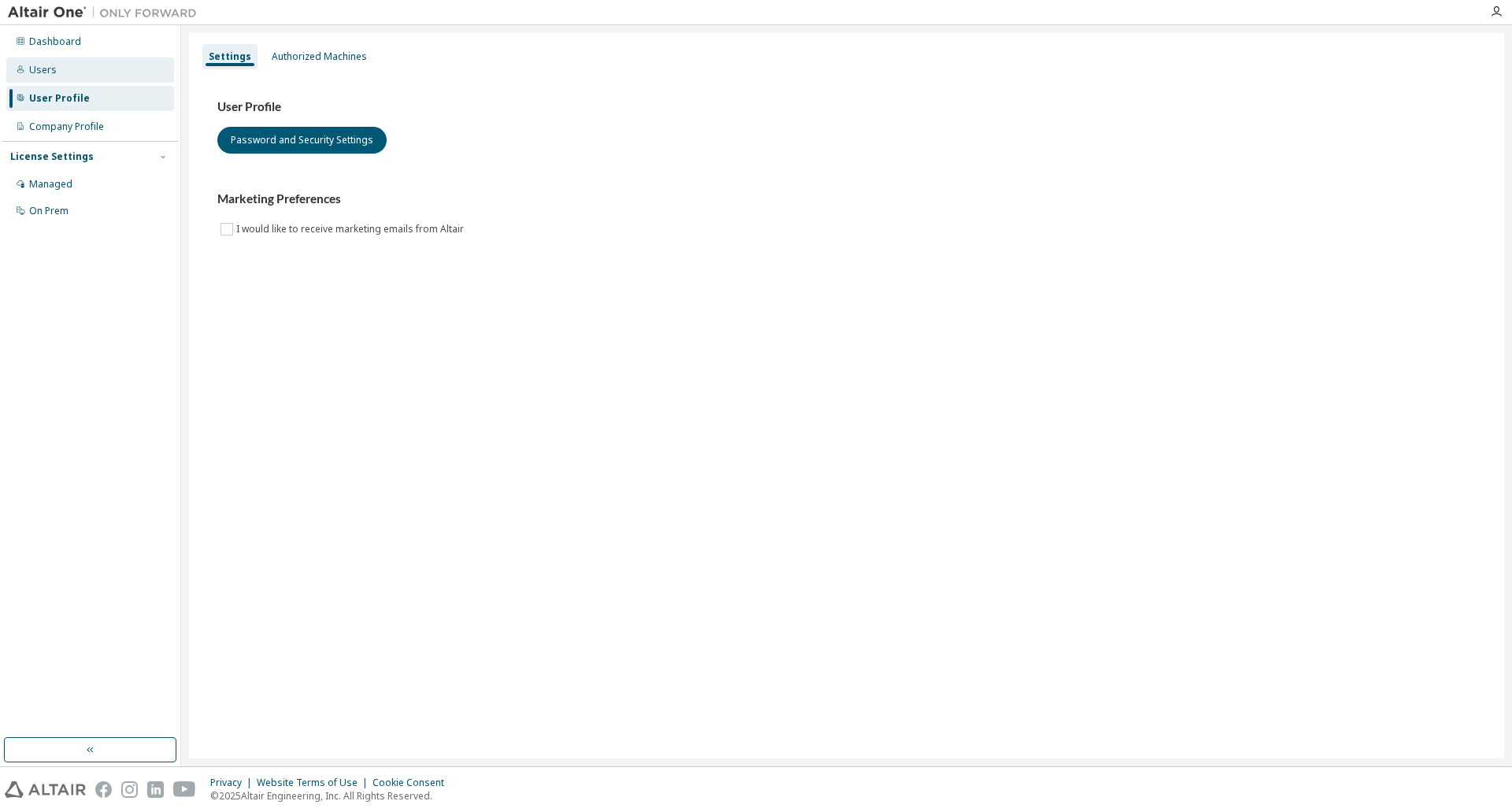
click at [59, 74] on div "Users" at bounding box center [90, 70] width 168 height 25
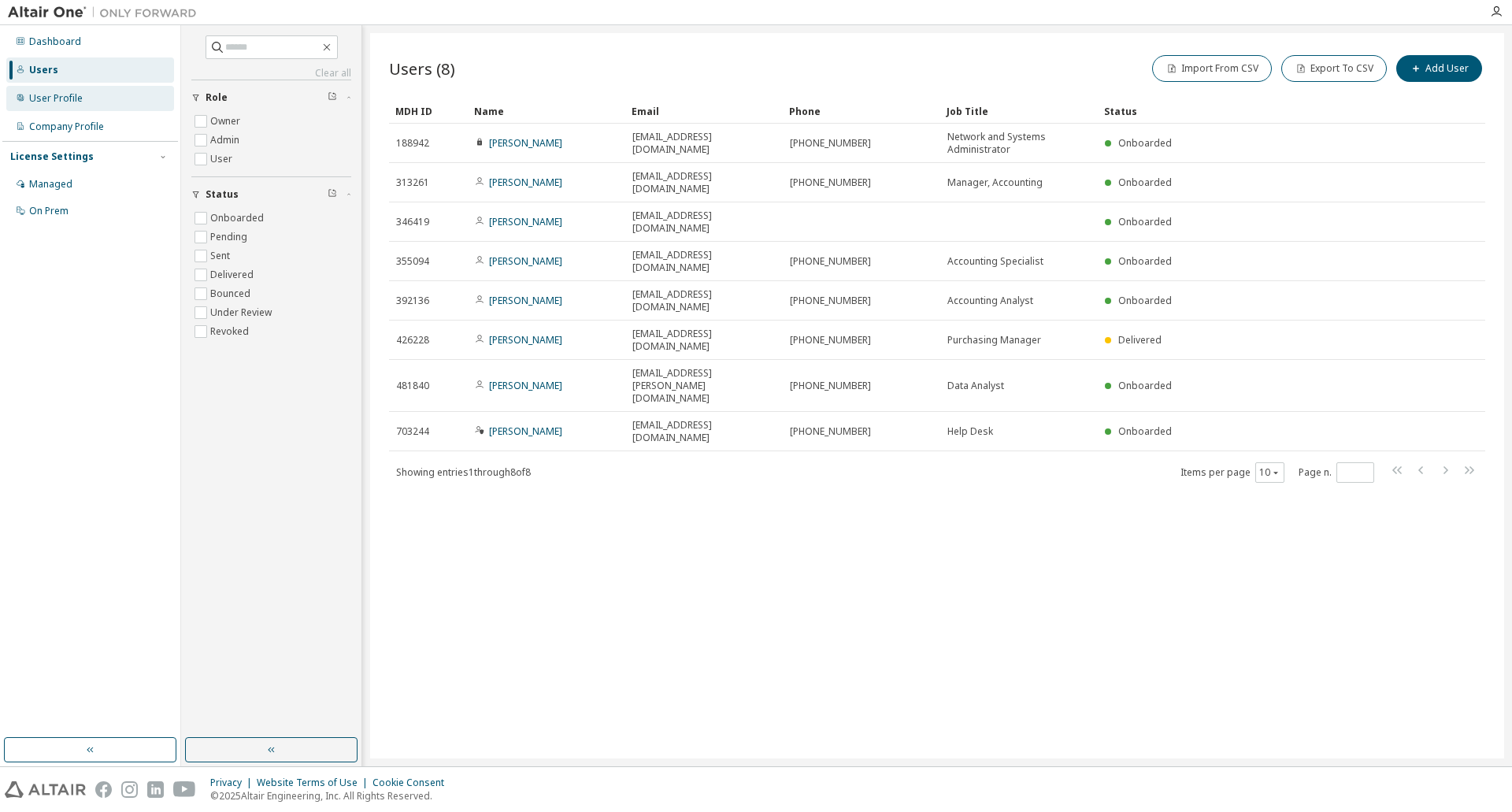
click at [65, 92] on div "User Profile" at bounding box center [55, 98] width 54 height 12
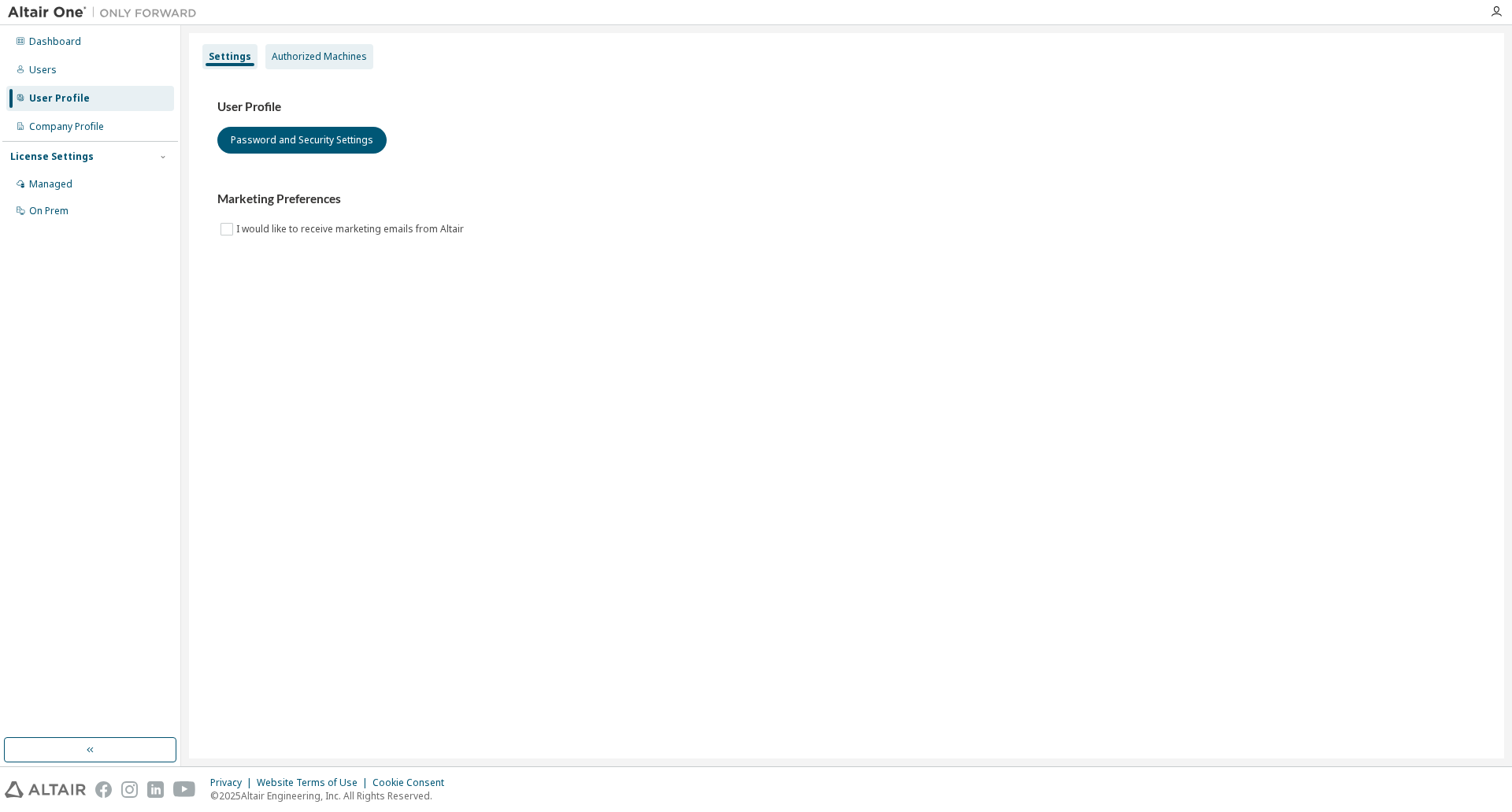
click at [316, 58] on div "Authorized Machines" at bounding box center [319, 56] width 95 height 12
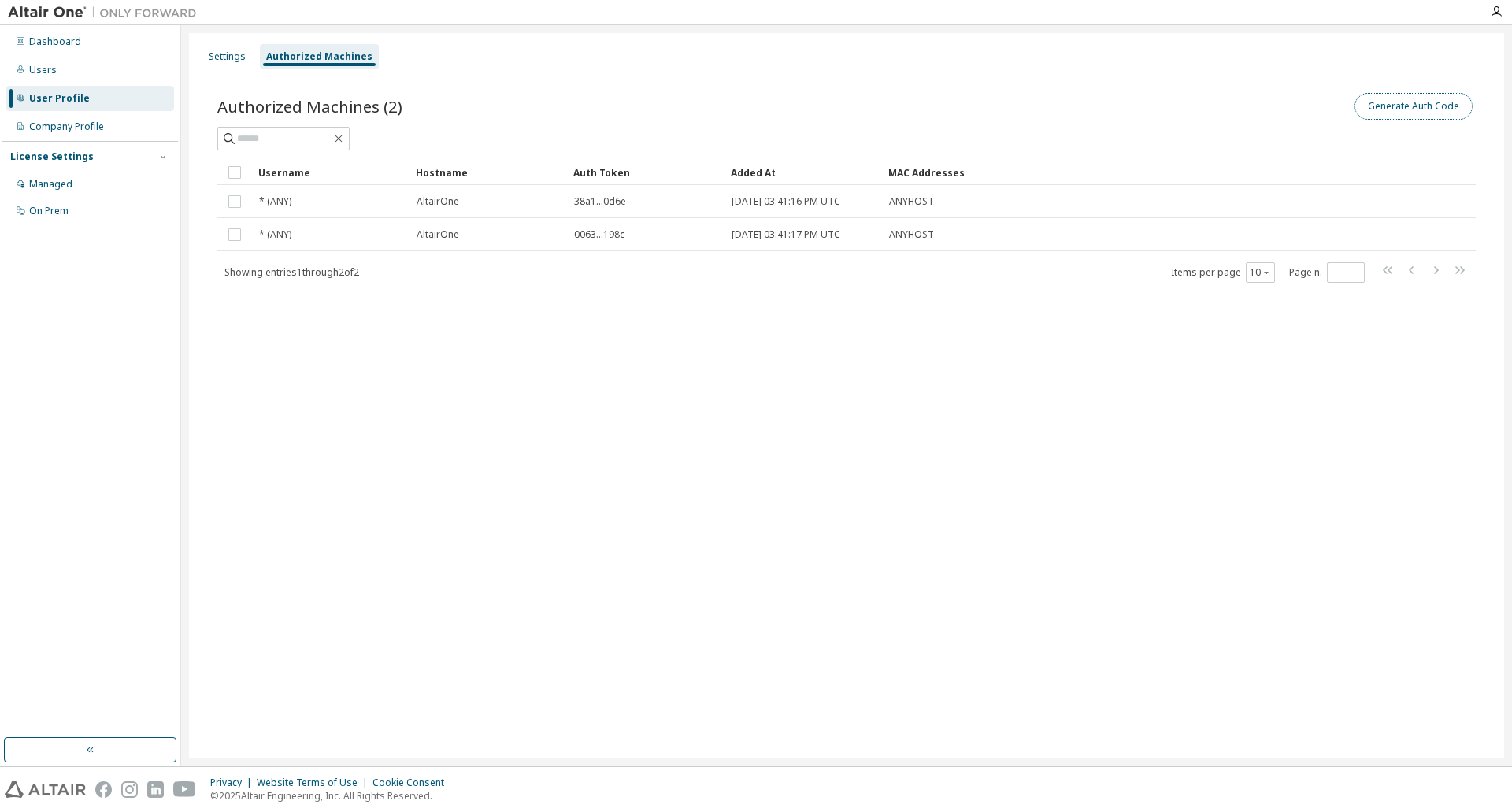
click at [1410, 96] on button "Generate Auth Code" at bounding box center [1414, 106] width 118 height 26
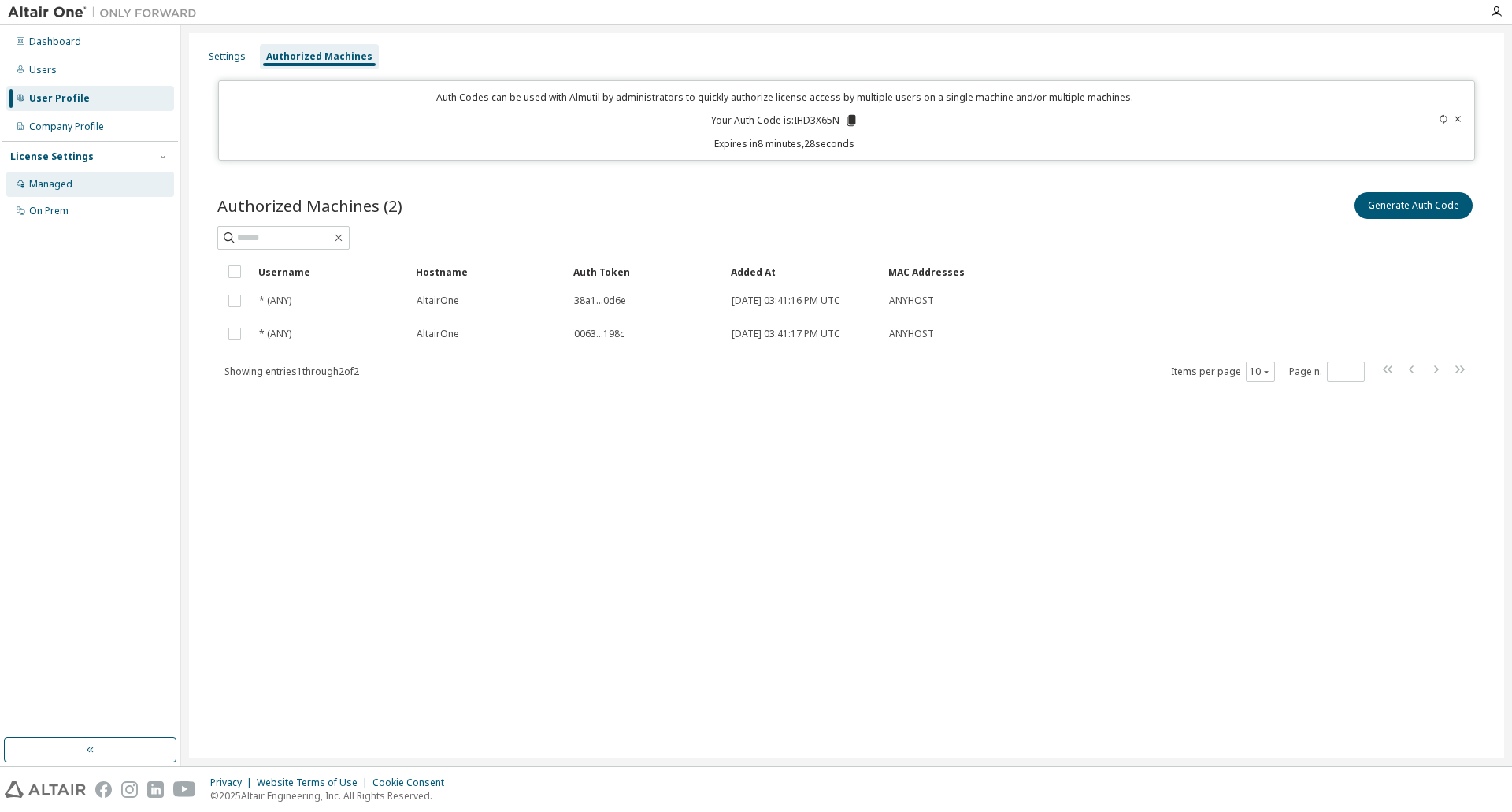
click at [67, 189] on div "Managed" at bounding box center [50, 184] width 43 height 12
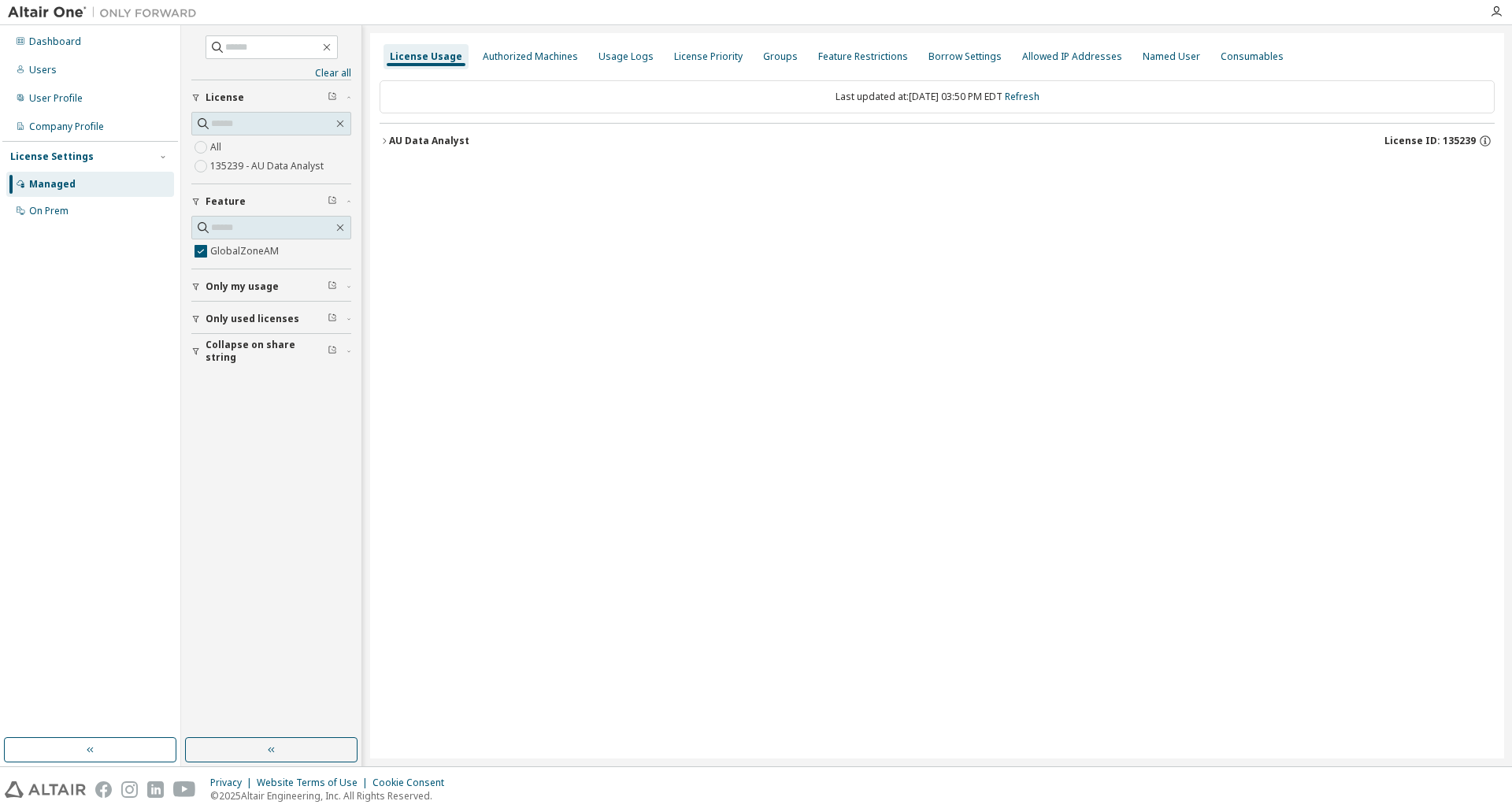
click at [387, 142] on icon "button" at bounding box center [384, 141] width 9 height 9
click at [436, 178] on div "GlobalZoneAM" at bounding box center [473, 173] width 142 height 14
